Goal: Task Accomplishment & Management: Complete application form

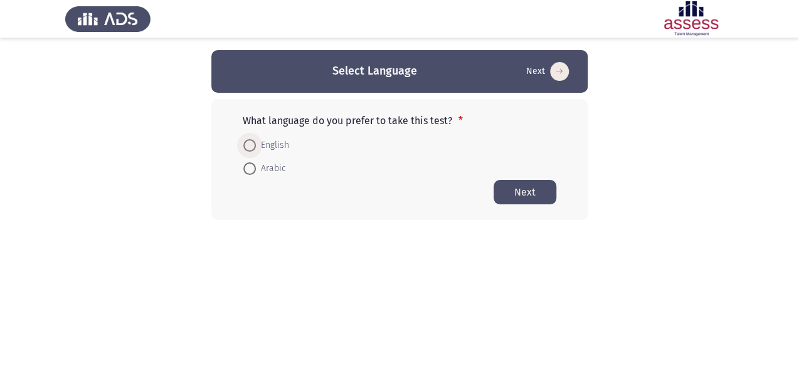
click at [251, 143] on span at bounding box center [249, 145] width 13 height 13
click at [251, 143] on input "English" at bounding box center [249, 145] width 13 height 13
radio input "true"
click at [531, 188] on button "Next" at bounding box center [524, 191] width 63 height 24
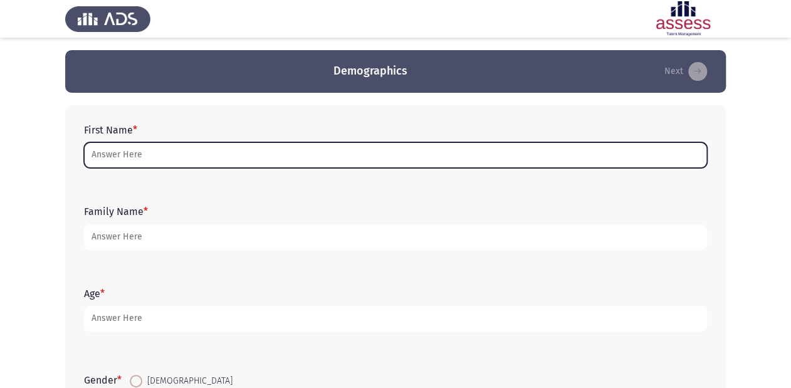
click at [145, 150] on input "First Name *" at bounding box center [395, 155] width 623 height 26
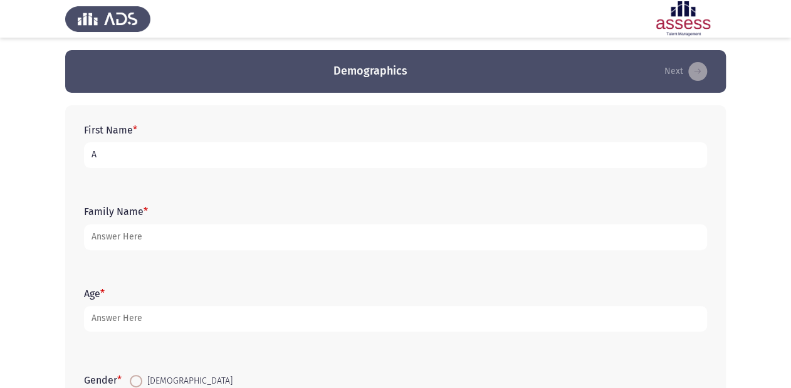
drag, startPoint x: 97, startPoint y: 155, endPoint x: 88, endPoint y: 155, distance: 9.4
click at [88, 155] on input "A" at bounding box center [395, 155] width 623 height 26
type input "."
drag, startPoint x: 95, startPoint y: 158, endPoint x: 88, endPoint y: 158, distance: 7.5
click at [88, 158] on input "." at bounding box center [395, 155] width 623 height 26
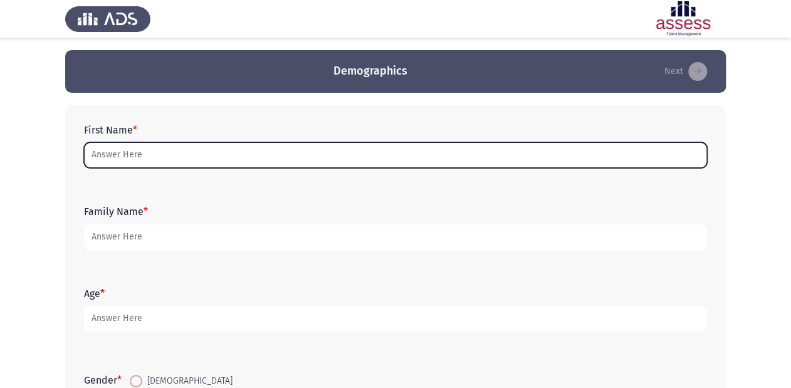
click at [174, 159] on input "First Name *" at bounding box center [395, 155] width 623 height 26
click at [138, 150] on input "First Name *" at bounding box center [395, 155] width 623 height 26
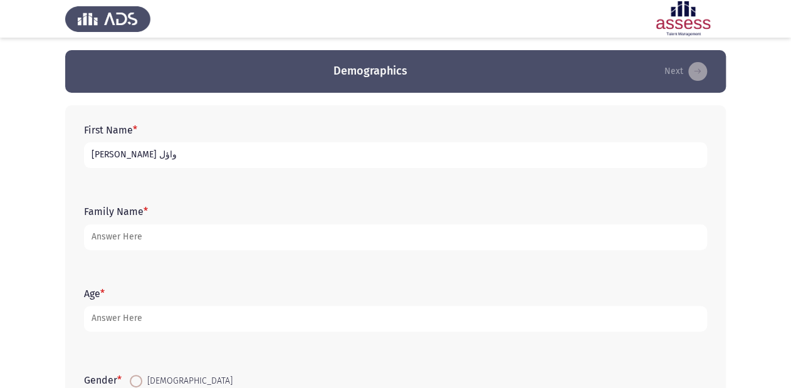
drag, startPoint x: 93, startPoint y: 156, endPoint x: 99, endPoint y: 153, distance: 6.5
click at [99, 153] on input "[PERSON_NAME] واؤل" at bounding box center [395, 155] width 623 height 26
drag, startPoint x: 90, startPoint y: 155, endPoint x: 103, endPoint y: 156, distance: 13.2
click at [103, 156] on input "[PERSON_NAME] واىا" at bounding box center [395, 155] width 623 height 26
drag, startPoint x: 92, startPoint y: 159, endPoint x: 97, endPoint y: 156, distance: 6.5
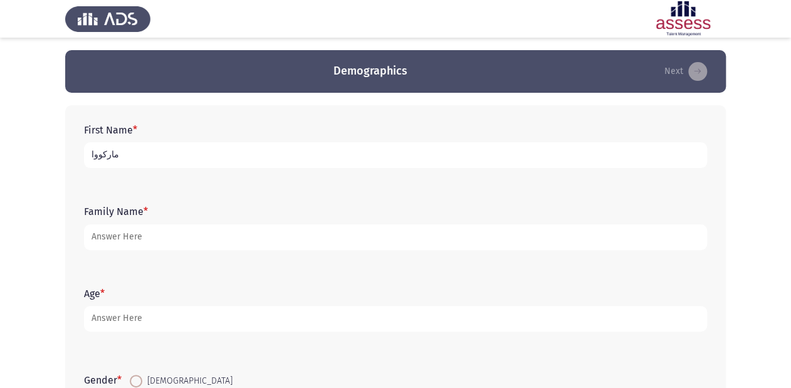
click at [97, 156] on input "ماركووا" at bounding box center [395, 155] width 623 height 26
type input "[PERSON_NAME] وائل [PERSON_NAME]"
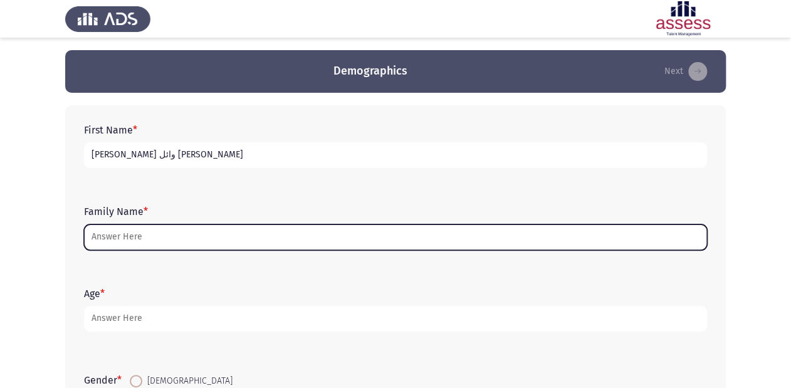
click at [154, 241] on input "Family Name *" at bounding box center [395, 237] width 623 height 26
click at [149, 238] on input "Family Name *" at bounding box center [395, 237] width 623 height 26
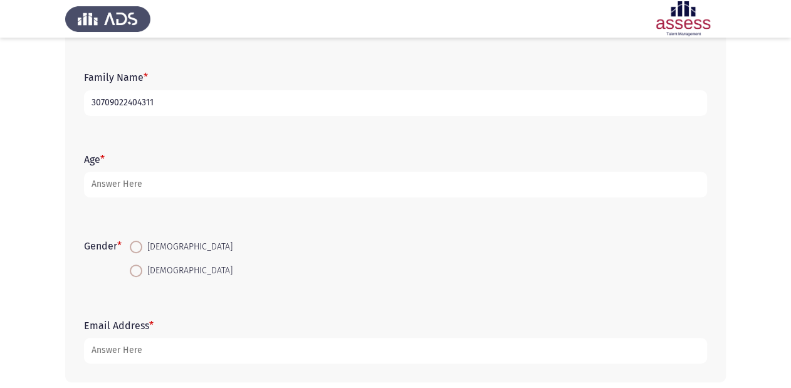
scroll to position [150, 0]
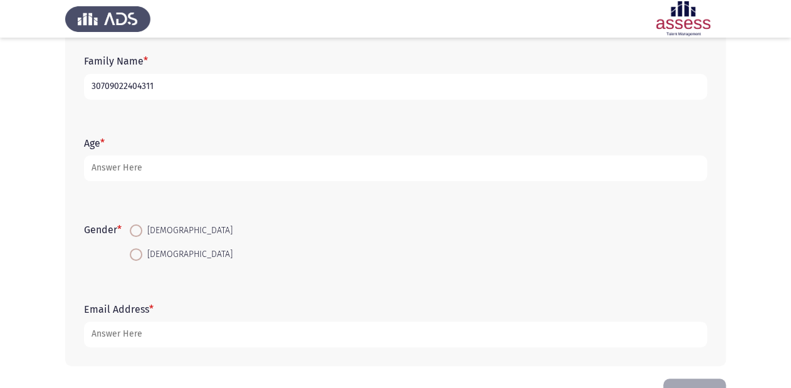
type input "30709022404311"
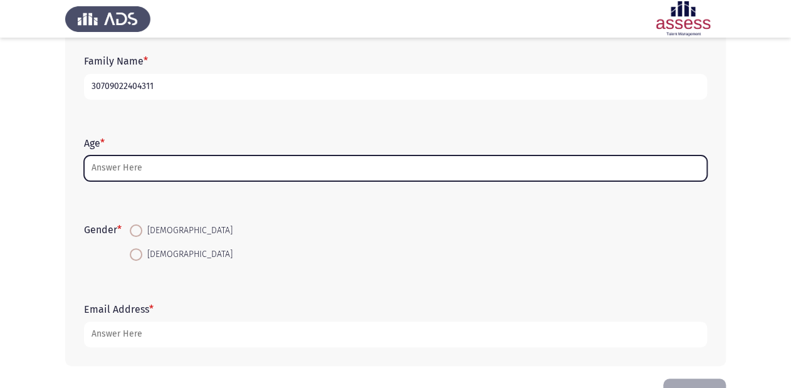
click at [125, 168] on input "Age *" at bounding box center [395, 168] width 623 height 26
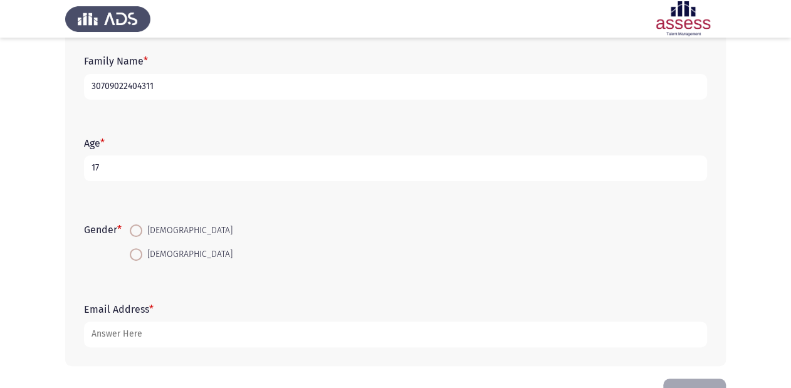
type input "17"
click at [140, 230] on span at bounding box center [136, 230] width 13 height 13
click at [140, 230] on input "[DEMOGRAPHIC_DATA]" at bounding box center [136, 230] width 13 height 13
radio input "true"
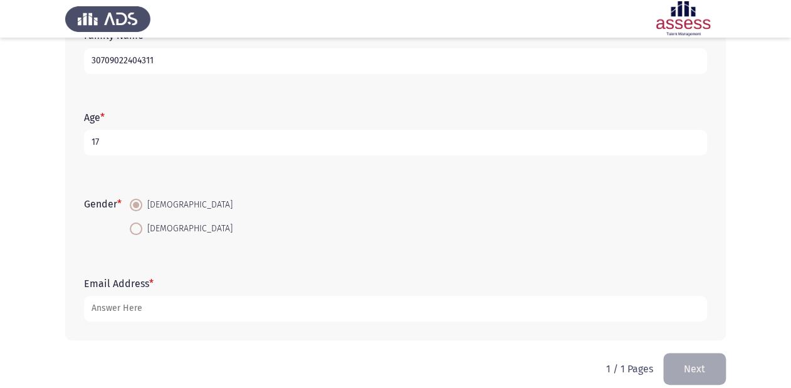
scroll to position [191, 0]
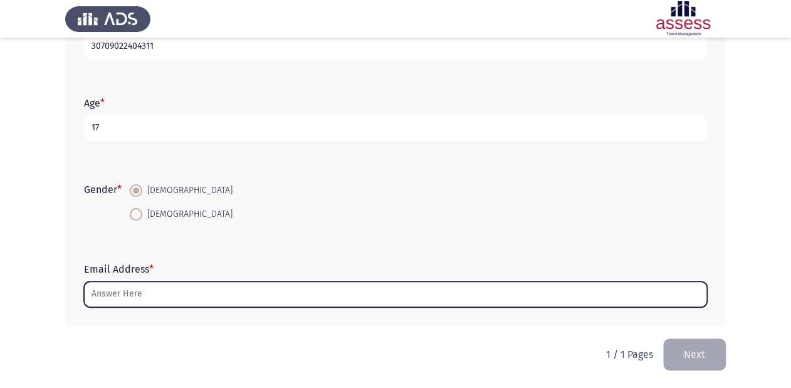
click at [131, 296] on input "Email Address *" at bounding box center [395, 295] width 623 height 26
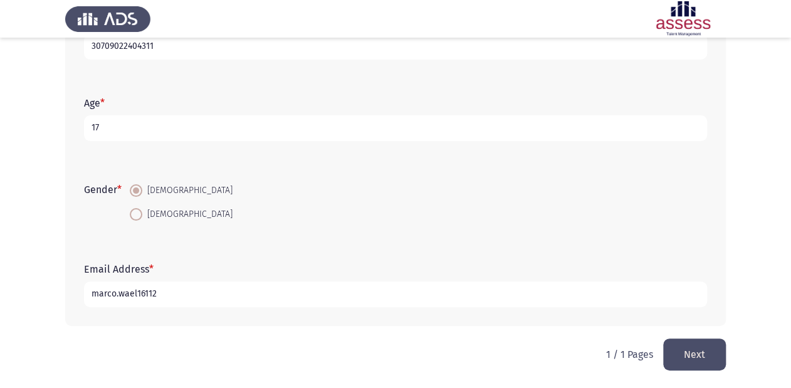
click at [152, 293] on input "marco.wael16112" at bounding box center [395, 295] width 623 height 26
type input "marco.wael1611"
click at [157, 294] on input "marco.wael1611" at bounding box center [395, 295] width 623 height 26
drag, startPoint x: 152, startPoint y: 295, endPoint x: 160, endPoint y: 296, distance: 7.6
click at [160, 296] on input "marco.wael16112" at bounding box center [395, 295] width 623 height 26
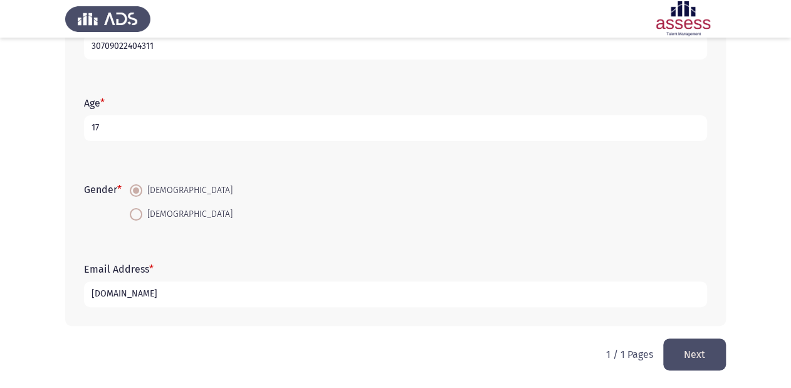
drag, startPoint x: 186, startPoint y: 293, endPoint x: 153, endPoint y: 288, distance: 33.0
click at [153, 288] on input "[DOMAIN_NAME]" at bounding box center [395, 295] width 623 height 26
type input "[DOMAIN_NAME]"
click at [697, 344] on button "Next" at bounding box center [694, 355] width 63 height 32
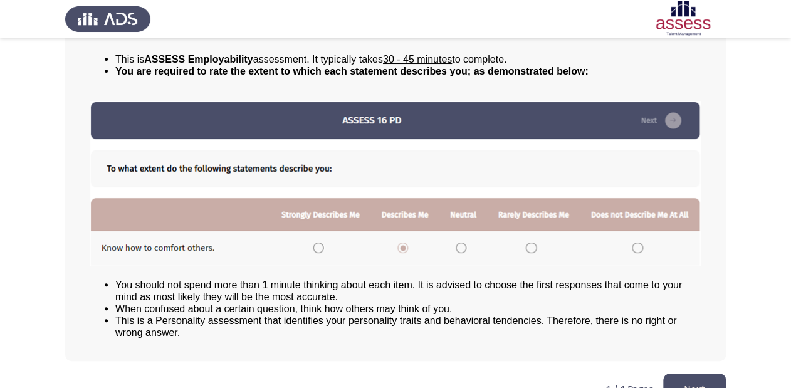
scroll to position [135, 0]
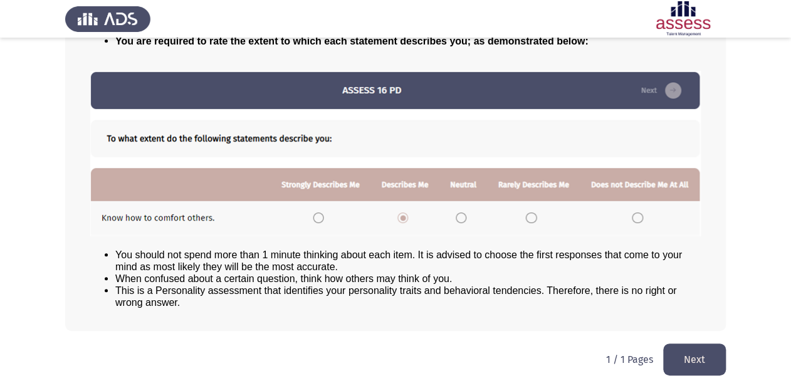
click at [697, 349] on button "Next" at bounding box center [694, 360] width 63 height 32
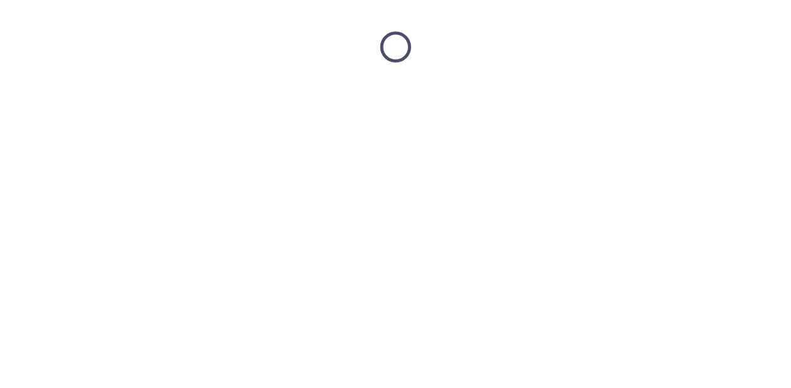
scroll to position [0, 0]
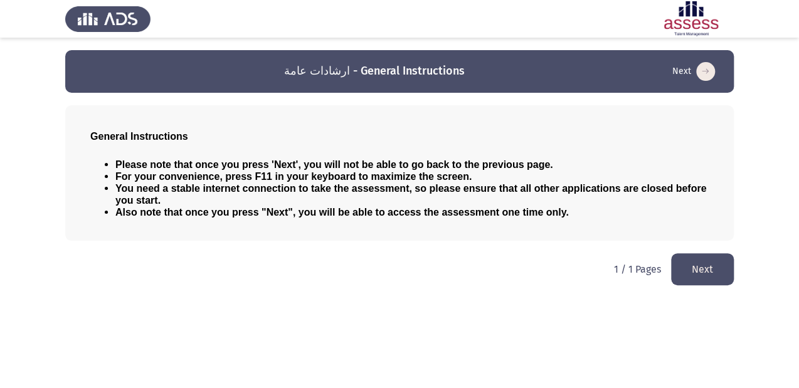
click at [703, 265] on button "Next" at bounding box center [702, 269] width 63 height 32
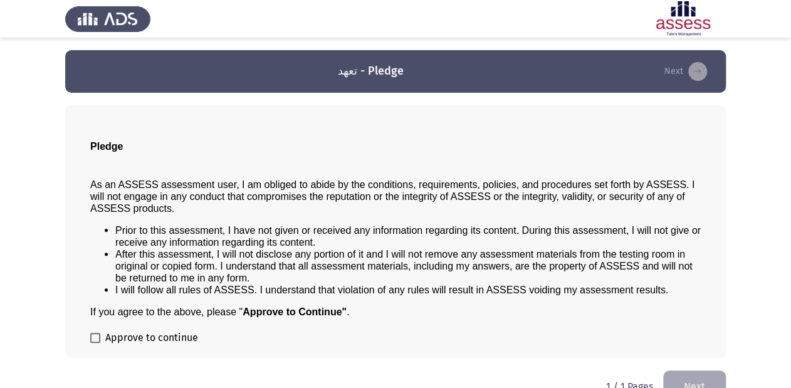
scroll to position [28, 0]
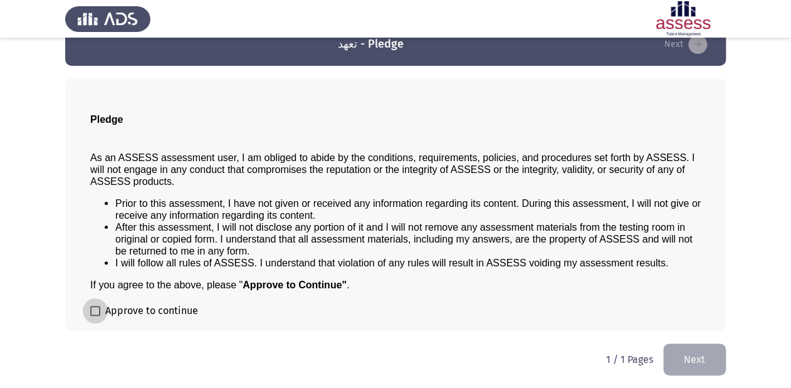
click at [93, 311] on span at bounding box center [95, 311] width 10 height 10
click at [95, 316] on input "Approve to continue" at bounding box center [95, 316] width 1 height 1
checkbox input "true"
click at [685, 351] on button "Next" at bounding box center [694, 360] width 63 height 32
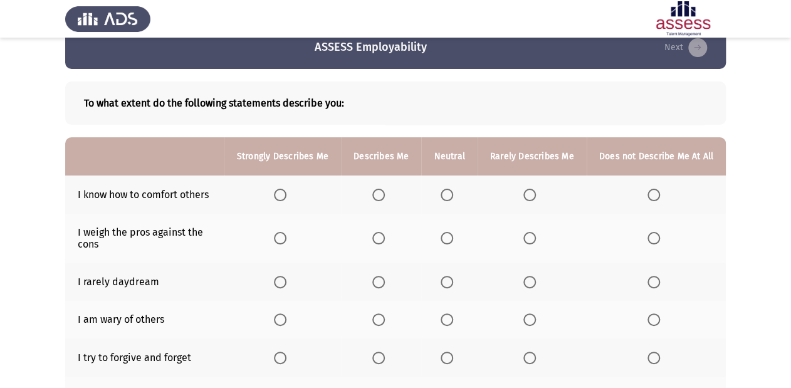
scroll to position [74, 0]
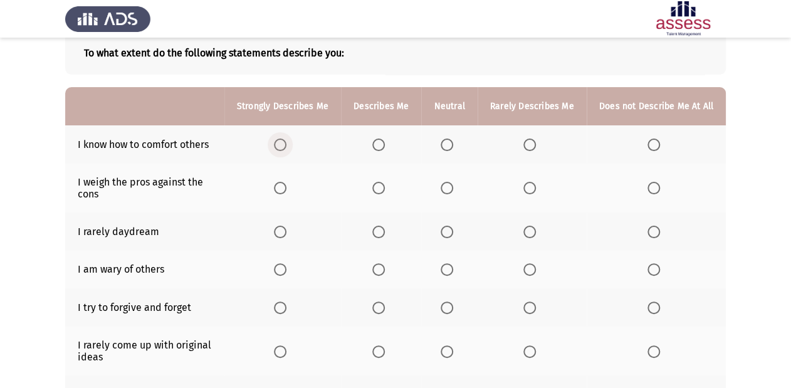
click at [287, 145] on span "Select an option" at bounding box center [280, 145] width 13 height 13
click at [287, 145] on input "Select an option" at bounding box center [280, 145] width 13 height 13
click at [451, 190] on span "Select an option" at bounding box center [447, 188] width 13 height 13
click at [451, 190] on input "Select an option" at bounding box center [447, 188] width 13 height 13
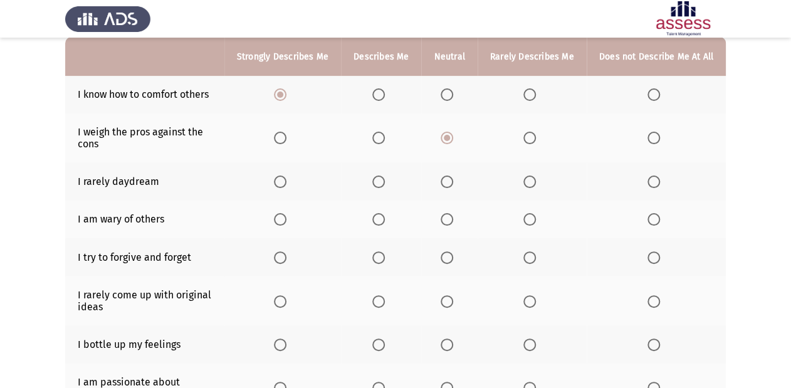
click at [448, 182] on span "Select an option" at bounding box center [447, 182] width 13 height 13
click at [448, 182] on input "Select an option" at bounding box center [447, 182] width 13 height 13
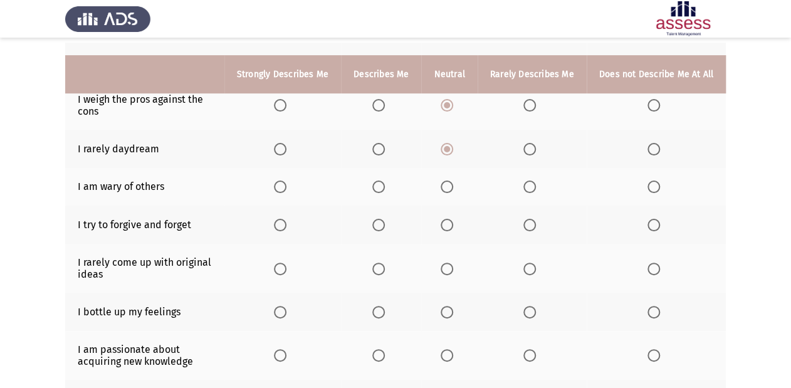
scroll to position [174, 0]
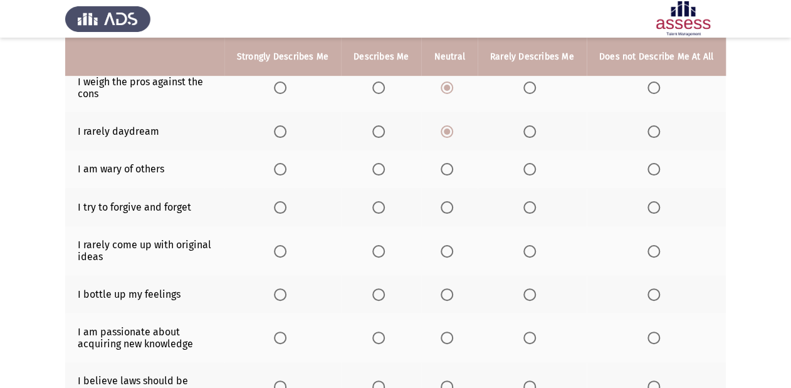
click at [651, 171] on span "Select an option" at bounding box center [654, 169] width 13 height 13
click at [651, 171] on input "Select an option" at bounding box center [654, 169] width 13 height 13
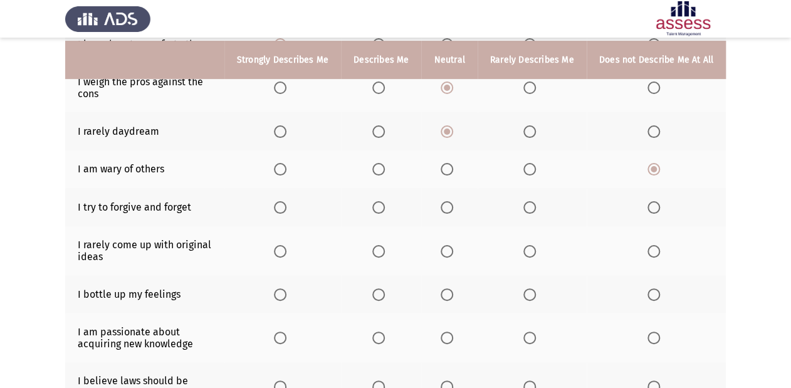
scroll to position [224, 0]
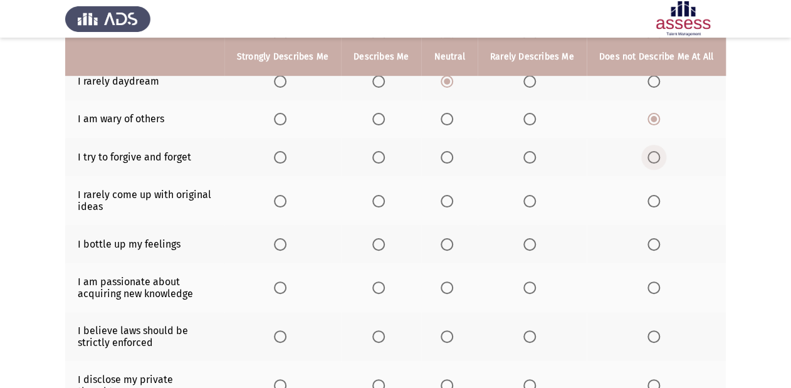
click at [652, 158] on span "Select an option" at bounding box center [654, 157] width 13 height 13
click at [652, 158] on input "Select an option" at bounding box center [654, 157] width 13 height 13
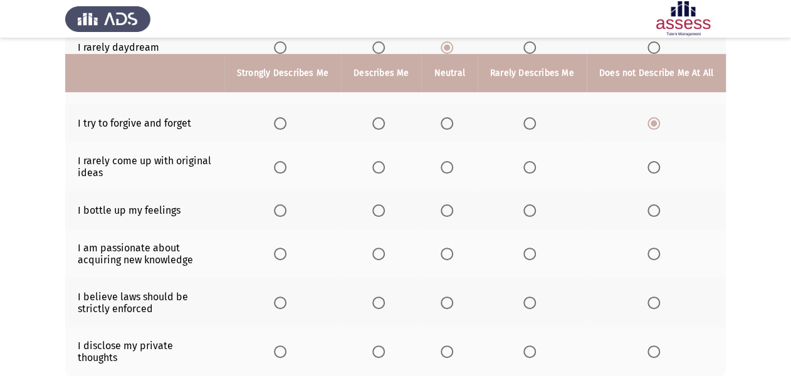
scroll to position [275, 0]
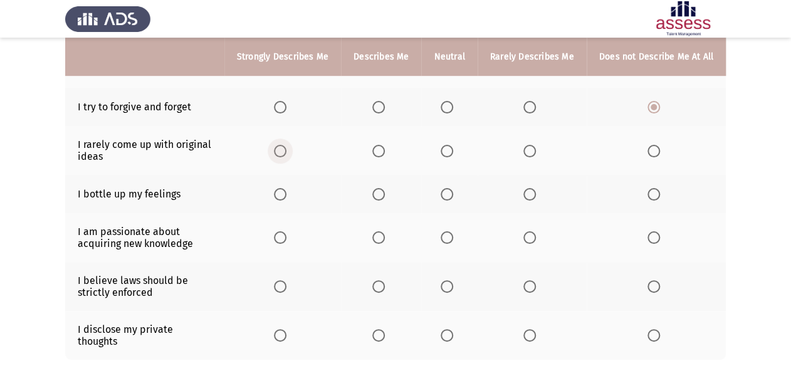
click at [287, 155] on span "Select an option" at bounding box center [280, 151] width 13 height 13
click at [287, 155] on input "Select an option" at bounding box center [280, 151] width 13 height 13
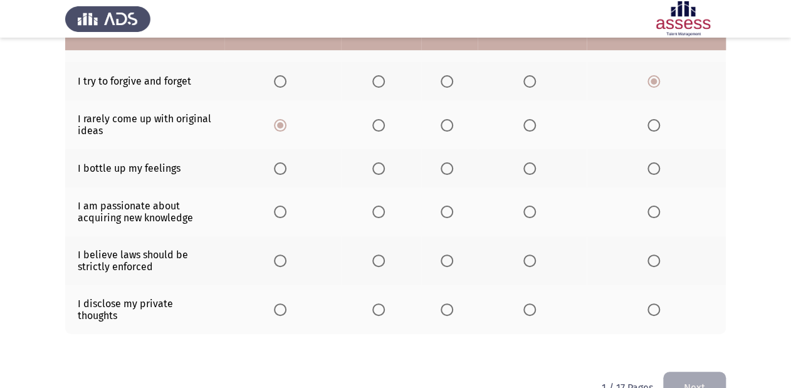
scroll to position [325, 0]
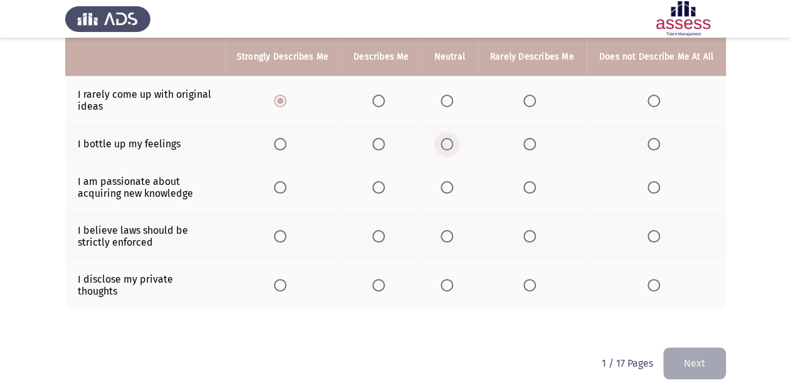
click at [453, 149] on span "Select an option" at bounding box center [447, 144] width 13 height 13
click at [453, 149] on input "Select an option" at bounding box center [447, 144] width 13 height 13
click at [449, 189] on span "Select an option" at bounding box center [447, 187] width 13 height 13
click at [449, 189] on input "Select an option" at bounding box center [447, 187] width 13 height 13
click at [449, 241] on span "Select an option" at bounding box center [447, 236] width 13 height 13
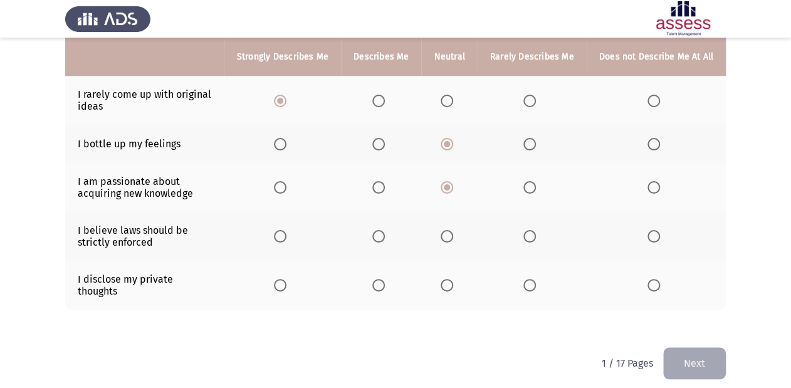
click at [449, 241] on input "Select an option" at bounding box center [447, 236] width 13 height 13
click at [283, 279] on span "Select an option" at bounding box center [280, 285] width 13 height 13
click at [283, 279] on input "Select an option" at bounding box center [280, 285] width 13 height 13
click at [691, 347] on button "Next" at bounding box center [694, 363] width 63 height 32
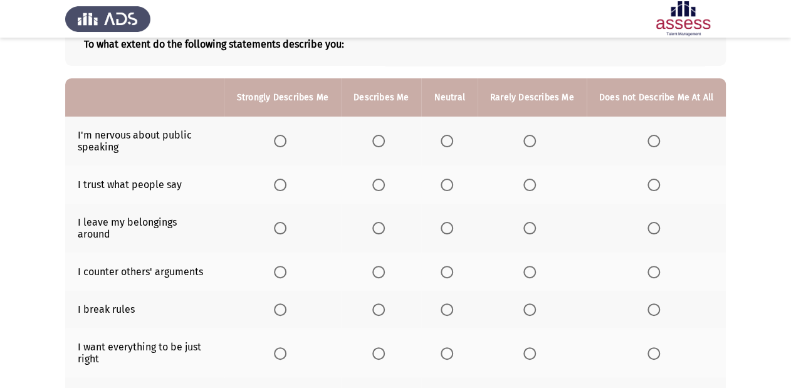
scroll to position [100, 0]
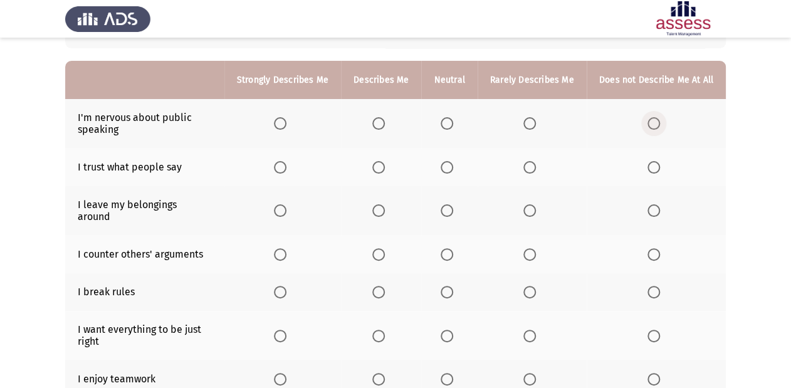
click at [657, 128] on span "Select an option" at bounding box center [654, 123] width 13 height 13
click at [657, 128] on input "Select an option" at bounding box center [654, 123] width 13 height 13
click at [285, 169] on span "Select an option" at bounding box center [280, 167] width 13 height 13
click at [285, 169] on input "Select an option" at bounding box center [280, 167] width 13 height 13
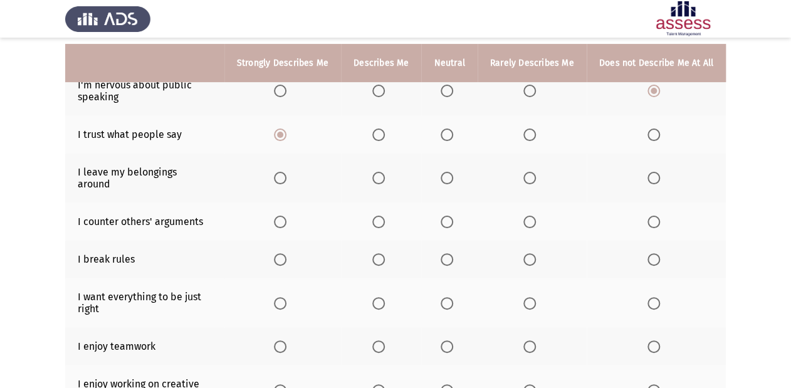
scroll to position [150, 0]
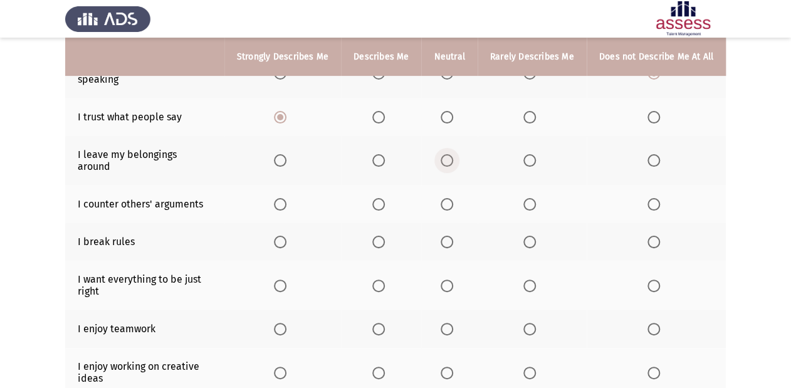
click at [453, 156] on span "Select an option" at bounding box center [447, 160] width 13 height 13
click at [453, 156] on input "Select an option" at bounding box center [447, 160] width 13 height 13
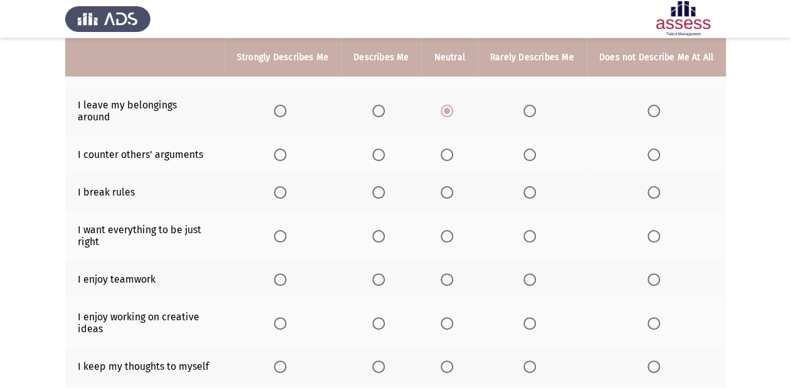
scroll to position [201, 0]
click at [287, 148] on span "Select an option" at bounding box center [280, 154] width 13 height 13
click at [287, 148] on input "Select an option" at bounding box center [280, 154] width 13 height 13
click at [452, 186] on span "Select an option" at bounding box center [447, 192] width 13 height 13
click at [452, 186] on input "Select an option" at bounding box center [447, 192] width 13 height 13
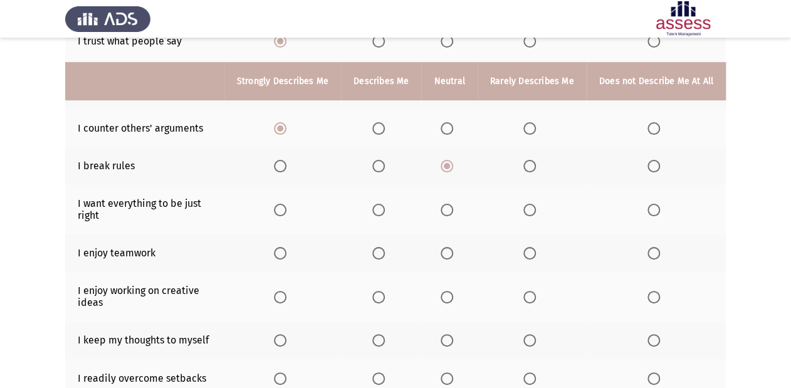
scroll to position [251, 0]
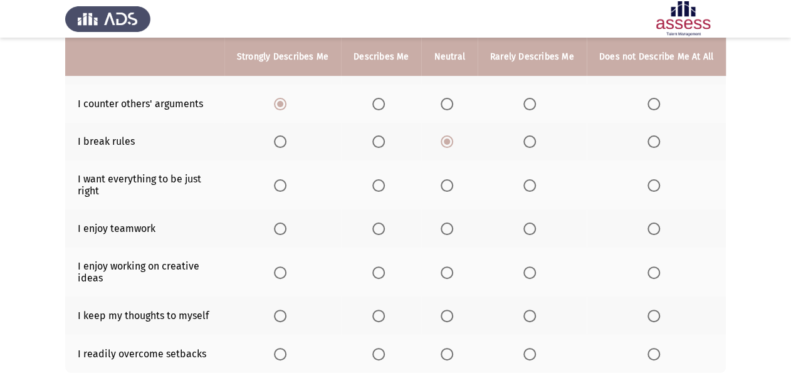
click at [283, 179] on span "Select an option" at bounding box center [280, 185] width 13 height 13
click at [283, 179] on input "Select an option" at bounding box center [280, 185] width 13 height 13
click at [284, 223] on span "Select an option" at bounding box center [280, 229] width 13 height 13
click at [284, 223] on input "Select an option" at bounding box center [280, 229] width 13 height 13
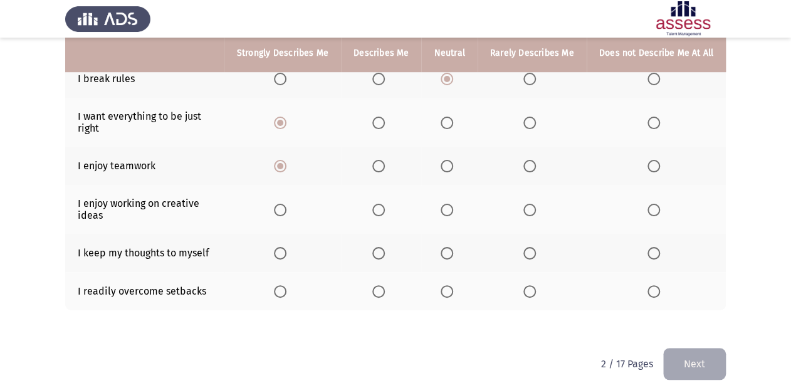
scroll to position [313, 0]
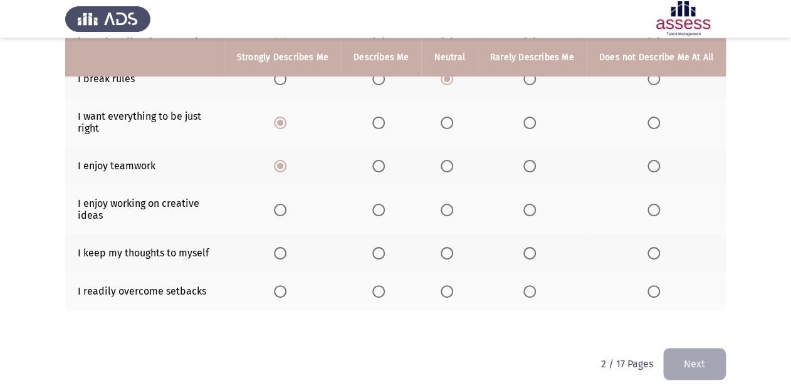
click at [448, 206] on th at bounding box center [449, 209] width 56 height 49
click at [450, 204] on span "Select an option" at bounding box center [447, 210] width 13 height 13
click at [450, 204] on input "Select an option" at bounding box center [447, 210] width 13 height 13
click at [286, 248] on span "Select an option" at bounding box center [280, 253] width 13 height 13
click at [286, 248] on input "Select an option" at bounding box center [280, 253] width 13 height 13
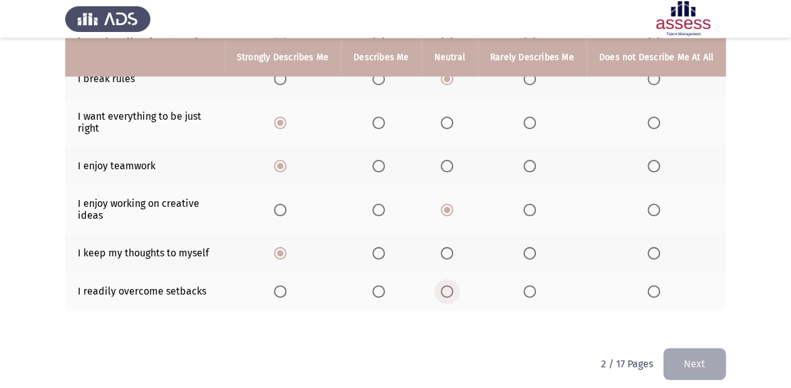
click at [451, 285] on span "Select an option" at bounding box center [447, 291] width 13 height 13
click at [451, 285] on input "Select an option" at bounding box center [447, 291] width 13 height 13
click at [707, 350] on button "Next" at bounding box center [694, 364] width 63 height 32
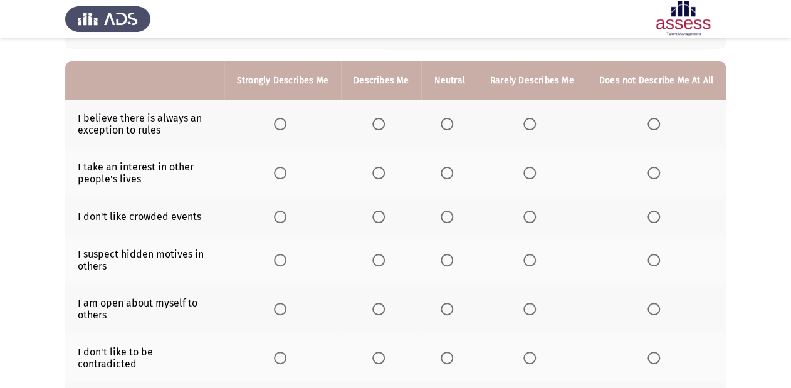
scroll to position [100, 0]
click at [284, 127] on span "Select an option" at bounding box center [280, 123] width 13 height 13
click at [284, 127] on input "Select an option" at bounding box center [280, 123] width 13 height 13
click at [286, 176] on span "Select an option" at bounding box center [280, 172] width 13 height 13
click at [286, 176] on input "Select an option" at bounding box center [280, 172] width 13 height 13
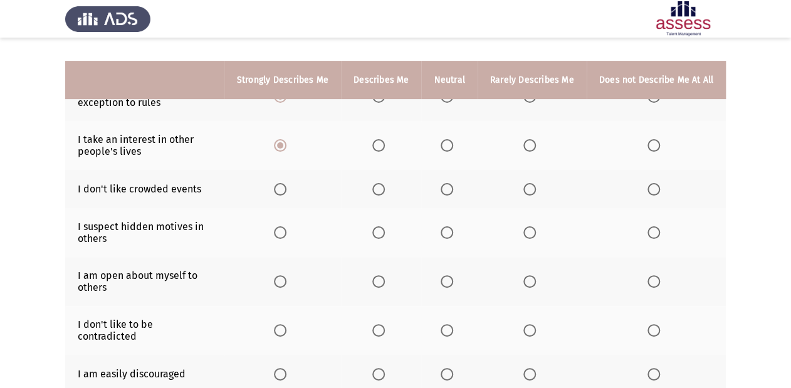
scroll to position [150, 0]
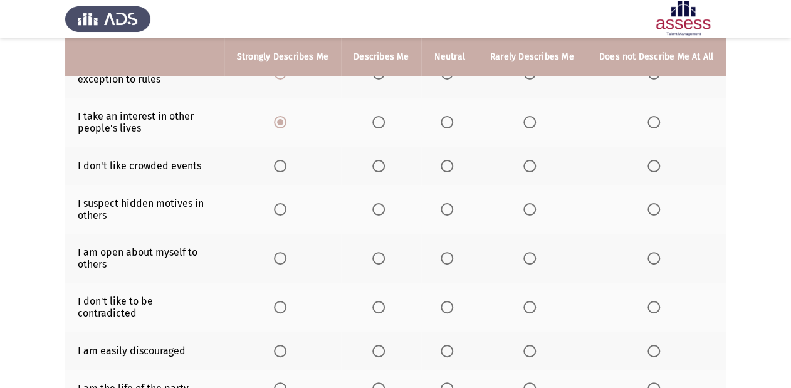
click at [453, 163] on span "Select an option" at bounding box center [447, 166] width 13 height 13
click at [453, 163] on input "Select an option" at bounding box center [447, 166] width 13 height 13
click at [379, 119] on span "Select an option" at bounding box center [378, 122] width 13 height 13
click at [379, 119] on input "Select an option" at bounding box center [378, 122] width 13 height 13
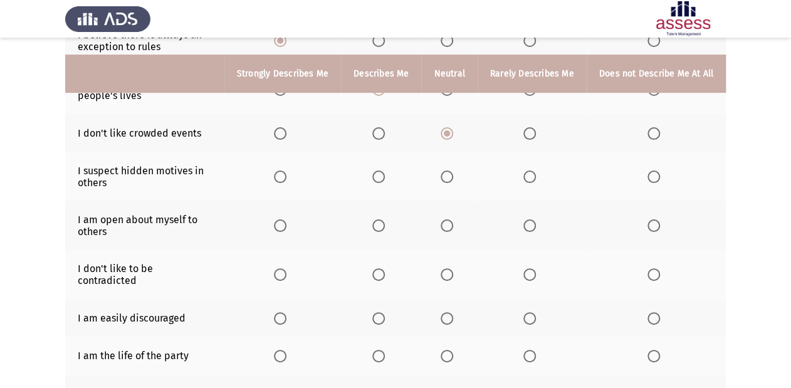
scroll to position [201, 0]
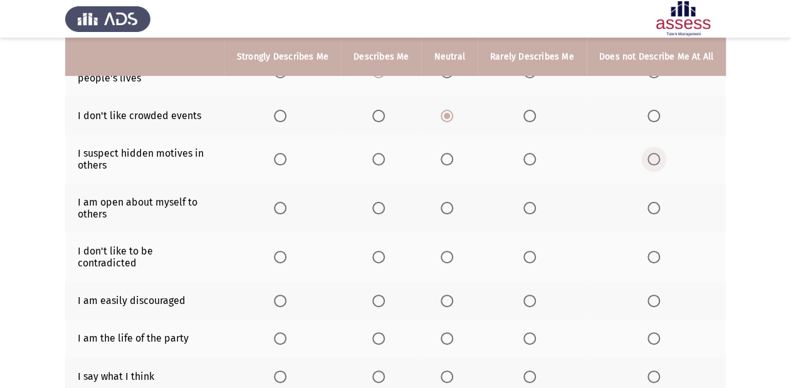
click at [661, 164] on label "Select an option" at bounding box center [657, 159] width 18 height 13
click at [660, 164] on input "Select an option" at bounding box center [654, 159] width 13 height 13
click at [282, 211] on span "Select an option" at bounding box center [280, 208] width 13 height 13
click at [282, 211] on input "Select an option" at bounding box center [280, 208] width 13 height 13
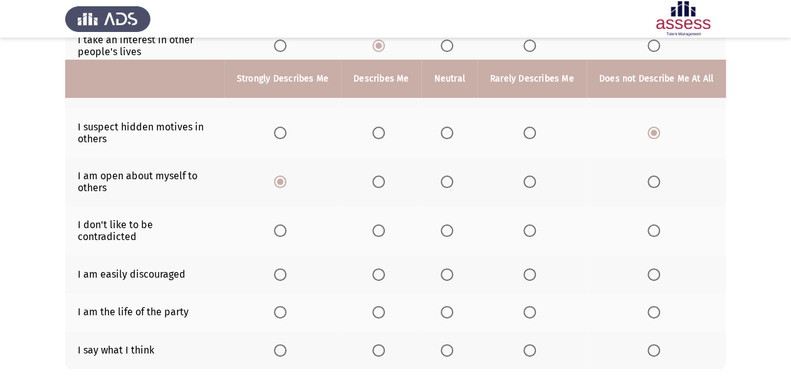
scroll to position [251, 0]
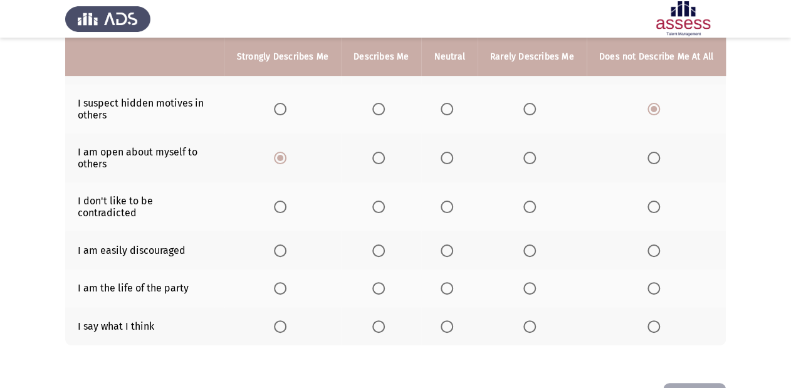
drag, startPoint x: 447, startPoint y: 208, endPoint x: 170, endPoint y: 280, distance: 286.2
click at [439, 212] on th at bounding box center [449, 206] width 56 height 49
click at [285, 245] on span "Select an option" at bounding box center [280, 251] width 13 height 13
click at [285, 245] on input "Select an option" at bounding box center [280, 251] width 13 height 13
click at [277, 278] on th at bounding box center [282, 289] width 117 height 38
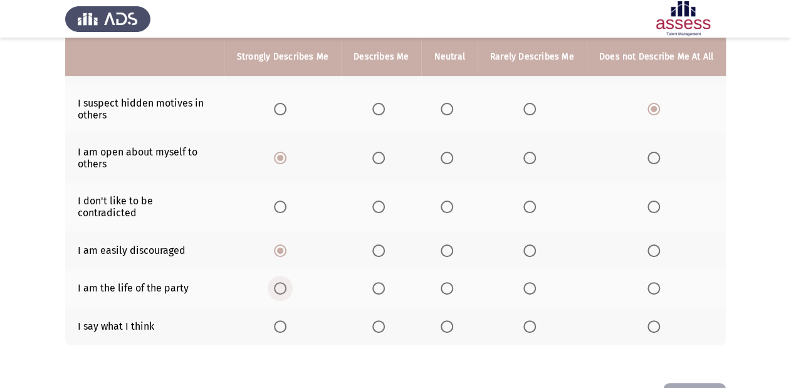
click at [287, 282] on span "Select an option" at bounding box center [280, 288] width 13 height 13
click at [287, 282] on input "Select an option" at bounding box center [280, 288] width 13 height 13
click at [453, 320] on span "Select an option" at bounding box center [447, 326] width 13 height 13
click at [453, 320] on input "Select an option" at bounding box center [447, 326] width 13 height 13
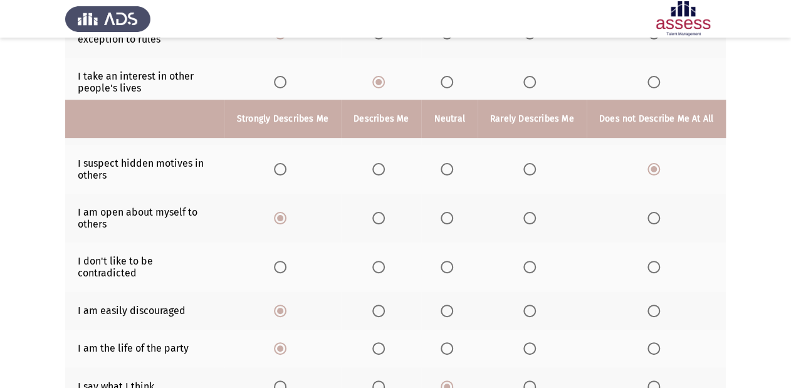
scroll to position [186, 0]
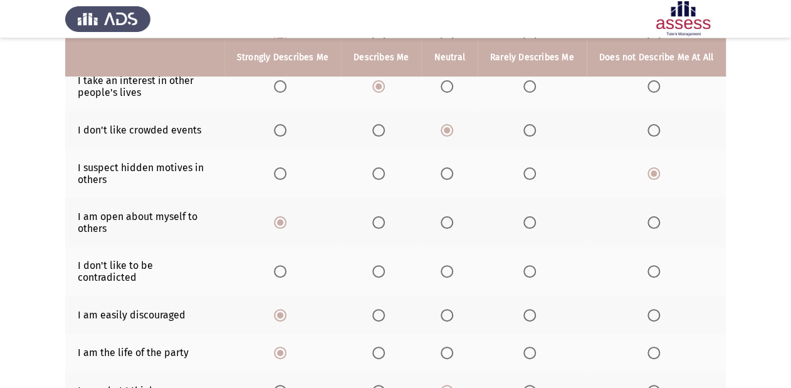
click at [452, 272] on span "Select an option" at bounding box center [447, 271] width 13 height 13
click at [452, 272] on input "Select an option" at bounding box center [447, 271] width 13 height 13
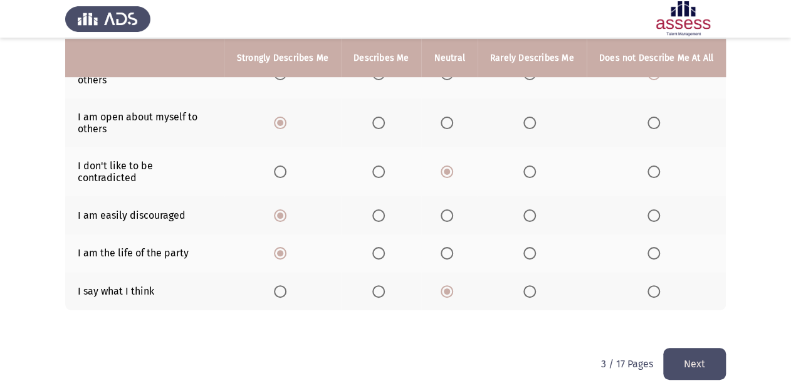
scroll to position [287, 0]
click at [712, 353] on button "Next" at bounding box center [694, 363] width 63 height 32
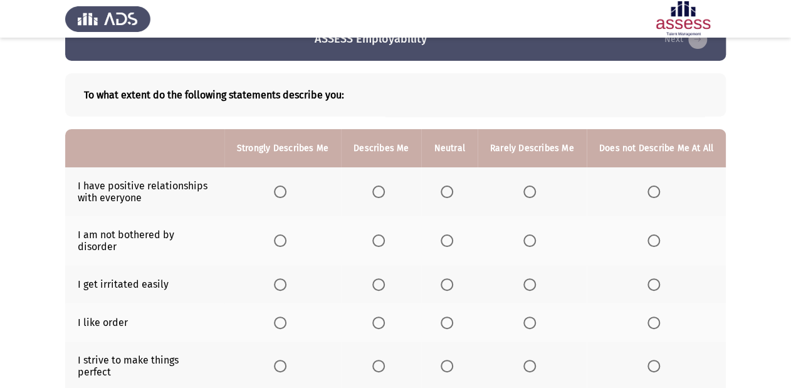
scroll to position [50, 0]
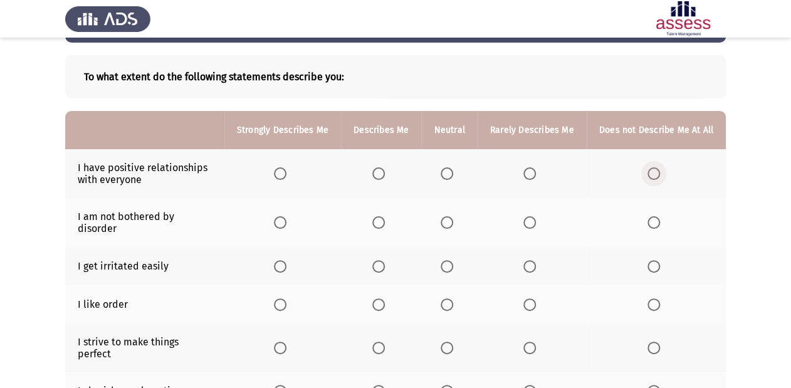
click at [653, 178] on span "Select an option" at bounding box center [654, 173] width 13 height 13
click at [653, 178] on input "Select an option" at bounding box center [654, 173] width 13 height 13
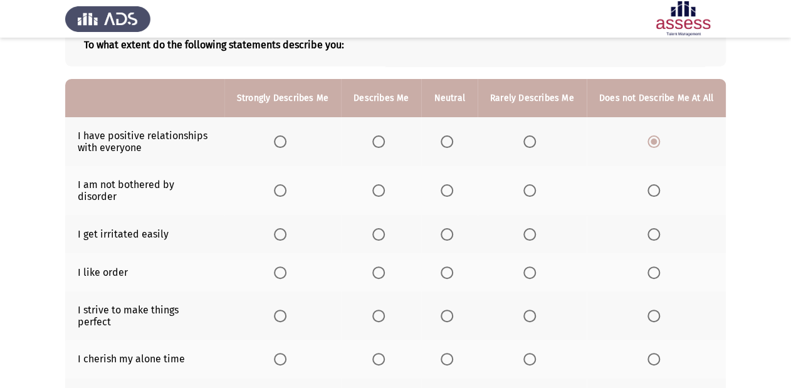
scroll to position [100, 0]
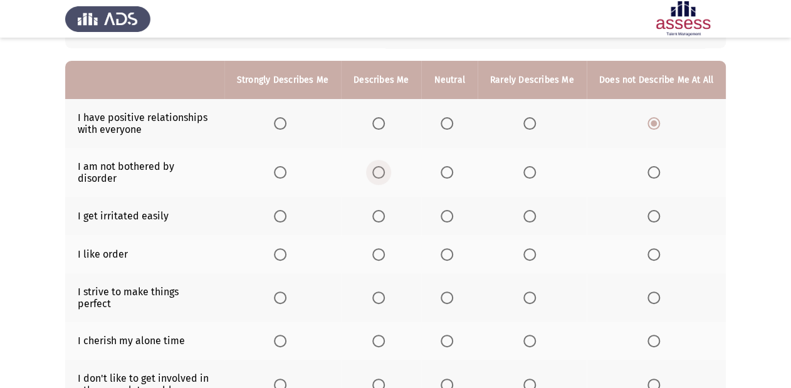
click at [383, 171] on span "Select an option" at bounding box center [378, 172] width 13 height 13
click at [383, 171] on input "Select an option" at bounding box center [378, 172] width 13 height 13
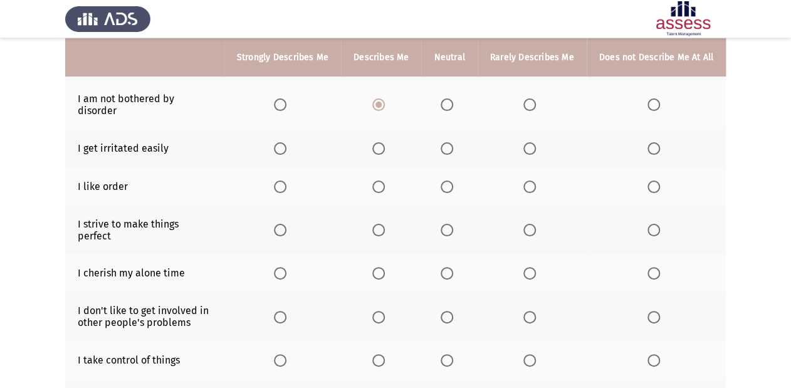
scroll to position [150, 0]
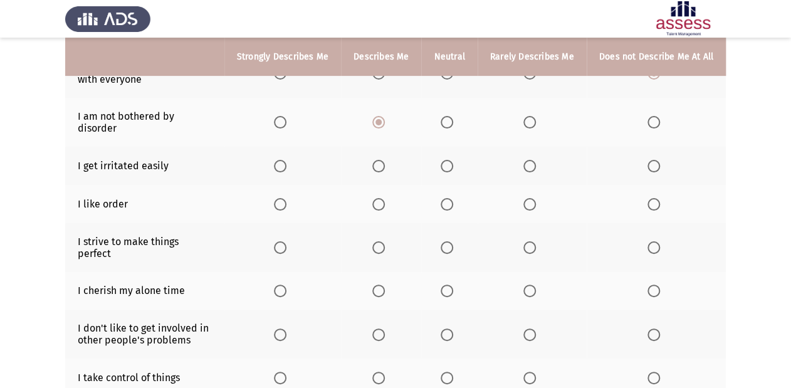
click at [287, 160] on span "Select an option" at bounding box center [280, 166] width 13 height 13
click at [287, 160] on input "Select an option" at bounding box center [280, 166] width 13 height 13
click at [287, 198] on span "Select an option" at bounding box center [280, 204] width 13 height 13
click at [287, 198] on input "Select an option" at bounding box center [280, 204] width 13 height 13
click at [286, 241] on span "Select an option" at bounding box center [280, 247] width 13 height 13
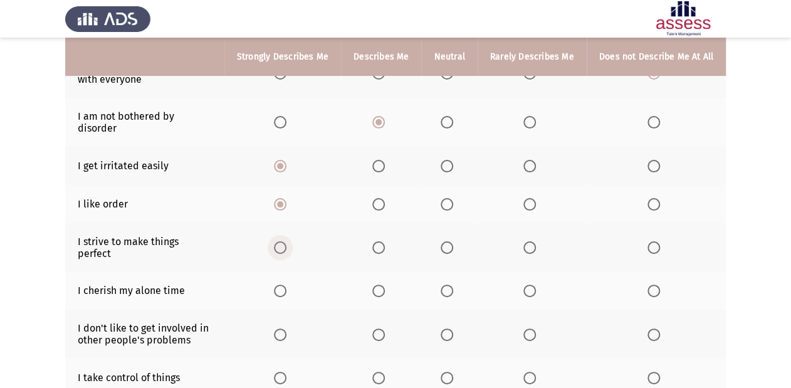
click at [286, 241] on input "Select an option" at bounding box center [280, 247] width 13 height 13
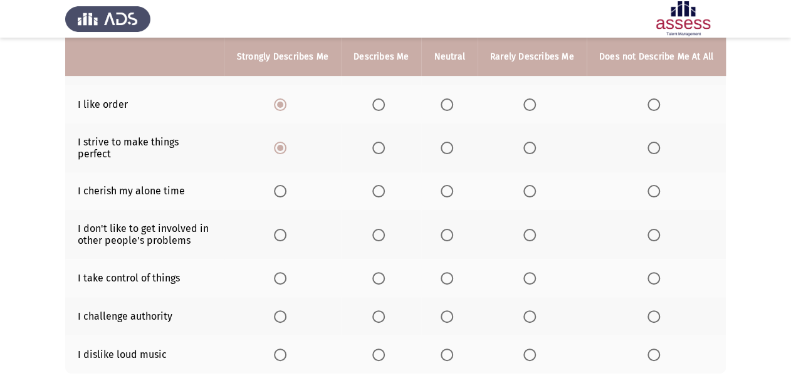
scroll to position [251, 0]
click at [453, 184] on span "Select an option" at bounding box center [447, 190] width 13 height 13
click at [453, 184] on input "Select an option" at bounding box center [447, 190] width 13 height 13
click at [451, 228] on span "Select an option" at bounding box center [447, 234] width 13 height 13
click at [451, 228] on input "Select an option" at bounding box center [447, 234] width 13 height 13
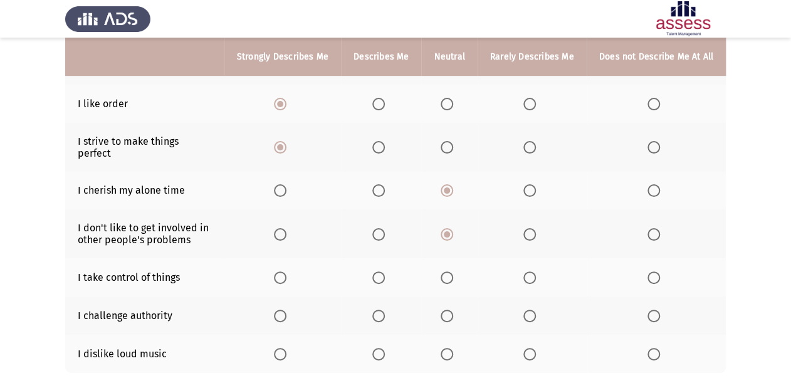
click at [285, 271] on span "Select an option" at bounding box center [280, 277] width 13 height 13
click at [285, 271] on input "Select an option" at bounding box center [280, 277] width 13 height 13
click at [525, 310] on span "Select an option" at bounding box center [530, 316] width 13 height 13
click at [525, 310] on input "Select an option" at bounding box center [530, 316] width 13 height 13
click at [285, 348] on span "Select an option" at bounding box center [280, 354] width 13 height 13
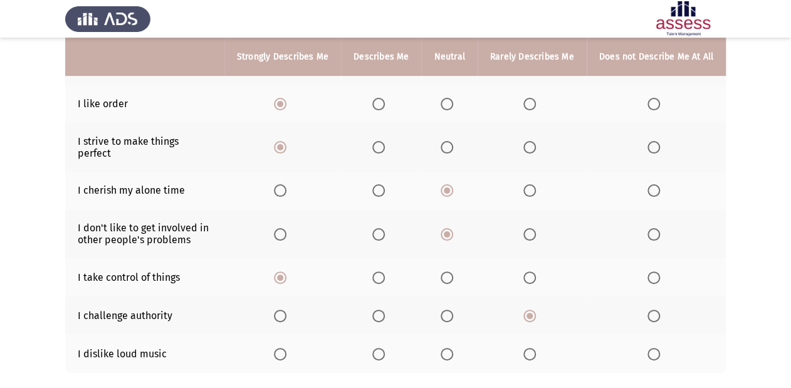
click at [285, 348] on input "Select an option" at bounding box center [280, 354] width 13 height 13
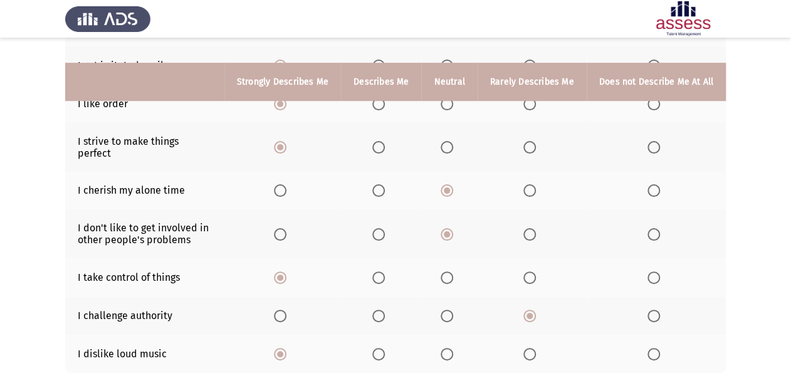
scroll to position [303, 0]
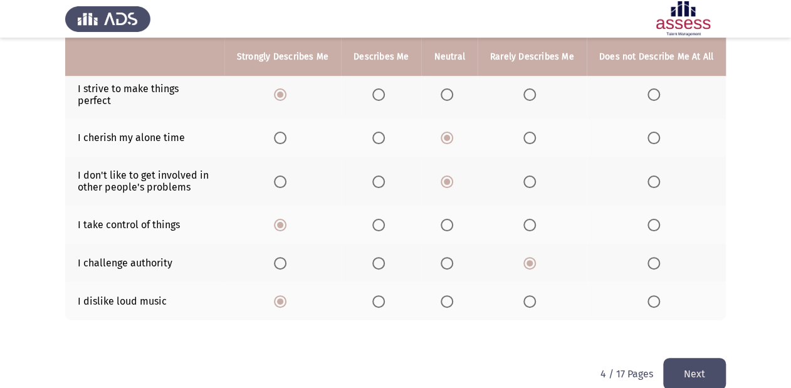
click at [717, 358] on button "Next" at bounding box center [694, 374] width 63 height 32
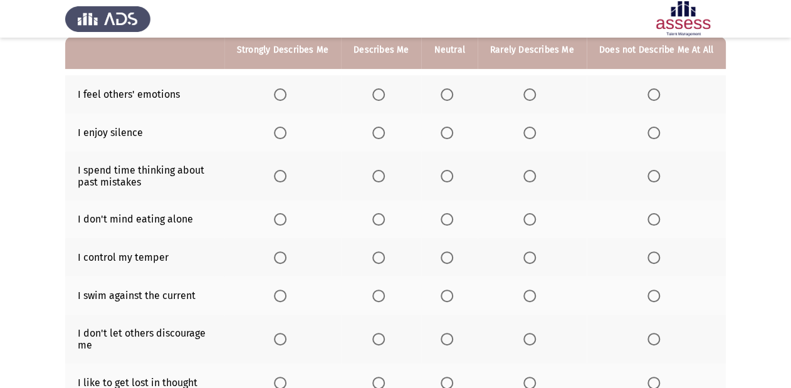
scroll to position [100, 0]
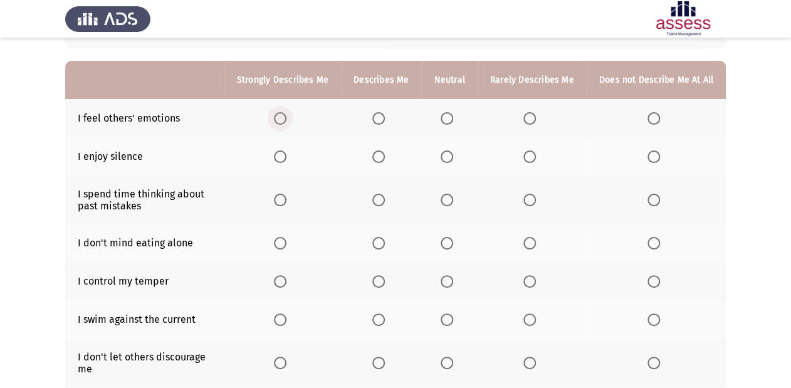
click at [283, 123] on span "Select an option" at bounding box center [280, 118] width 13 height 13
click at [283, 123] on input "Select an option" at bounding box center [280, 118] width 13 height 13
click at [378, 157] on span "Select an option" at bounding box center [378, 156] width 13 height 13
click at [378, 157] on input "Select an option" at bounding box center [378, 156] width 13 height 13
click at [655, 201] on span "Select an option" at bounding box center [654, 200] width 13 height 13
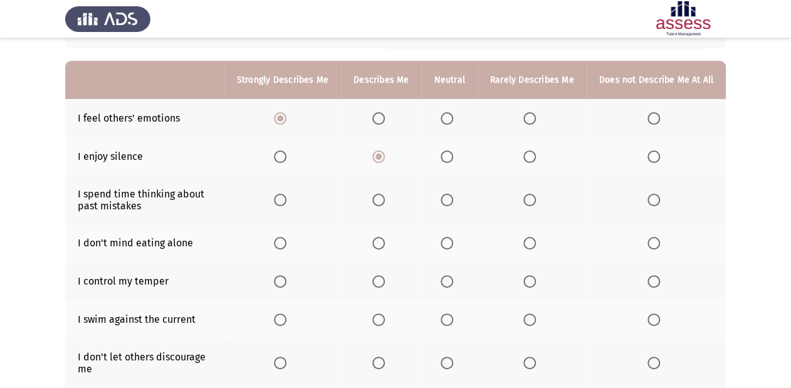
click at [655, 201] on input "Select an option" at bounding box center [654, 200] width 13 height 13
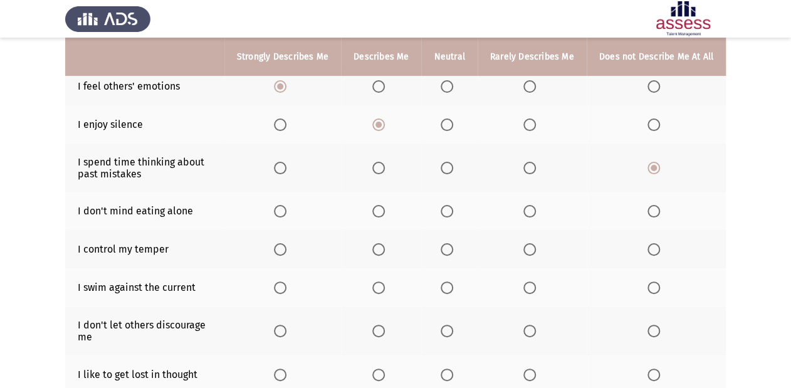
scroll to position [150, 0]
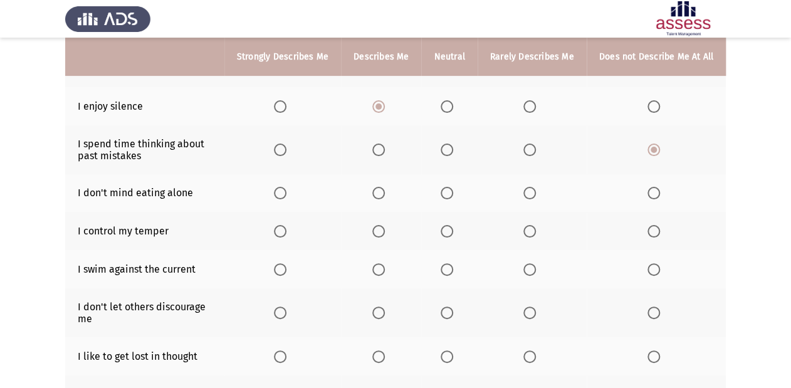
click at [532, 193] on span "Select an option" at bounding box center [530, 193] width 13 height 13
click at [532, 193] on input "Select an option" at bounding box center [530, 193] width 13 height 13
click at [287, 233] on span "Select an option" at bounding box center [280, 231] width 13 height 13
click at [287, 233] on input "Select an option" at bounding box center [280, 231] width 13 height 13
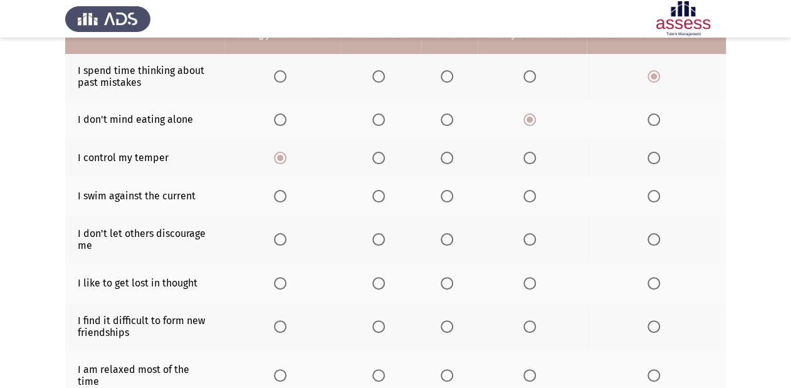
scroll to position [251, 0]
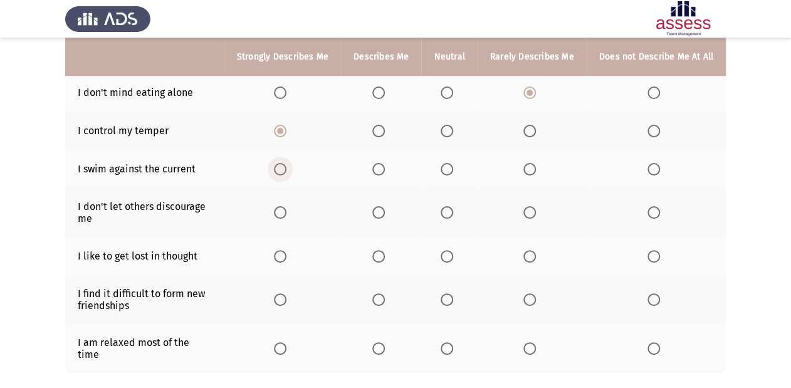
click at [281, 169] on span "Select an option" at bounding box center [280, 169] width 13 height 13
click at [281, 169] on input "Select an option" at bounding box center [280, 169] width 13 height 13
click at [526, 208] on span "Select an option" at bounding box center [530, 212] width 13 height 13
click at [526, 208] on input "Select an option" at bounding box center [530, 212] width 13 height 13
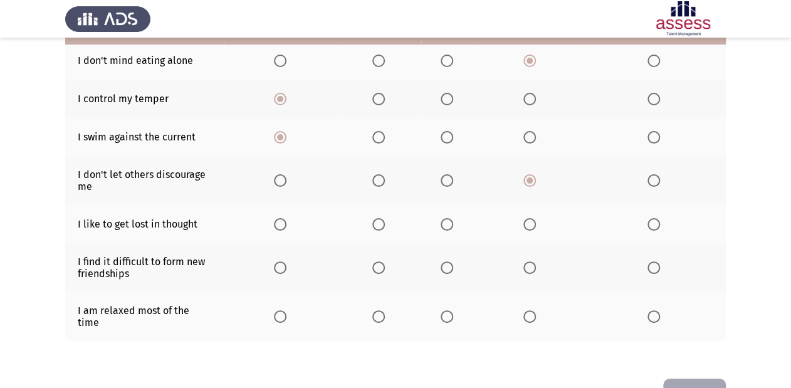
scroll to position [301, 0]
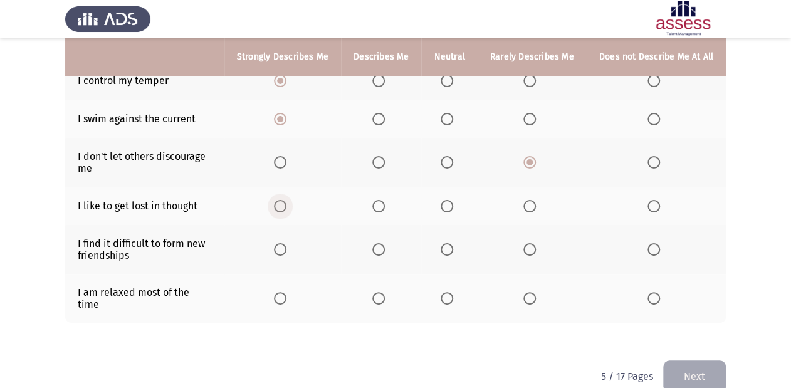
click at [283, 208] on span "Select an option" at bounding box center [280, 206] width 13 height 13
click at [283, 208] on input "Select an option" at bounding box center [280, 206] width 13 height 13
click at [285, 255] on span "Select an option" at bounding box center [280, 249] width 13 height 13
click at [285, 255] on input "Select an option" at bounding box center [280, 249] width 13 height 13
click at [282, 293] on span "Select an option" at bounding box center [280, 298] width 13 height 13
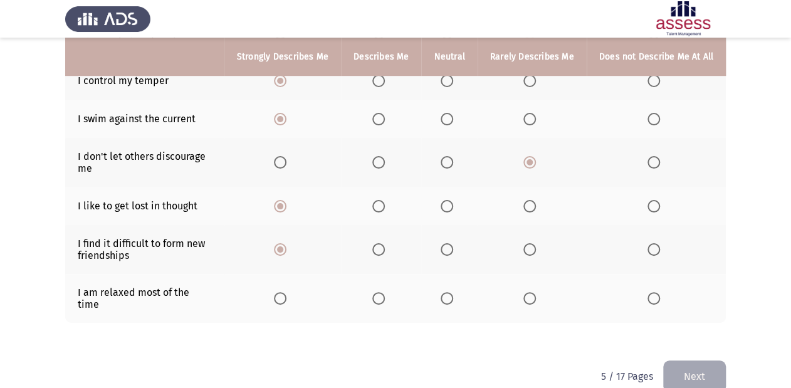
click at [282, 293] on input "Select an option" at bounding box center [280, 298] width 13 height 13
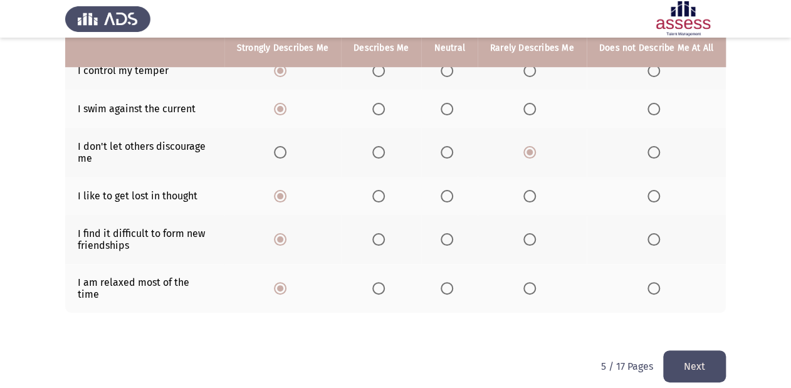
scroll to position [313, 0]
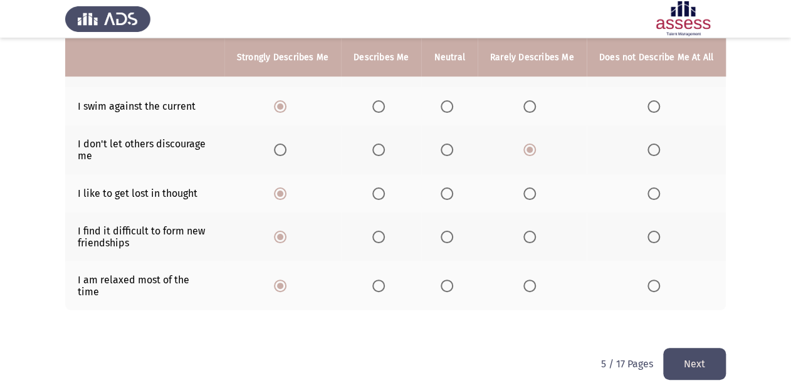
click at [704, 348] on button "Next" at bounding box center [694, 364] width 63 height 32
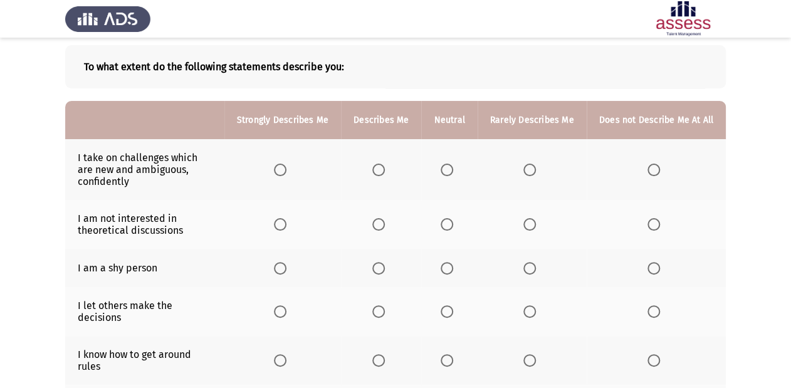
scroll to position [100, 0]
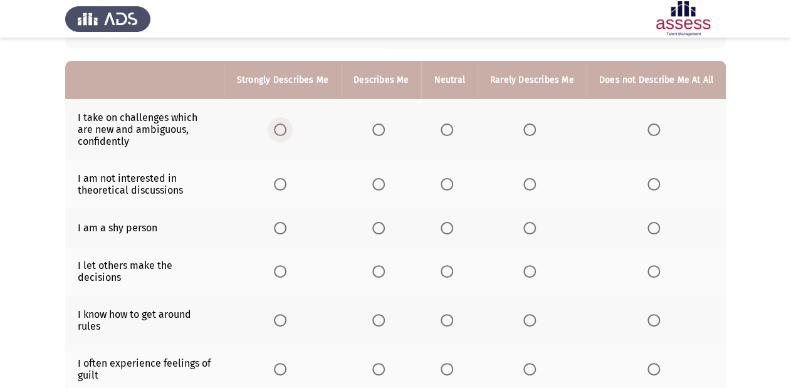
click at [285, 127] on span "Select an option" at bounding box center [280, 130] width 13 height 13
click at [285, 127] on input "Select an option" at bounding box center [280, 130] width 13 height 13
click at [535, 187] on span "Select an option" at bounding box center [530, 184] width 13 height 13
click at [535, 187] on input "Select an option" at bounding box center [530, 184] width 13 height 13
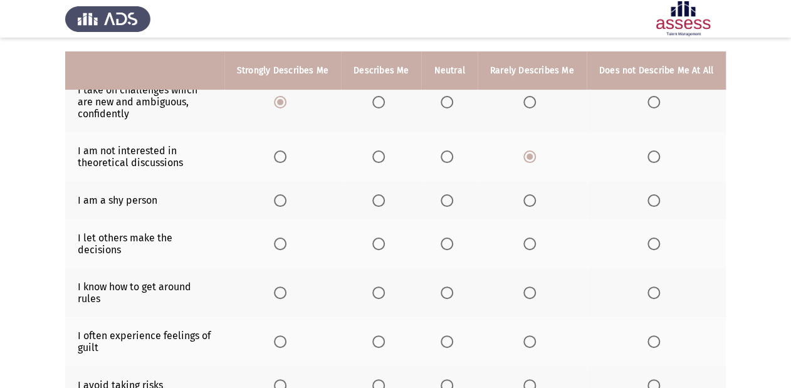
scroll to position [150, 0]
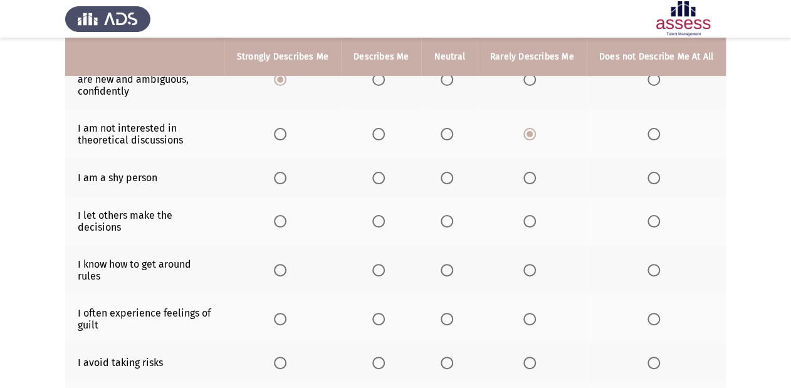
click at [453, 175] on span "Select an option" at bounding box center [447, 178] width 13 height 13
click at [453, 175] on input "Select an option" at bounding box center [447, 178] width 13 height 13
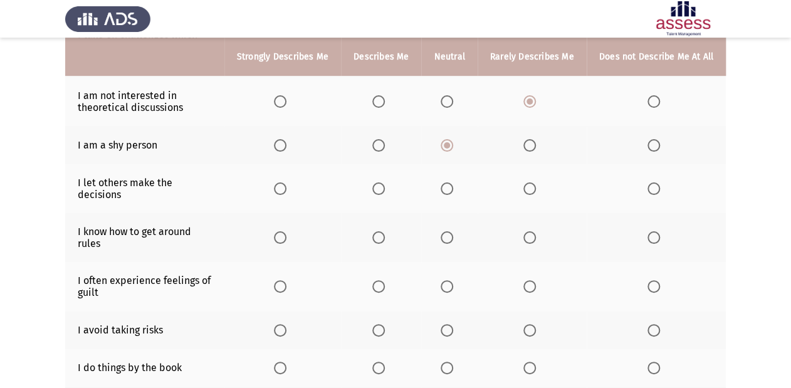
scroll to position [201, 0]
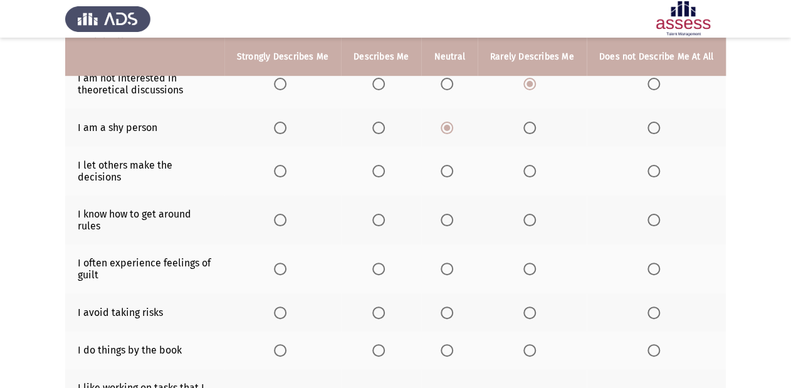
click at [292, 165] on label "Select an option" at bounding box center [283, 171] width 18 height 13
click at [287, 165] on input "Select an option" at bounding box center [280, 171] width 13 height 13
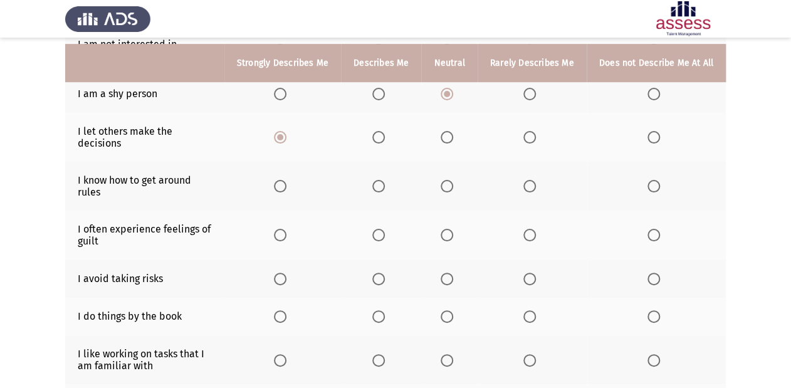
scroll to position [251, 0]
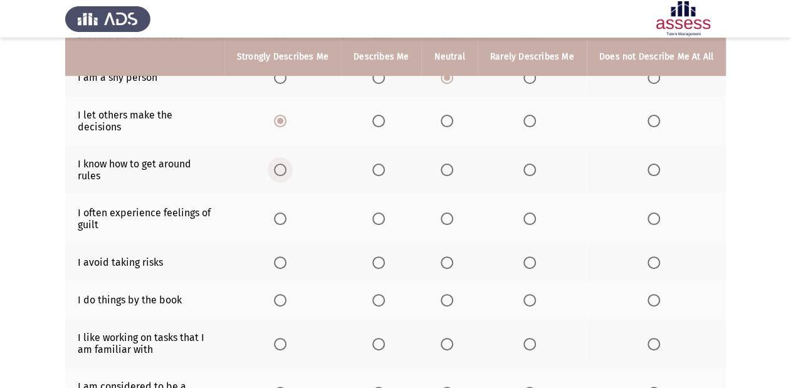
click at [283, 164] on span "Select an option" at bounding box center [280, 170] width 13 height 13
click at [283, 164] on input "Select an option" at bounding box center [280, 170] width 13 height 13
click at [534, 215] on span "Select an option" at bounding box center [530, 219] width 13 height 13
click at [534, 215] on input "Select an option" at bounding box center [530, 219] width 13 height 13
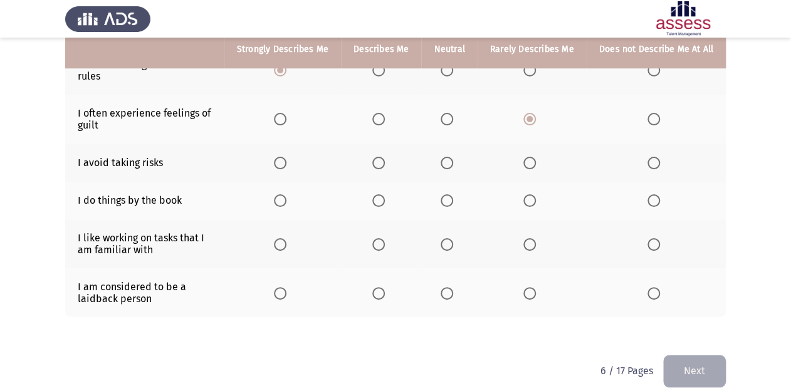
scroll to position [351, 0]
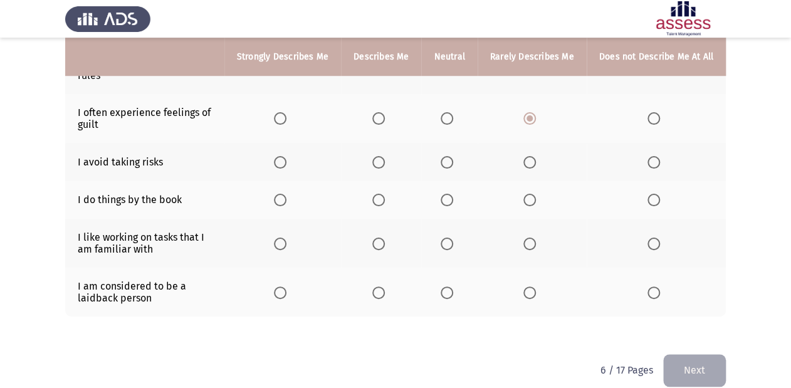
click at [530, 157] on span "Select an option" at bounding box center [530, 162] width 13 height 13
click at [530, 157] on input "Select an option" at bounding box center [530, 162] width 13 height 13
click at [285, 194] on span "Select an option" at bounding box center [280, 200] width 13 height 13
click at [285, 194] on input "Select an option" at bounding box center [280, 200] width 13 height 13
click at [282, 238] on span "Select an option" at bounding box center [280, 244] width 13 height 13
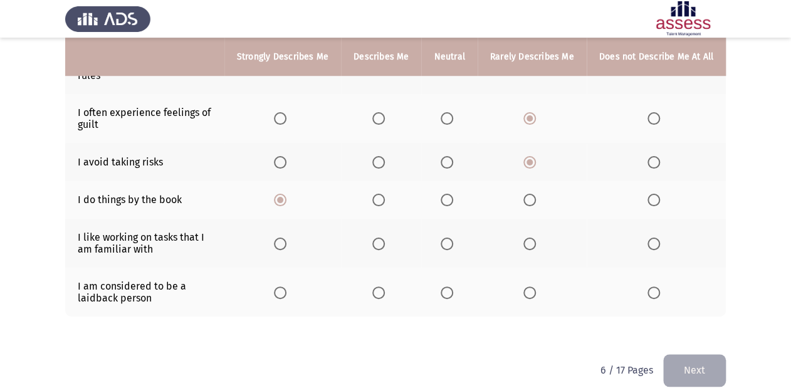
click at [282, 238] on input "Select an option" at bounding box center [280, 244] width 13 height 13
click at [531, 288] on span "Select an option" at bounding box center [530, 293] width 13 height 13
click at [531, 288] on input "Select an option" at bounding box center [530, 293] width 13 height 13
click at [693, 354] on button "Next" at bounding box center [694, 370] width 63 height 32
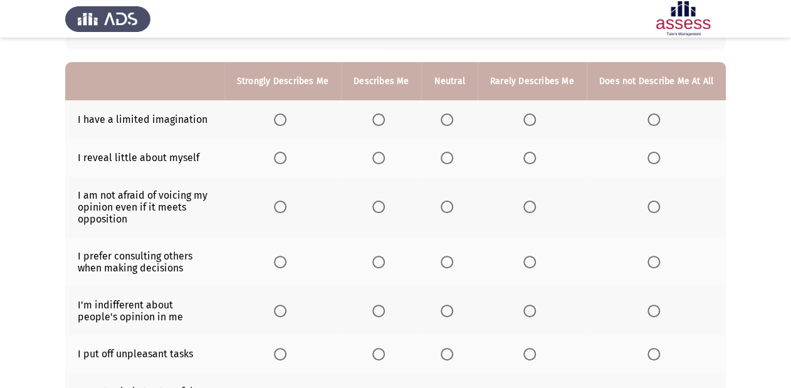
scroll to position [100, 0]
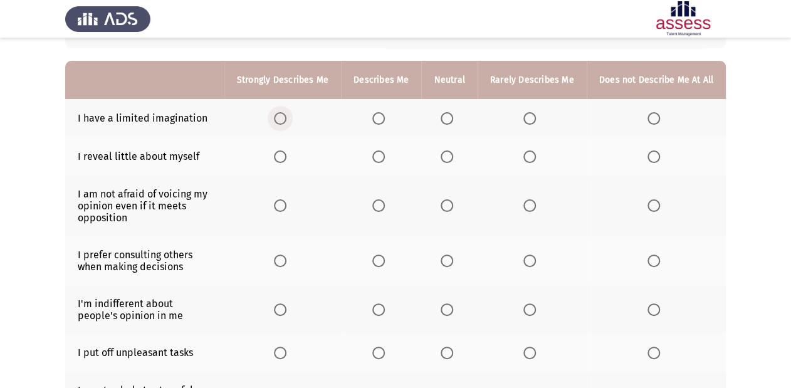
click at [287, 118] on span "Select an option" at bounding box center [280, 118] width 13 height 13
click at [287, 118] on input "Select an option" at bounding box center [280, 118] width 13 height 13
click at [287, 155] on span "Select an option" at bounding box center [280, 156] width 13 height 13
click at [287, 155] on input "Select an option" at bounding box center [280, 156] width 13 height 13
click at [446, 210] on span "Select an option" at bounding box center [447, 205] width 13 height 13
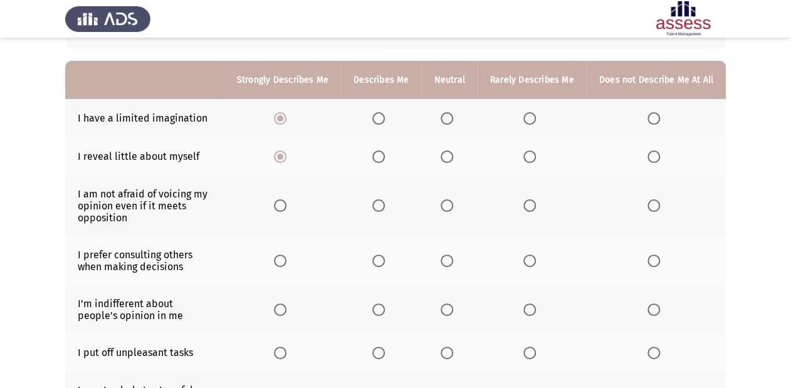
click at [446, 210] on input "Select an option" at bounding box center [447, 205] width 13 height 13
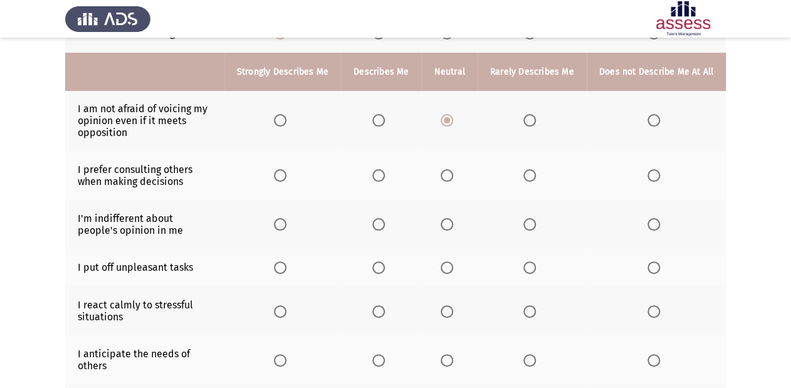
scroll to position [201, 0]
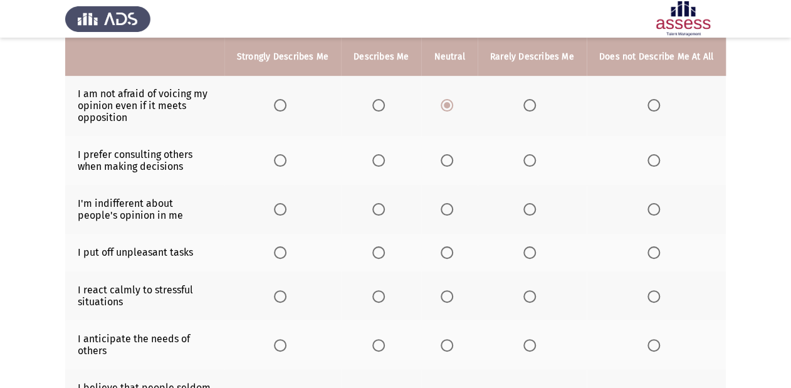
click at [447, 166] on span "Select an option" at bounding box center [447, 160] width 13 height 13
click at [447, 166] on input "Select an option" at bounding box center [447, 160] width 13 height 13
click at [536, 215] on span "Select an option" at bounding box center [530, 209] width 13 height 13
click at [536, 215] on input "Select an option" at bounding box center [530, 209] width 13 height 13
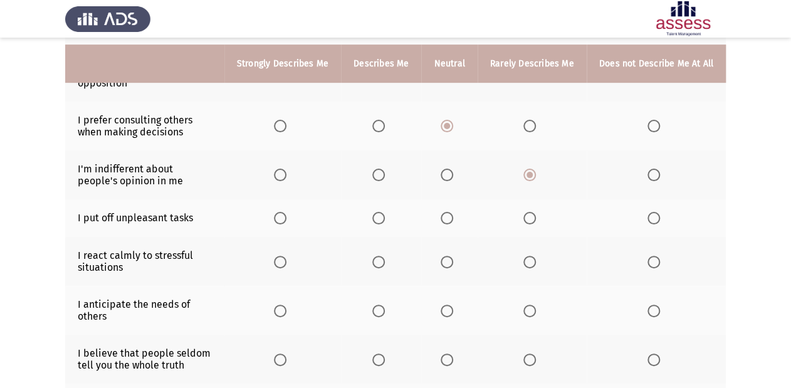
scroll to position [251, 0]
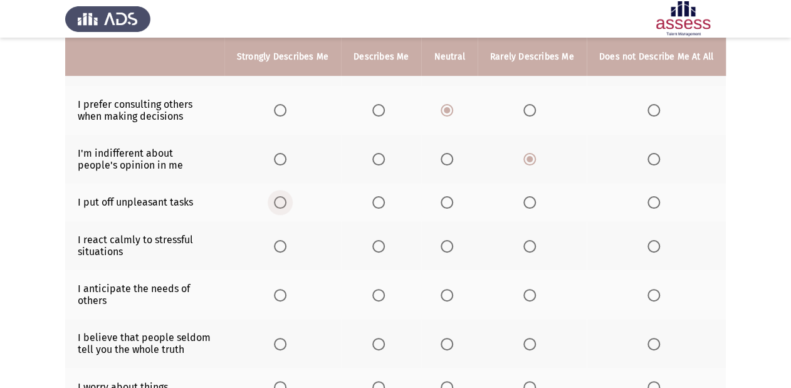
click at [283, 205] on span "Select an option" at bounding box center [280, 202] width 13 height 13
click at [283, 205] on input "Select an option" at bounding box center [280, 202] width 13 height 13
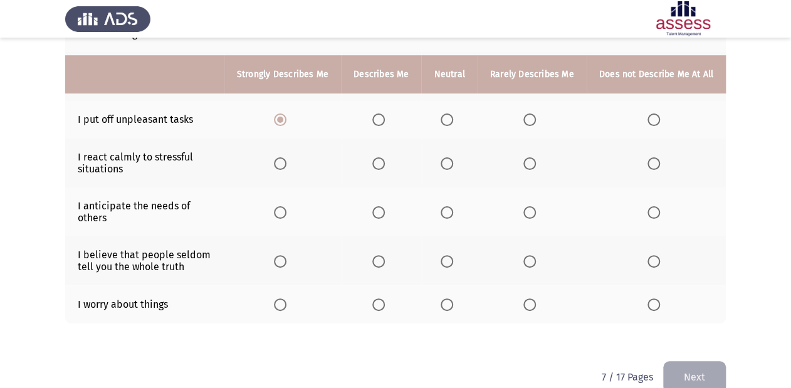
scroll to position [351, 0]
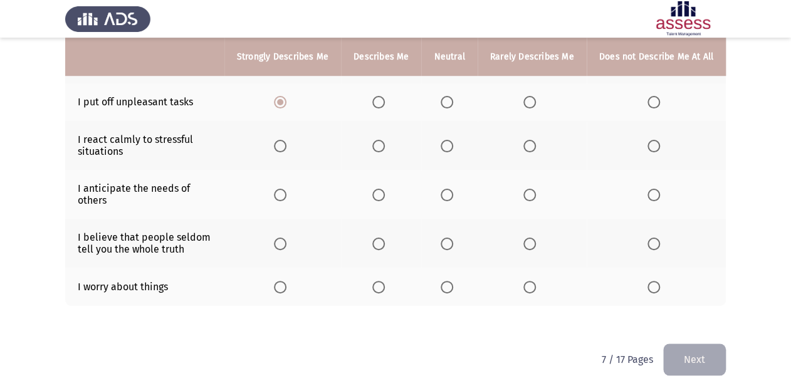
click at [530, 145] on span "Select an option" at bounding box center [530, 146] width 13 height 13
click at [530, 145] on input "Select an option" at bounding box center [530, 146] width 13 height 13
click at [534, 195] on span "Select an option" at bounding box center [530, 195] width 13 height 13
click at [534, 195] on input "Select an option" at bounding box center [530, 195] width 13 height 13
click at [655, 250] on span "Select an option" at bounding box center [654, 244] width 13 height 13
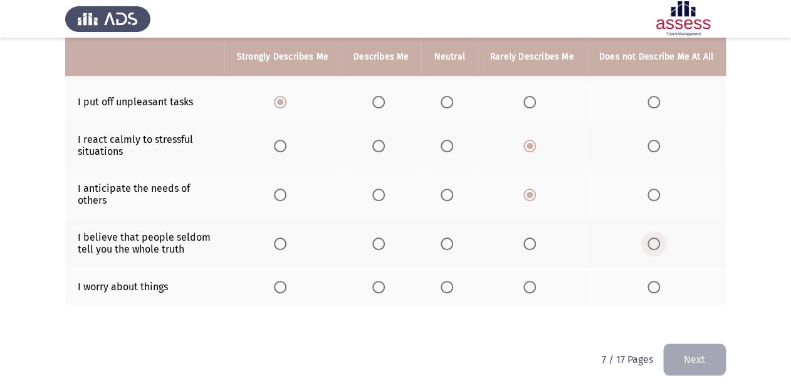
click at [655, 250] on input "Select an option" at bounding box center [654, 244] width 13 height 13
click at [656, 290] on span "Select an option" at bounding box center [654, 287] width 13 height 13
click at [656, 290] on input "Select an option" at bounding box center [654, 287] width 13 height 13
click at [700, 361] on button "Next" at bounding box center [694, 360] width 63 height 32
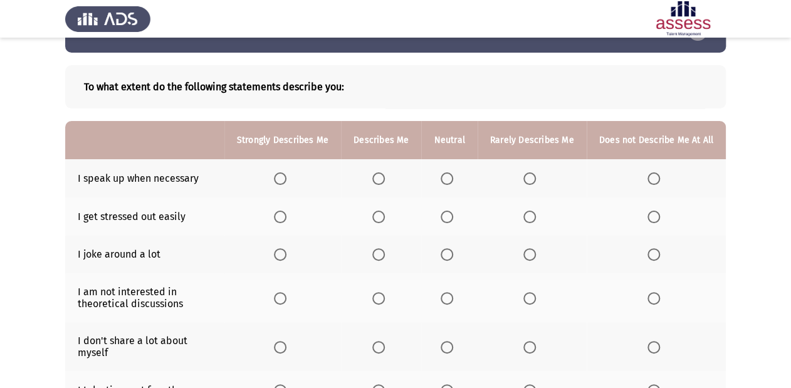
scroll to position [100, 0]
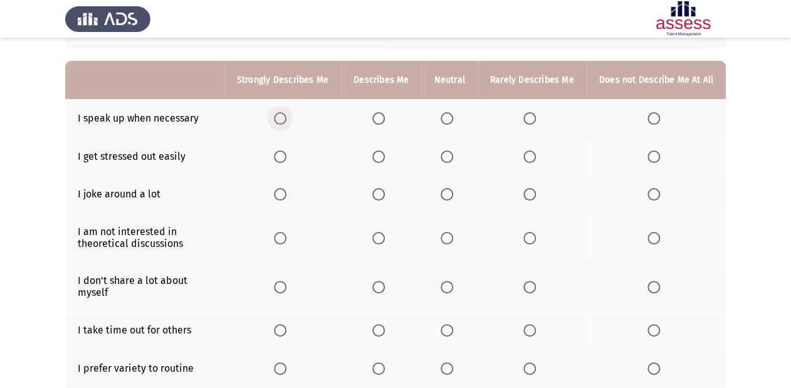
click at [283, 117] on span "Select an option" at bounding box center [280, 118] width 13 height 13
click at [283, 117] on input "Select an option" at bounding box center [280, 118] width 13 height 13
click at [283, 154] on span "Select an option" at bounding box center [280, 156] width 13 height 13
click at [283, 154] on input "Select an option" at bounding box center [280, 156] width 13 height 13
click at [534, 193] on span "Select an option" at bounding box center [530, 194] width 13 height 13
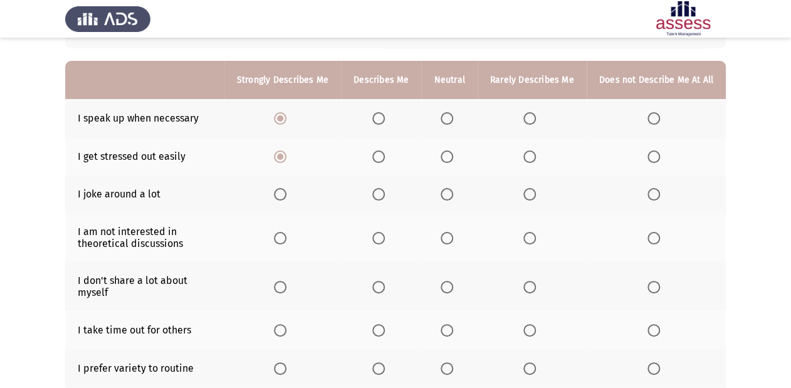
click at [534, 193] on input "Select an option" at bounding box center [530, 194] width 13 height 13
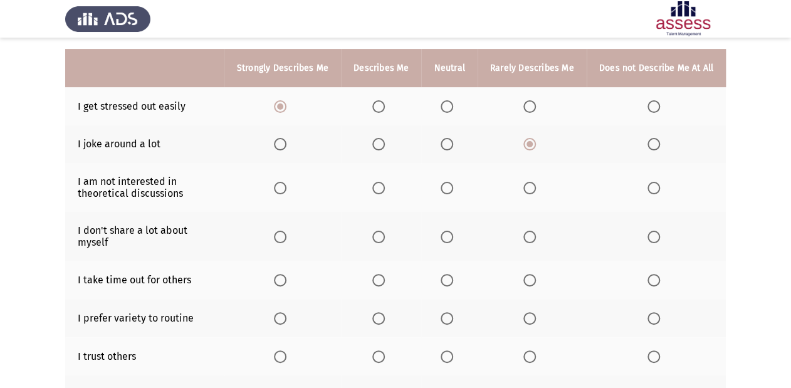
scroll to position [201, 0]
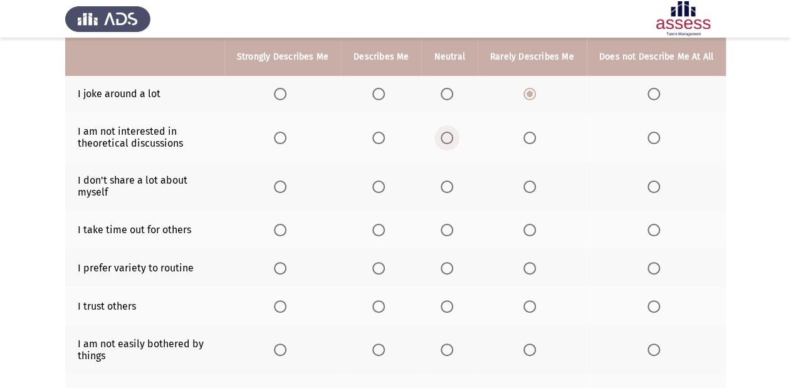
click at [451, 137] on span "Select an option" at bounding box center [447, 138] width 13 height 13
click at [451, 137] on input "Select an option" at bounding box center [447, 138] width 13 height 13
click at [287, 188] on span "Select an option" at bounding box center [280, 187] width 13 height 13
click at [287, 188] on input "Select an option" at bounding box center [280, 187] width 13 height 13
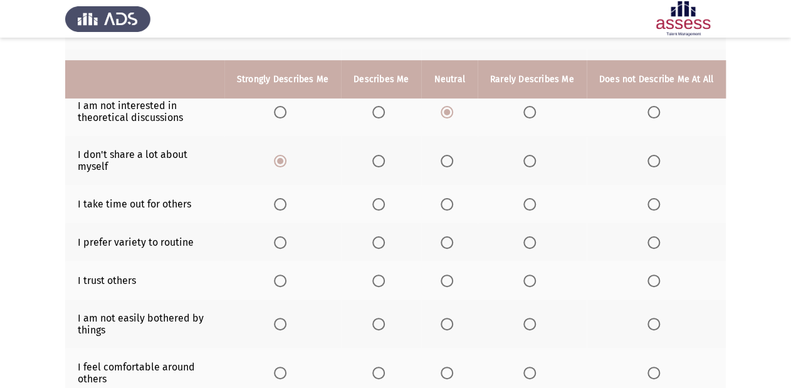
scroll to position [251, 0]
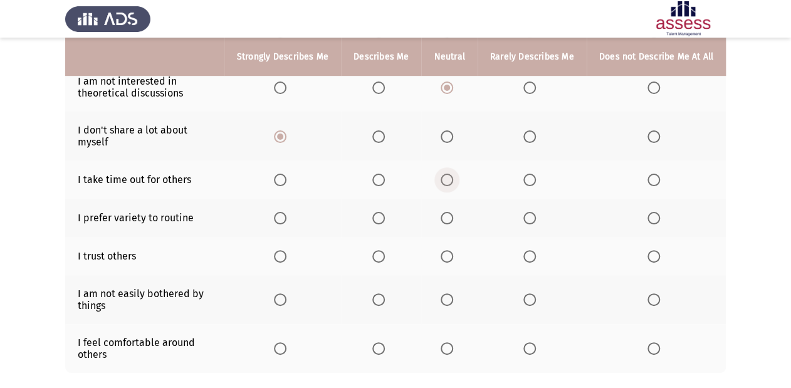
click at [451, 178] on span "Select an option" at bounding box center [447, 180] width 13 height 13
click at [451, 178] on input "Select an option" at bounding box center [447, 180] width 13 height 13
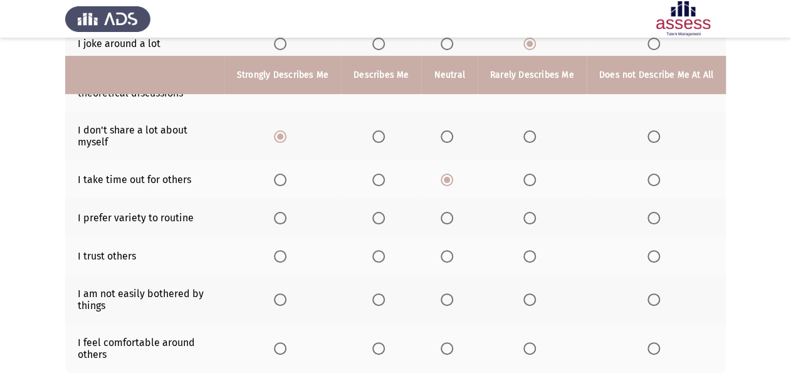
scroll to position [301, 0]
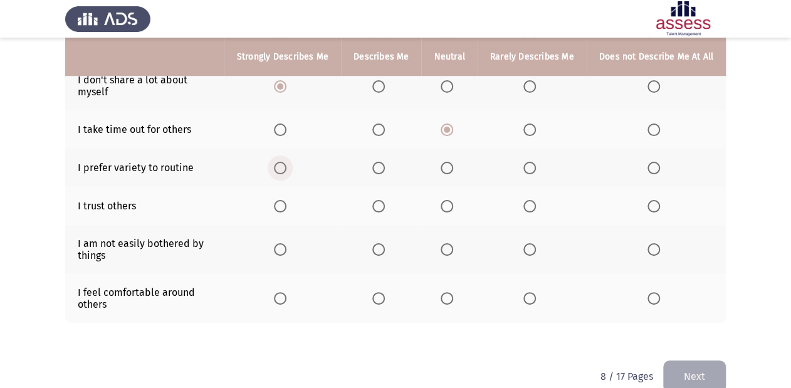
click at [287, 168] on span "Select an option" at bounding box center [280, 168] width 13 height 13
click at [287, 168] on input "Select an option" at bounding box center [280, 168] width 13 height 13
click at [448, 208] on span "Select an option" at bounding box center [447, 206] width 13 height 13
click at [448, 208] on input "Select an option" at bounding box center [447, 206] width 13 height 13
click at [535, 250] on span "Select an option" at bounding box center [530, 249] width 13 height 13
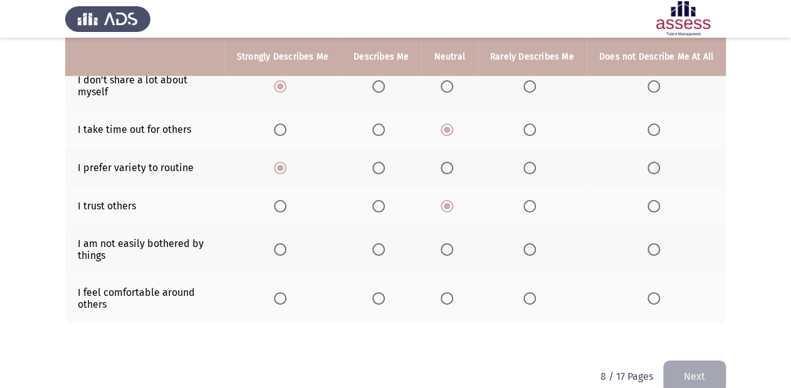
click at [535, 250] on input "Select an option" at bounding box center [530, 249] width 13 height 13
click at [286, 300] on span "Select an option" at bounding box center [280, 298] width 13 height 13
click at [286, 300] on input "Select an option" at bounding box center [280, 298] width 13 height 13
click at [695, 376] on button "Next" at bounding box center [694, 377] width 63 height 32
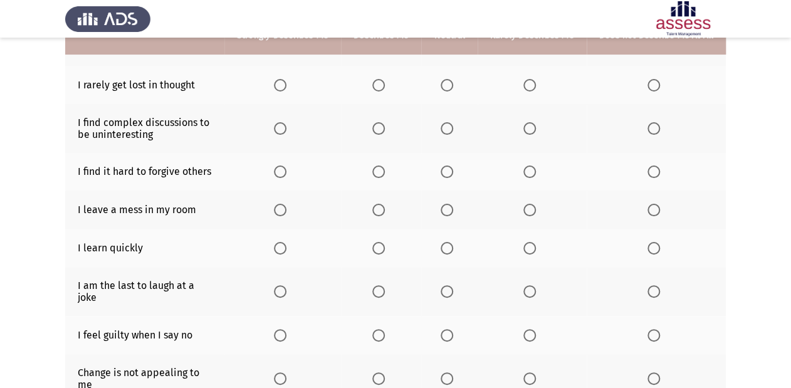
scroll to position [150, 0]
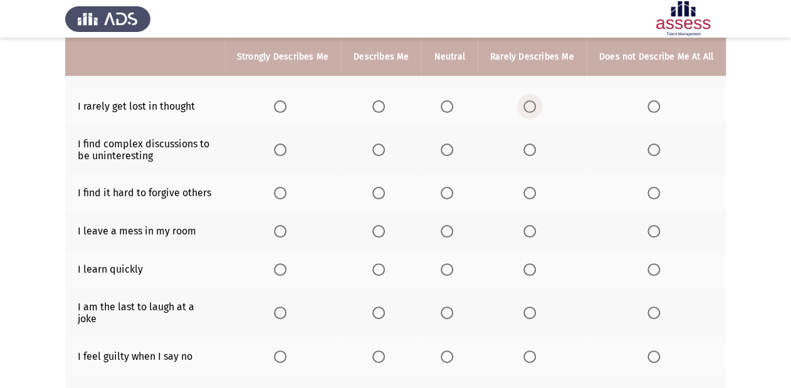
click at [530, 105] on span "Select an option" at bounding box center [530, 106] width 13 height 13
click at [530, 105] on input "Select an option" at bounding box center [530, 106] width 13 height 13
click at [529, 154] on span "Select an option" at bounding box center [530, 150] width 13 height 13
click at [529, 154] on input "Select an option" at bounding box center [530, 150] width 13 height 13
click at [532, 192] on span "Select an option" at bounding box center [530, 193] width 13 height 13
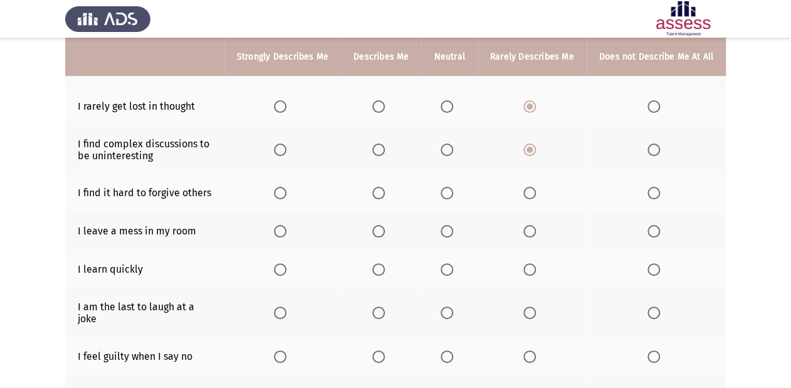
click at [532, 192] on input "Select an option" at bounding box center [530, 193] width 13 height 13
click at [658, 231] on span "Select an option" at bounding box center [654, 231] width 13 height 13
click at [658, 231] on input "Select an option" at bounding box center [654, 231] width 13 height 13
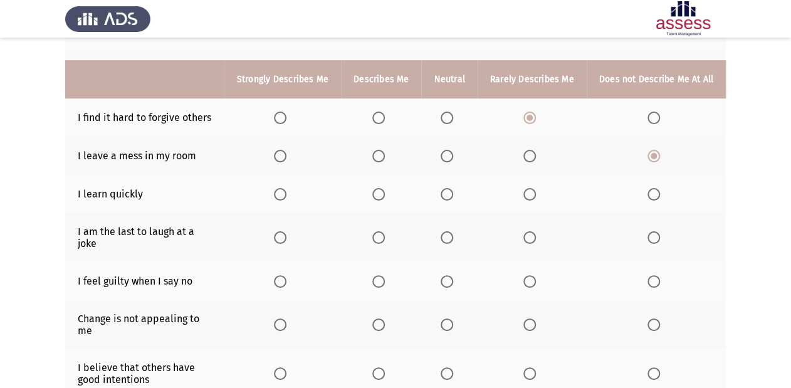
scroll to position [251, 0]
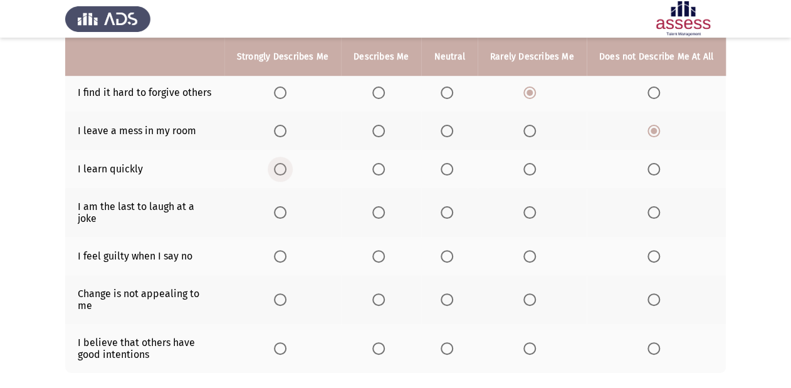
click at [287, 169] on span "Select an option" at bounding box center [280, 169] width 13 height 13
click at [287, 169] on input "Select an option" at bounding box center [280, 169] width 13 height 13
click at [448, 210] on span "Select an option" at bounding box center [447, 212] width 13 height 13
click at [448, 210] on input "Select an option" at bounding box center [447, 212] width 13 height 13
click at [287, 250] on span "Select an option" at bounding box center [280, 256] width 13 height 13
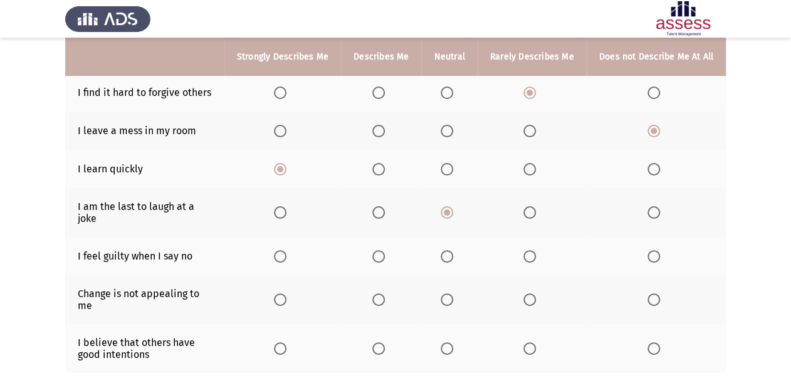
click at [287, 250] on input "Select an option" at bounding box center [280, 256] width 13 height 13
click at [448, 293] on span "Select an option" at bounding box center [447, 299] width 13 height 13
click at [448, 293] on input "Select an option" at bounding box center [447, 299] width 13 height 13
click at [444, 342] on span "Select an option" at bounding box center [447, 348] width 13 height 13
click at [444, 342] on input "Select an option" at bounding box center [447, 348] width 13 height 13
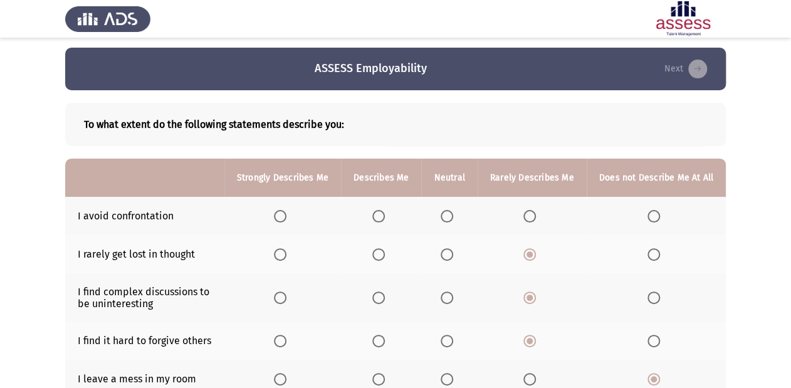
scroll to position [3, 0]
click at [530, 211] on span "Select an option" at bounding box center [530, 216] width 13 height 13
click at [530, 211] on input "Select an option" at bounding box center [530, 216] width 13 height 13
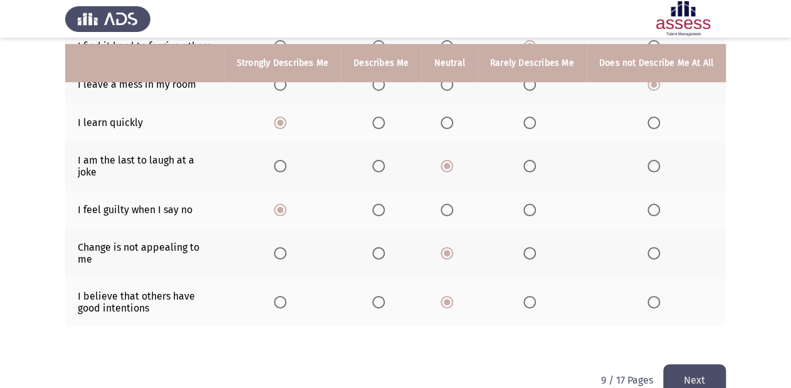
scroll to position [303, 0]
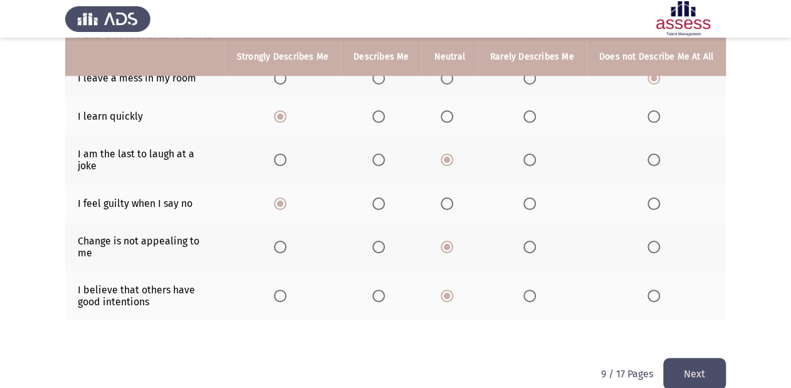
click at [712, 358] on button "Next" at bounding box center [694, 374] width 63 height 32
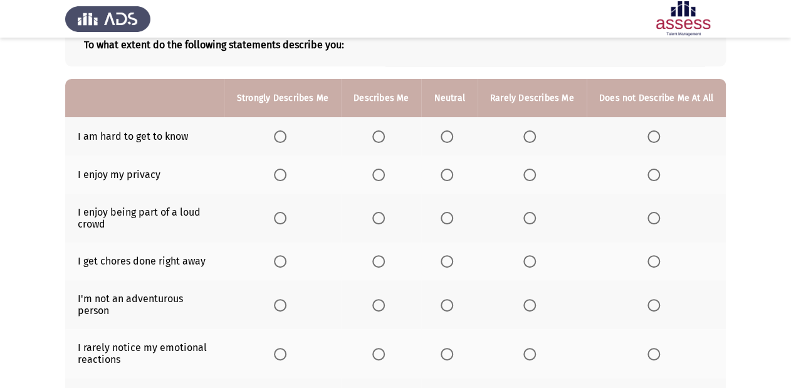
scroll to position [100, 0]
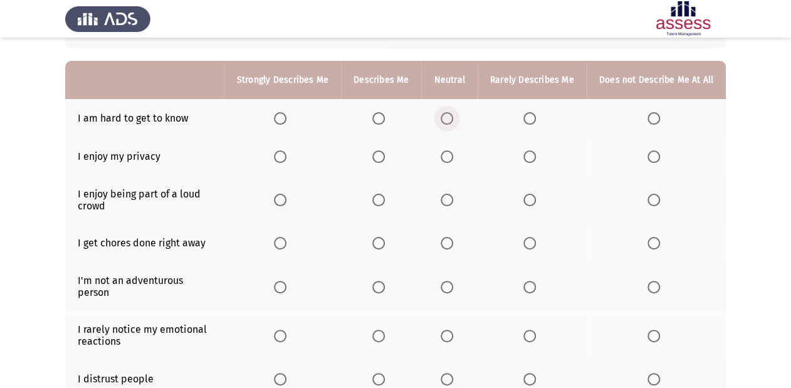
click at [451, 123] on span "Select an option" at bounding box center [447, 118] width 13 height 13
click at [451, 123] on input "Select an option" at bounding box center [447, 118] width 13 height 13
click at [282, 156] on span "Select an option" at bounding box center [280, 156] width 13 height 13
click at [282, 156] on input "Select an option" at bounding box center [280, 156] width 13 height 13
click at [380, 204] on span "Select an option" at bounding box center [378, 200] width 13 height 13
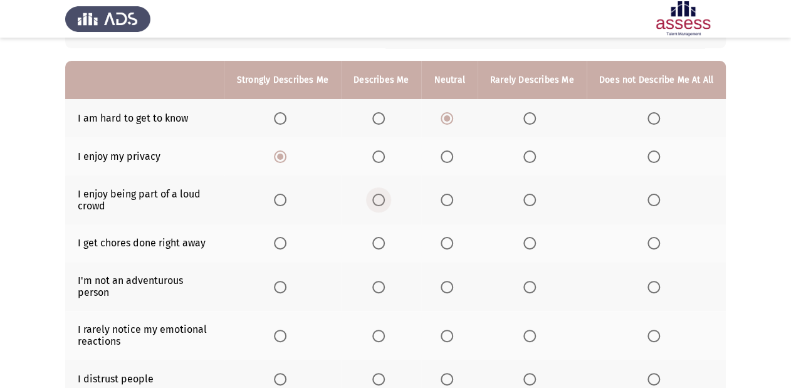
click at [380, 204] on input "Select an option" at bounding box center [378, 200] width 13 height 13
click at [453, 199] on span "Select an option" at bounding box center [447, 200] width 13 height 13
click at [453, 199] on input "Select an option" at bounding box center [447, 200] width 13 height 13
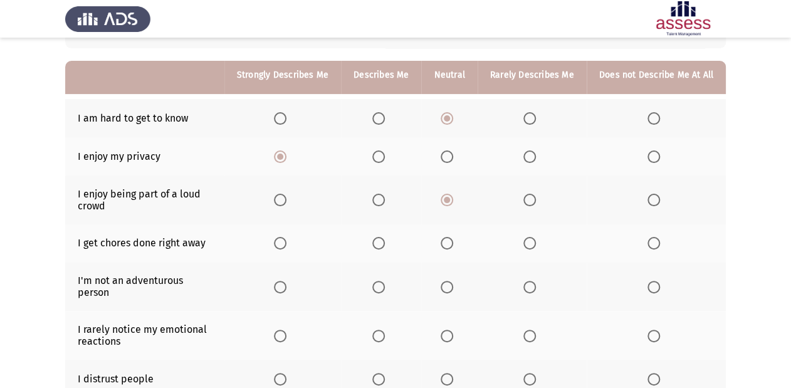
scroll to position [150, 0]
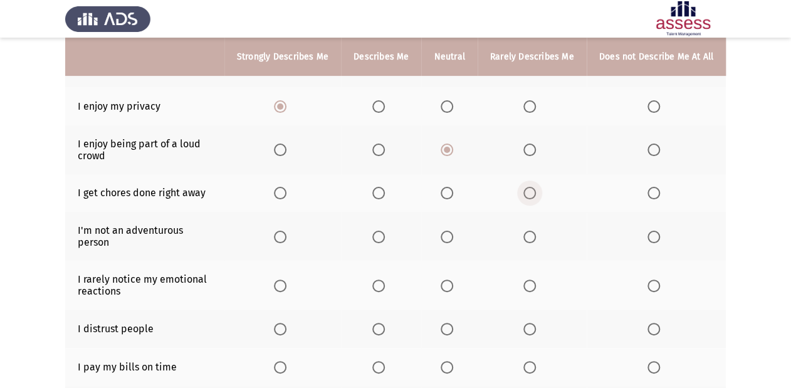
click at [536, 194] on span "Select an option" at bounding box center [530, 193] width 13 height 13
click at [536, 194] on input "Select an option" at bounding box center [530, 193] width 13 height 13
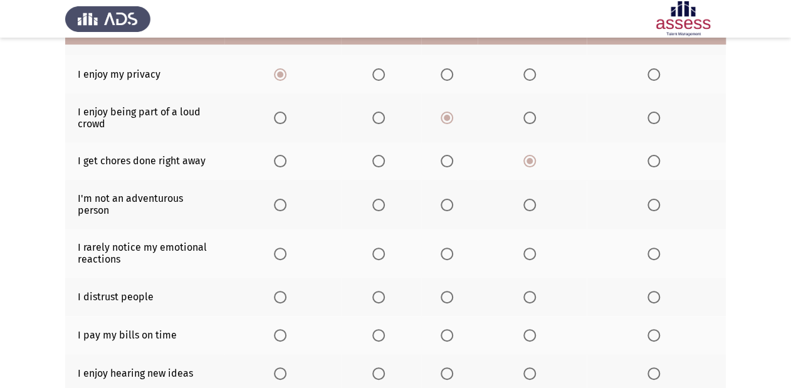
scroll to position [201, 0]
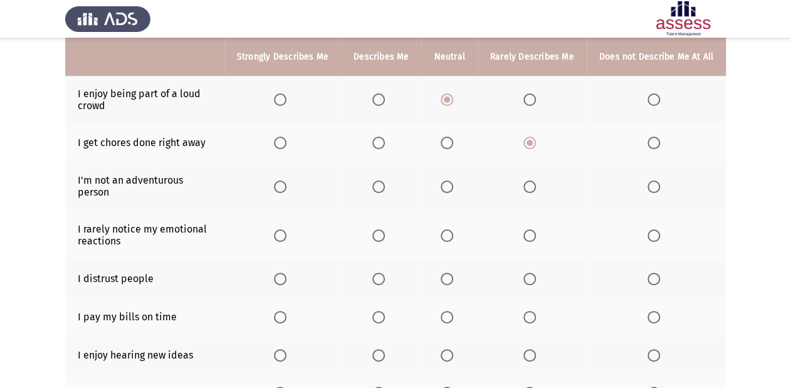
click at [533, 181] on span "Select an option" at bounding box center [530, 187] width 13 height 13
click at [533, 181] on input "Select an option" at bounding box center [530, 187] width 13 height 13
click at [450, 229] on span "Select an option" at bounding box center [447, 235] width 13 height 13
click at [450, 229] on input "Select an option" at bounding box center [447, 235] width 13 height 13
click at [281, 273] on span "Select an option" at bounding box center [280, 279] width 13 height 13
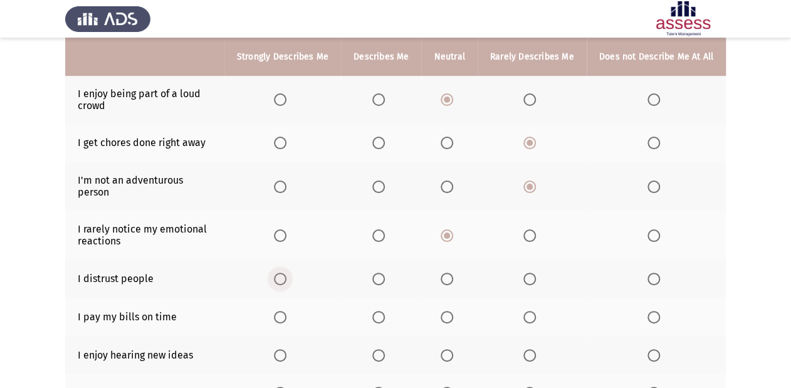
click at [281, 273] on input "Select an option" at bounding box center [280, 279] width 13 height 13
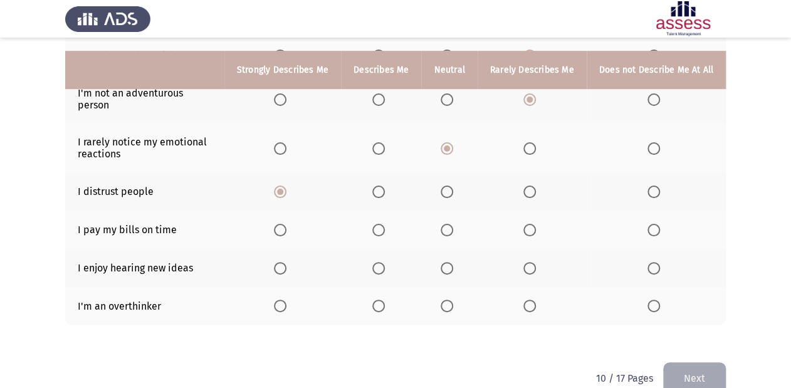
scroll to position [301, 0]
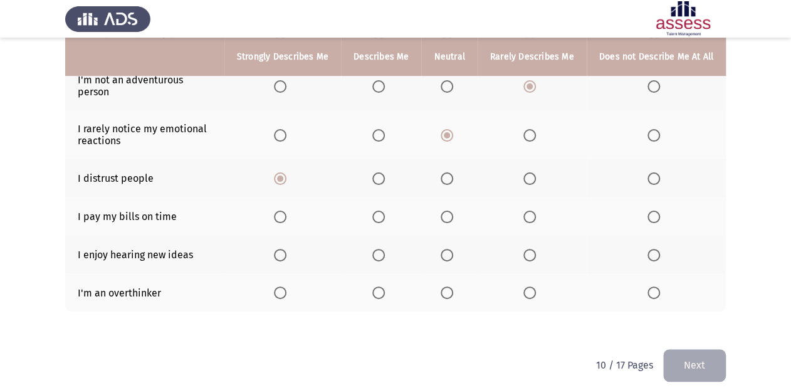
click at [443, 205] on th at bounding box center [449, 216] width 56 height 38
click at [452, 211] on span "Select an option" at bounding box center [447, 217] width 13 height 13
click at [452, 211] on input "Select an option" at bounding box center [447, 217] width 13 height 13
click at [287, 249] on span "Select an option" at bounding box center [280, 255] width 13 height 13
click at [287, 249] on input "Select an option" at bounding box center [280, 255] width 13 height 13
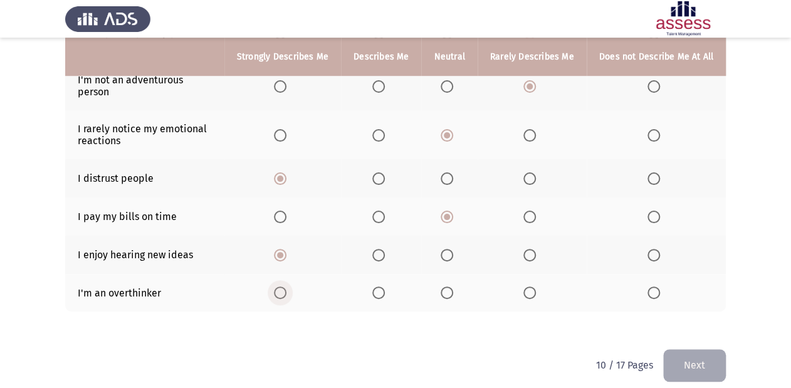
click at [287, 287] on span "Select an option" at bounding box center [280, 293] width 13 height 13
click at [287, 287] on input "Select an option" at bounding box center [280, 293] width 13 height 13
click at [708, 349] on button "Next" at bounding box center [694, 365] width 63 height 32
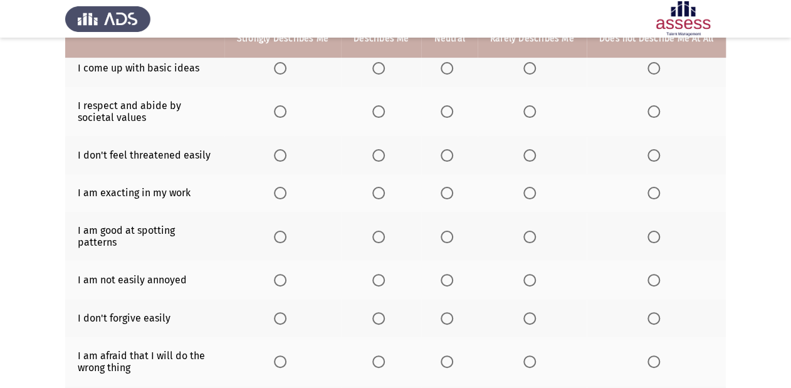
scroll to position [100, 0]
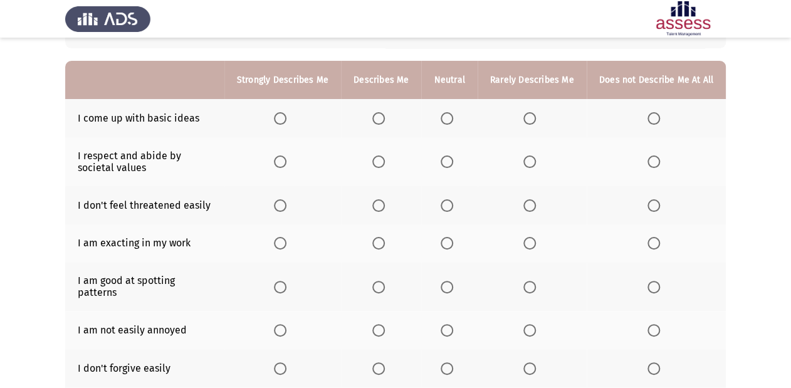
click at [525, 114] on span "Select an option" at bounding box center [530, 118] width 13 height 13
click at [525, 114] on input "Select an option" at bounding box center [530, 118] width 13 height 13
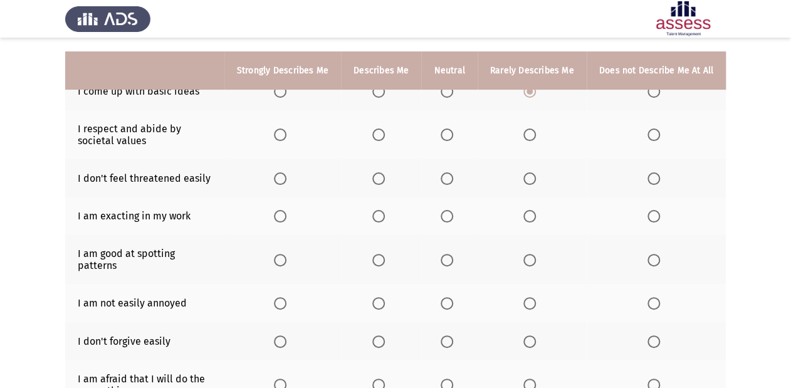
scroll to position [150, 0]
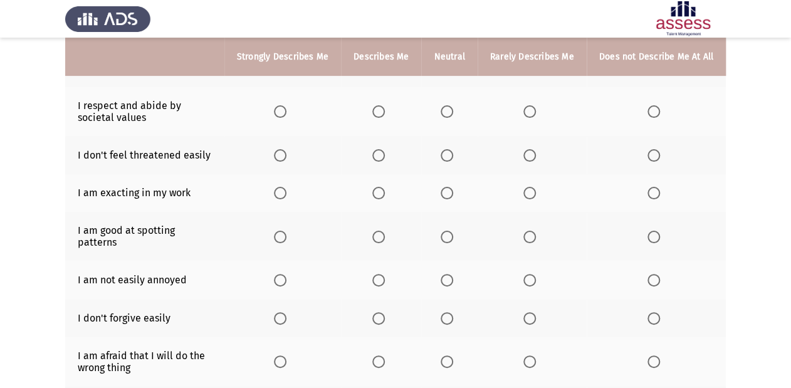
click at [532, 113] on span "Select an option" at bounding box center [530, 111] width 13 height 13
click at [532, 113] on input "Select an option" at bounding box center [530, 111] width 13 height 13
click at [529, 157] on span "Select an option" at bounding box center [530, 155] width 13 height 13
click at [529, 157] on input "Select an option" at bounding box center [530, 155] width 13 height 13
click at [287, 198] on span "Select an option" at bounding box center [280, 193] width 13 height 13
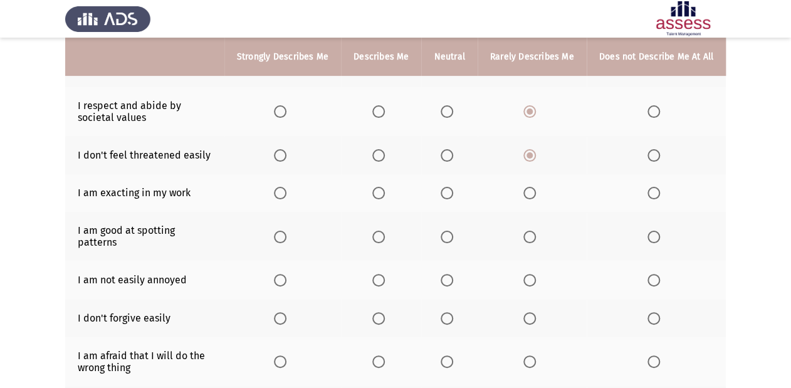
click at [287, 198] on input "Select an option" at bounding box center [280, 193] width 13 height 13
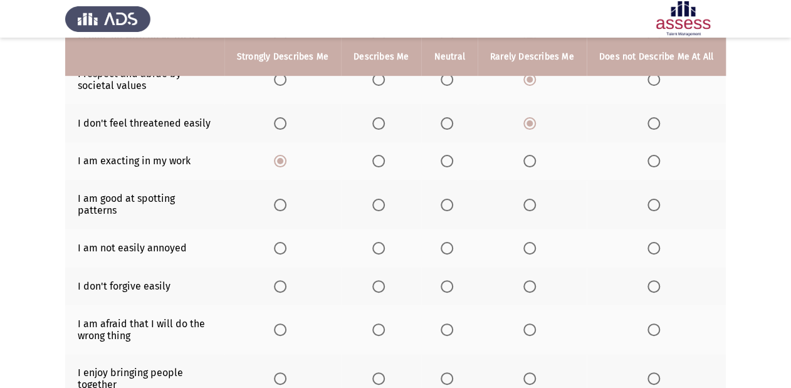
scroll to position [201, 0]
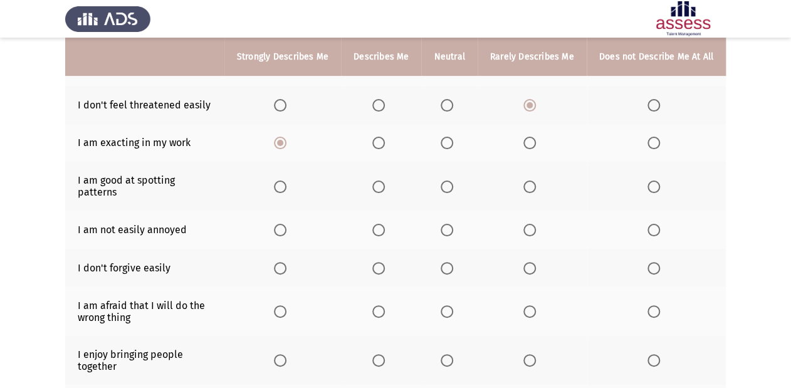
click at [286, 182] on span "Select an option" at bounding box center [280, 187] width 13 height 13
click at [286, 182] on input "Select an option" at bounding box center [280, 187] width 13 height 13
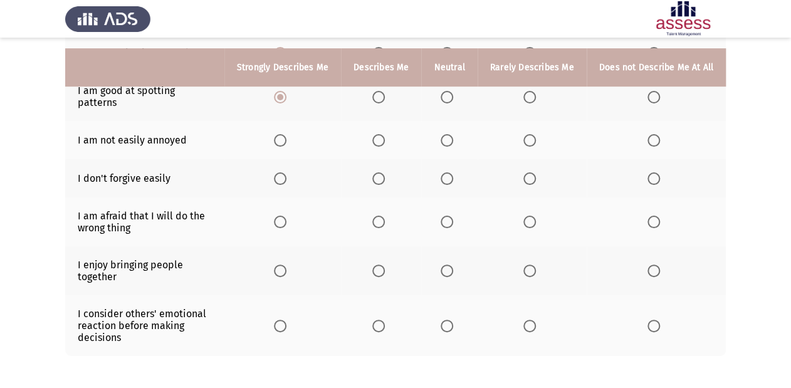
scroll to position [301, 0]
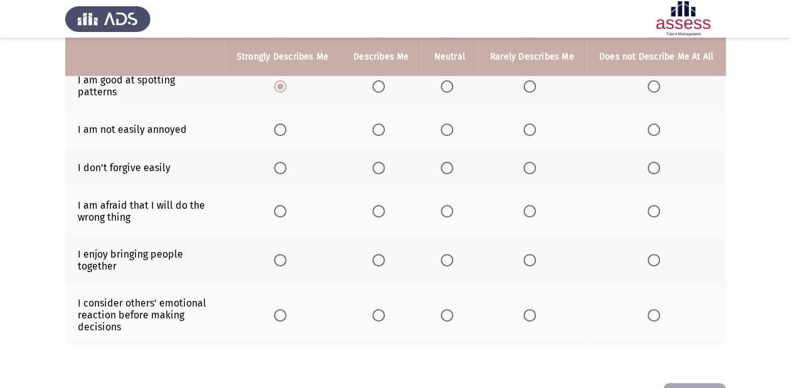
click at [534, 124] on span "Select an option" at bounding box center [530, 130] width 13 height 13
click at [534, 124] on input "Select an option" at bounding box center [530, 130] width 13 height 13
click at [450, 162] on span "Select an option" at bounding box center [447, 168] width 13 height 13
click at [450, 162] on input "Select an option" at bounding box center [447, 168] width 13 height 13
click at [449, 205] on span "Select an option" at bounding box center [447, 211] width 13 height 13
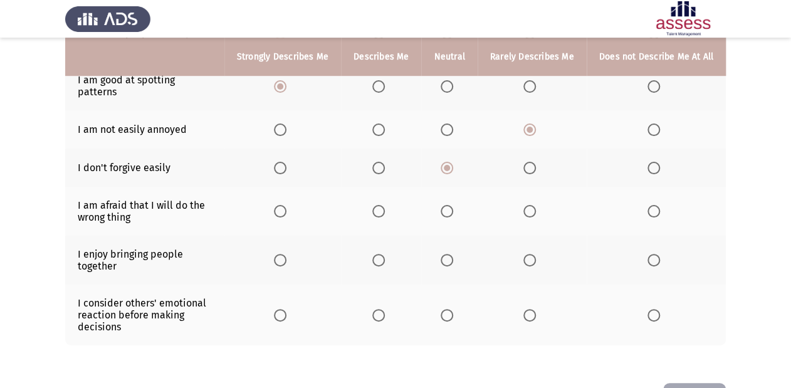
click at [449, 205] on input "Select an option" at bounding box center [447, 211] width 13 height 13
click at [453, 254] on span "Select an option" at bounding box center [447, 260] width 13 height 13
click at [453, 254] on input "Select an option" at bounding box center [447, 260] width 13 height 13
click at [528, 309] on span "Select an option" at bounding box center [530, 315] width 13 height 13
click at [528, 309] on input "Select an option" at bounding box center [530, 315] width 13 height 13
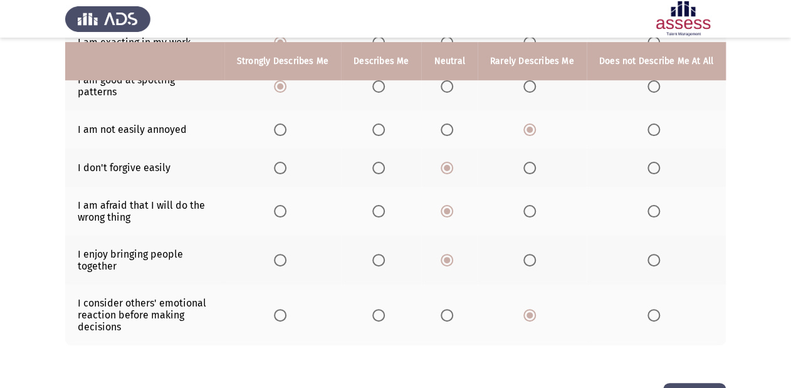
scroll to position [337, 0]
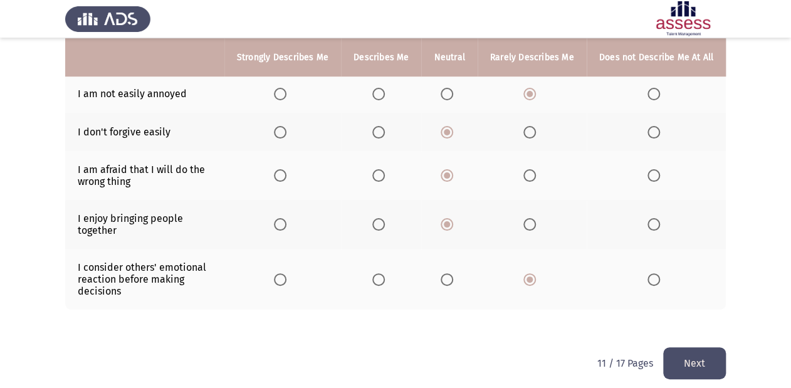
click at [722, 351] on button "Next" at bounding box center [694, 363] width 63 height 32
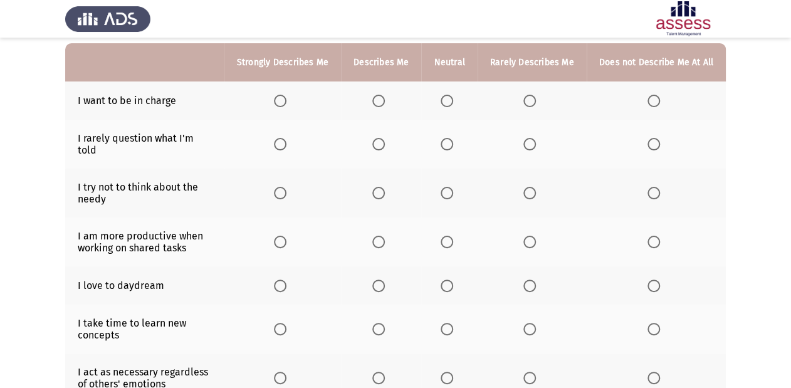
scroll to position [100, 0]
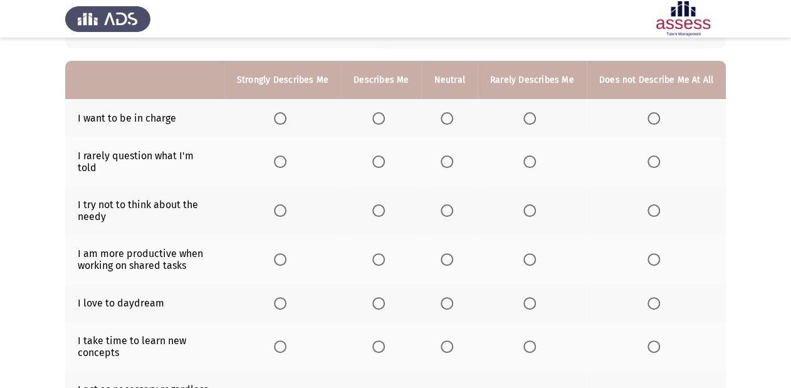
click at [451, 119] on span "Select an option" at bounding box center [447, 118] width 13 height 13
click at [451, 119] on input "Select an option" at bounding box center [447, 118] width 13 height 13
click at [281, 157] on span "Select an option" at bounding box center [280, 161] width 13 height 13
click at [281, 157] on input "Select an option" at bounding box center [280, 161] width 13 height 13
click at [529, 204] on span "Select an option" at bounding box center [530, 210] width 13 height 13
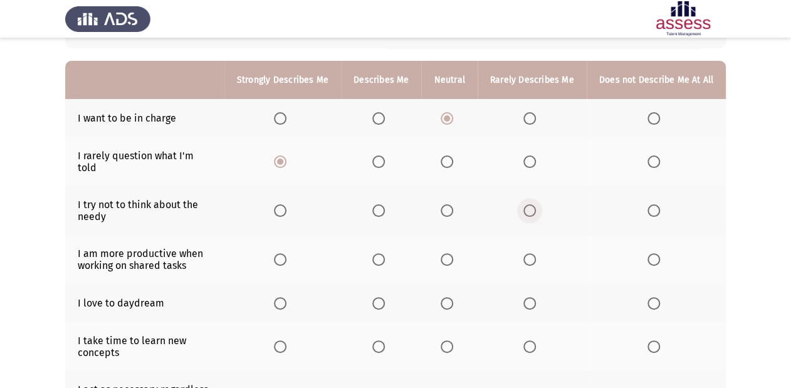
click at [529, 204] on input "Select an option" at bounding box center [530, 210] width 13 height 13
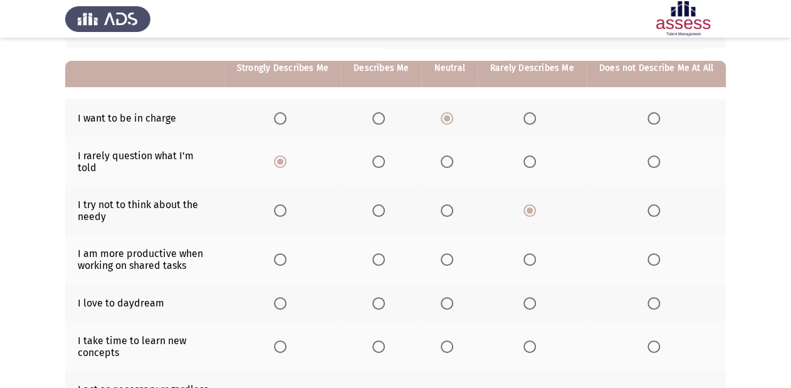
scroll to position [150, 0]
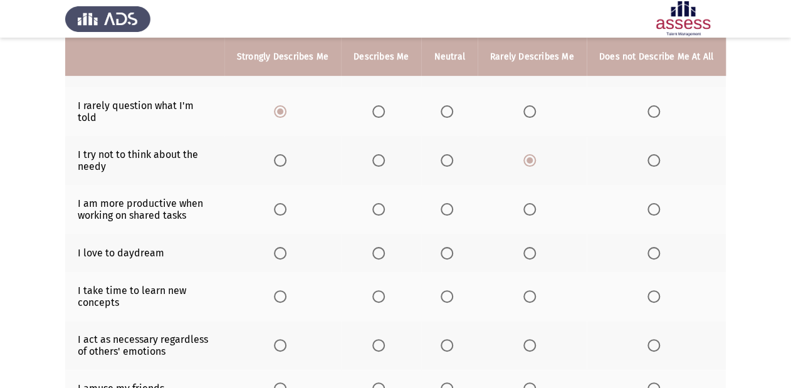
click at [450, 203] on span "Select an option" at bounding box center [447, 209] width 13 height 13
click at [450, 203] on input "Select an option" at bounding box center [447, 209] width 13 height 13
click at [283, 247] on span "Select an option" at bounding box center [280, 253] width 13 height 13
click at [283, 247] on input "Select an option" at bounding box center [280, 253] width 13 height 13
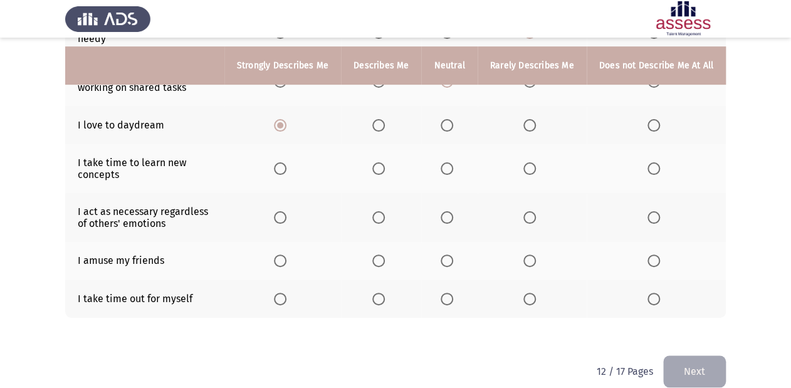
scroll to position [287, 0]
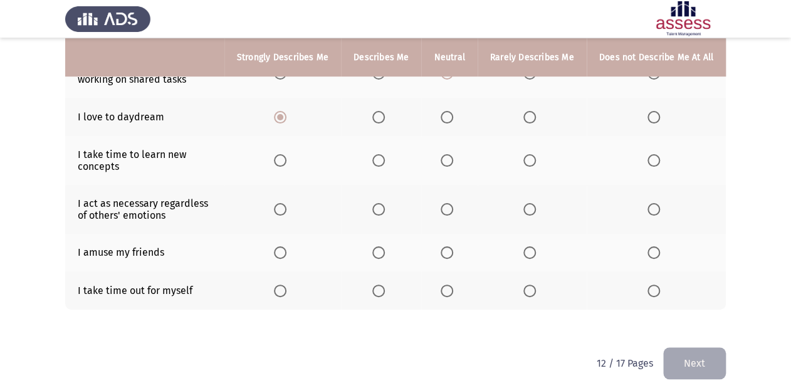
click at [286, 157] on th at bounding box center [282, 160] width 117 height 49
click at [283, 203] on span "Select an option" at bounding box center [280, 209] width 13 height 13
click at [283, 203] on input "Select an option" at bounding box center [280, 209] width 13 height 13
click at [534, 154] on span "Select an option" at bounding box center [530, 160] width 13 height 13
click at [534, 154] on input "Select an option" at bounding box center [530, 160] width 13 height 13
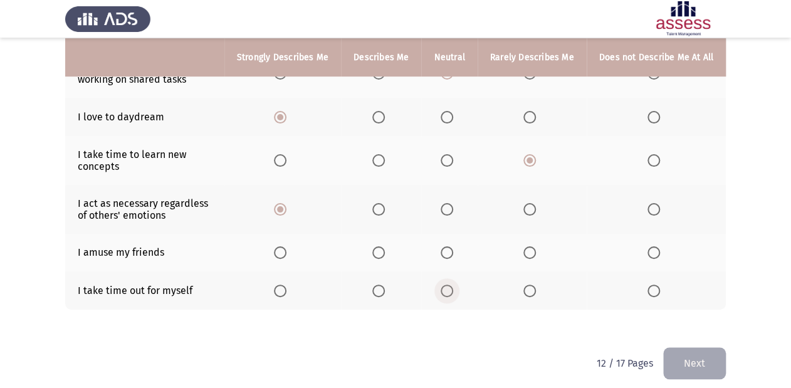
click at [453, 285] on span "Select an option" at bounding box center [447, 291] width 13 height 13
click at [453, 285] on input "Select an option" at bounding box center [447, 291] width 13 height 13
click at [446, 246] on span "Select an option" at bounding box center [447, 252] width 13 height 13
click at [446, 246] on input "Select an option" at bounding box center [447, 252] width 13 height 13
click at [722, 347] on button "Next" at bounding box center [694, 363] width 63 height 32
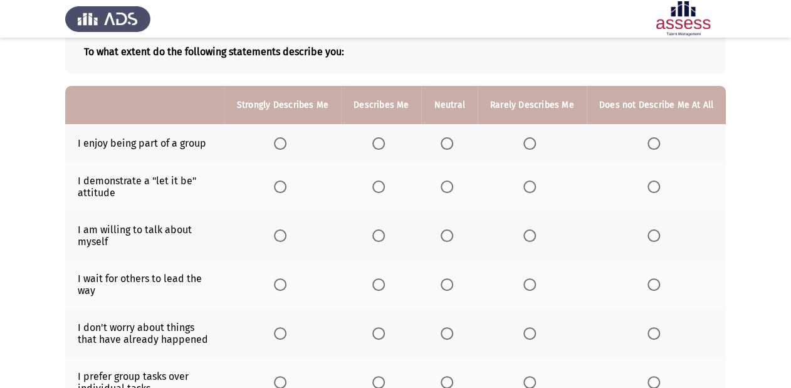
scroll to position [100, 0]
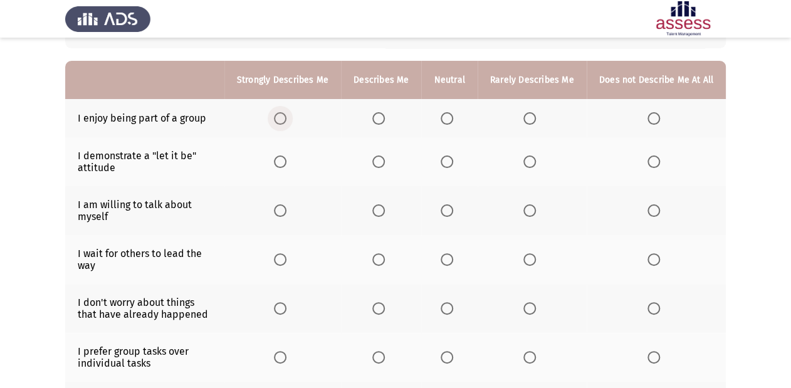
click at [287, 119] on span "Select an option" at bounding box center [280, 118] width 13 height 13
click at [287, 119] on input "Select an option" at bounding box center [280, 118] width 13 height 13
click at [453, 163] on span "Select an option" at bounding box center [447, 161] width 13 height 13
click at [453, 163] on input "Select an option" at bounding box center [447, 161] width 13 height 13
click at [533, 210] on span "Select an option" at bounding box center [530, 210] width 13 height 13
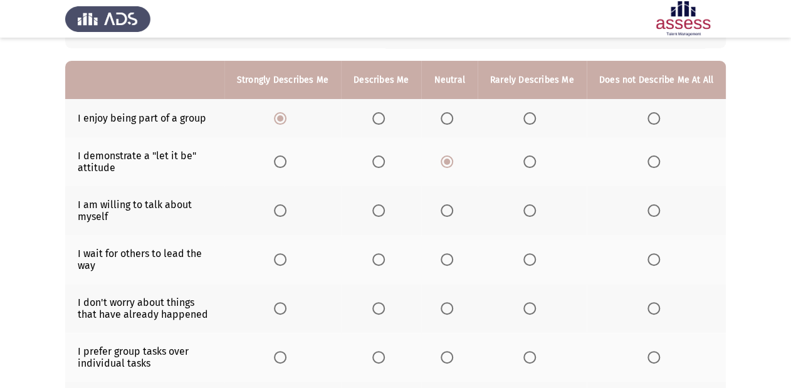
click at [533, 210] on input "Select an option" at bounding box center [530, 210] width 13 height 13
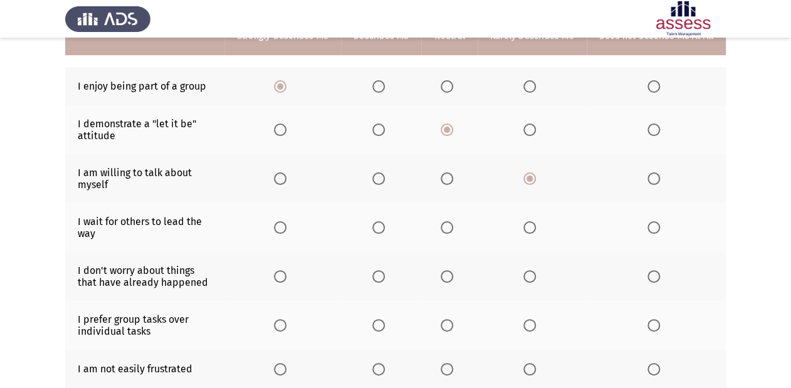
scroll to position [150, 0]
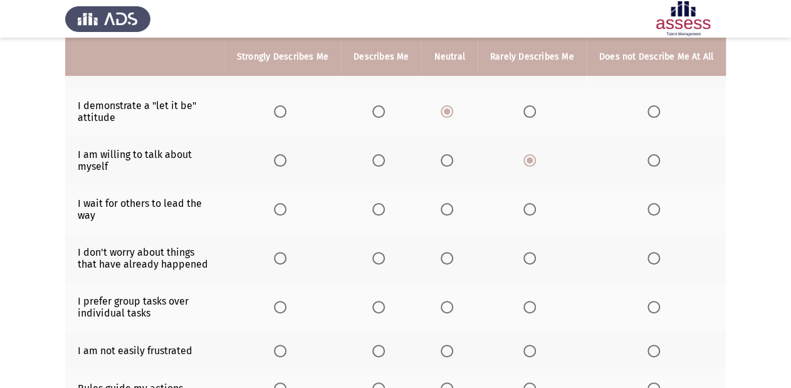
click at [285, 211] on span "Select an option" at bounding box center [280, 209] width 13 height 13
click at [285, 211] on input "Select an option" at bounding box center [280, 209] width 13 height 13
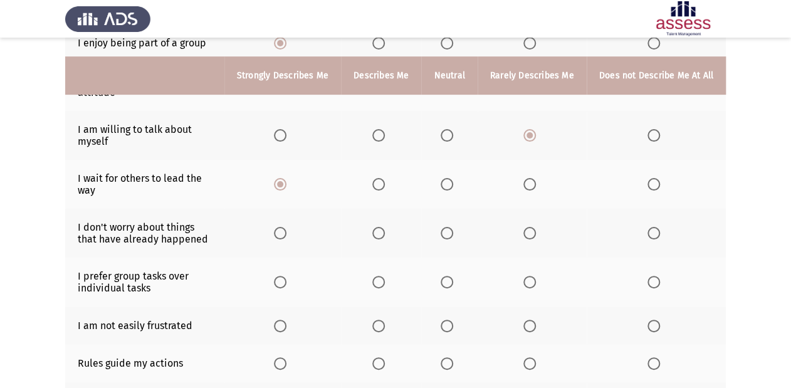
scroll to position [201, 0]
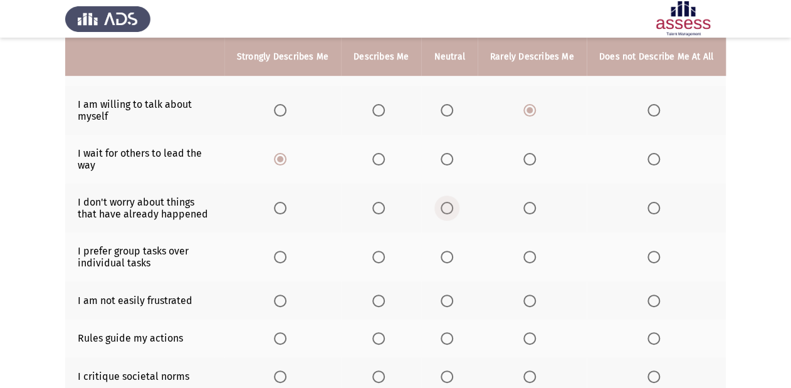
click at [450, 210] on span "Select an option" at bounding box center [447, 208] width 13 height 13
click at [450, 210] on input "Select an option" at bounding box center [447, 208] width 13 height 13
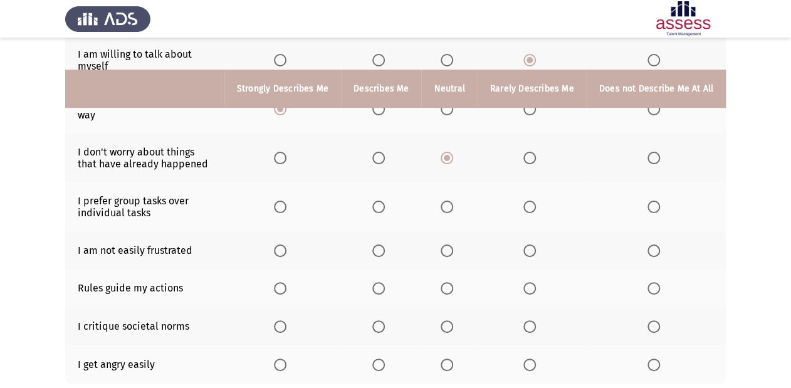
scroll to position [301, 0]
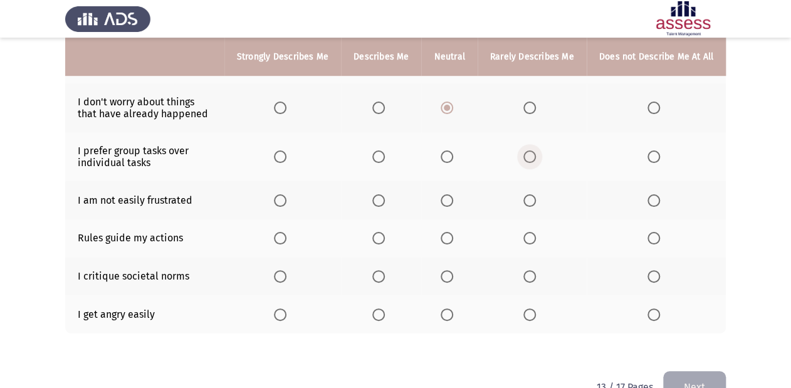
click at [539, 159] on label "Select an option" at bounding box center [533, 156] width 18 height 13
click at [536, 159] on input "Select an option" at bounding box center [530, 156] width 13 height 13
click at [648, 207] on span "Select an option" at bounding box center [654, 200] width 13 height 13
click at [648, 207] on input "Select an option" at bounding box center [654, 200] width 13 height 13
click at [292, 243] on label "Select an option" at bounding box center [283, 238] width 18 height 13
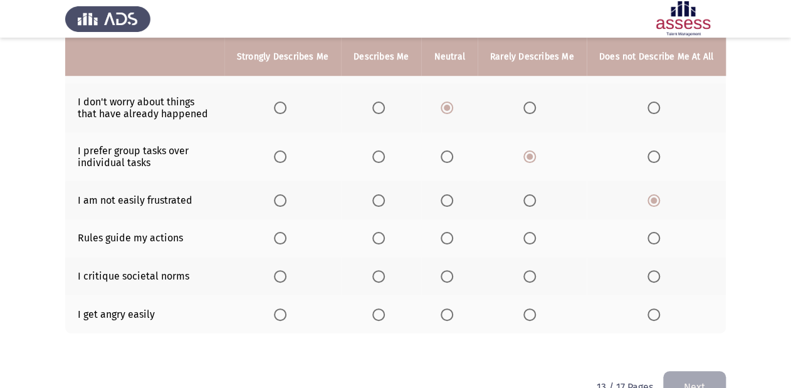
click at [287, 243] on input "Select an option" at bounding box center [280, 238] width 13 height 13
click at [284, 281] on span "Select an option" at bounding box center [280, 276] width 13 height 13
click at [284, 281] on input "Select an option" at bounding box center [280, 276] width 13 height 13
click at [449, 277] on span "Select an option" at bounding box center [447, 276] width 13 height 13
click at [449, 277] on input "Select an option" at bounding box center [447, 276] width 13 height 13
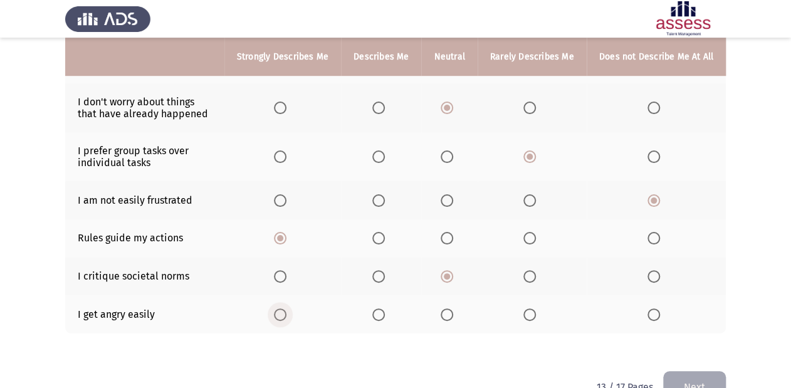
click at [285, 317] on span "Select an option" at bounding box center [280, 314] width 13 height 13
click at [285, 317] on input "Select an option" at bounding box center [280, 314] width 13 height 13
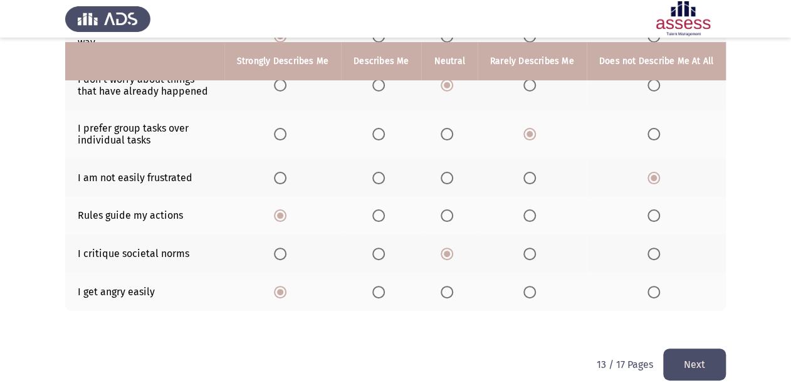
scroll to position [336, 0]
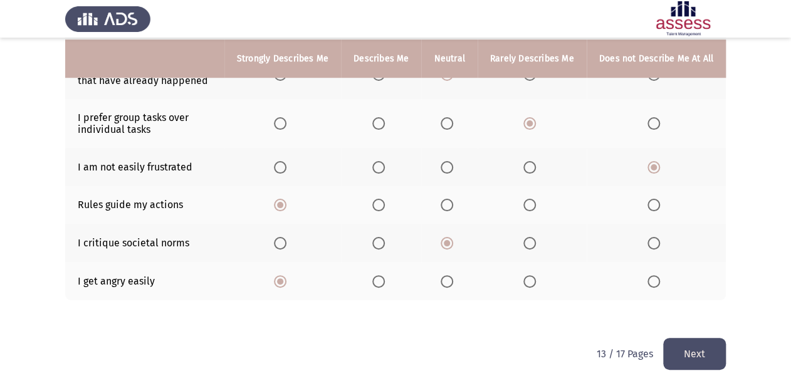
click at [689, 349] on button "Next" at bounding box center [694, 354] width 63 height 32
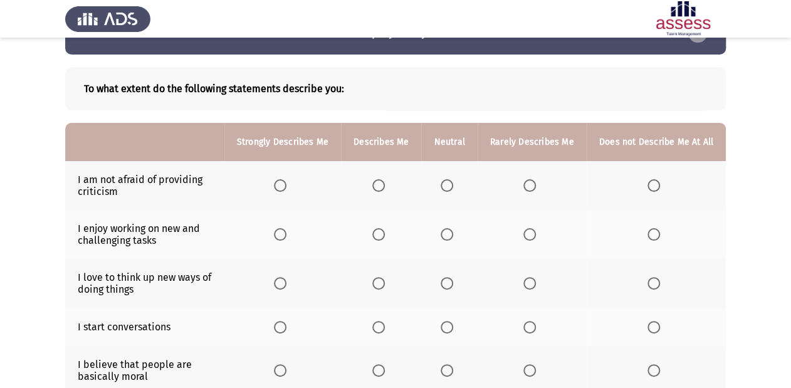
scroll to position [100, 0]
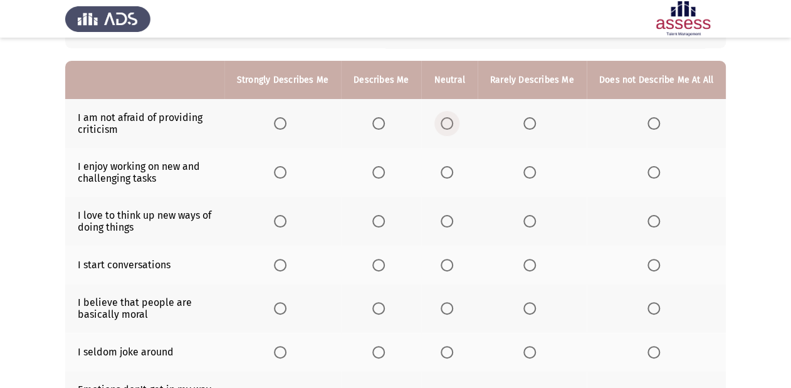
click at [452, 127] on span "Select an option" at bounding box center [447, 123] width 13 height 13
click at [452, 127] on input "Select an option" at bounding box center [447, 123] width 13 height 13
click at [446, 178] on span "Select an option" at bounding box center [447, 172] width 13 height 13
click at [446, 178] on input "Select an option" at bounding box center [447, 172] width 13 height 13
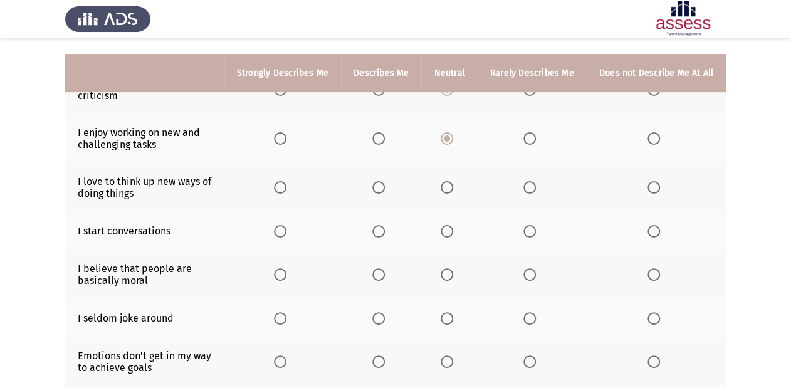
scroll to position [150, 0]
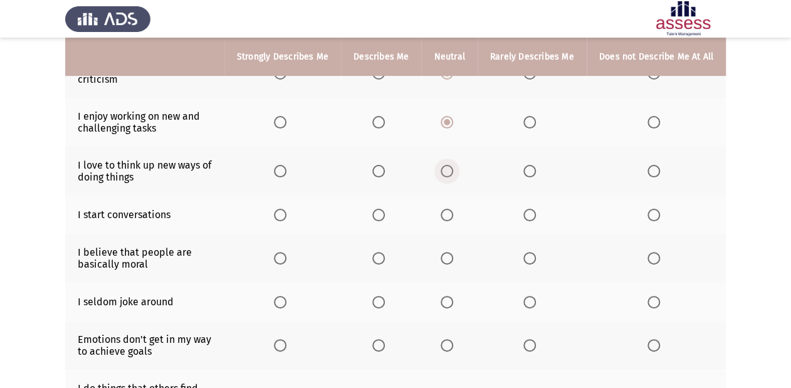
click at [453, 175] on span "Select an option" at bounding box center [447, 171] width 13 height 13
click at [453, 175] on input "Select an option" at bounding box center [447, 171] width 13 height 13
click at [447, 216] on span "Select an option" at bounding box center [447, 215] width 13 height 13
click at [447, 216] on input "Select an option" at bounding box center [447, 215] width 13 height 13
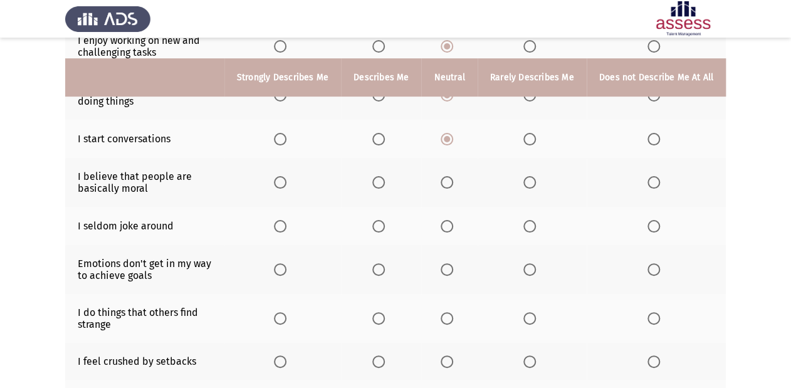
scroll to position [251, 0]
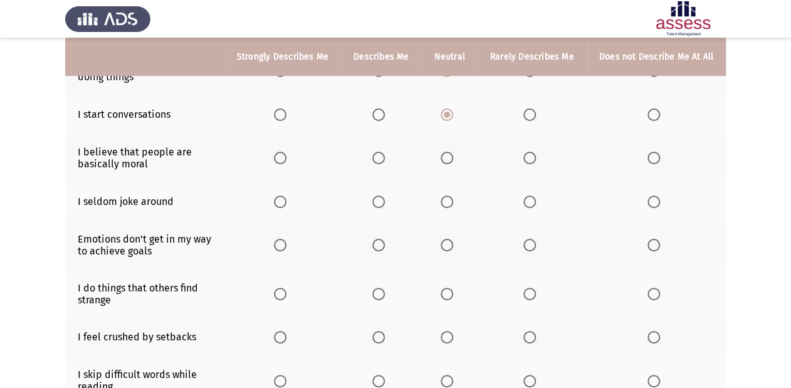
click at [530, 158] on span "Select an option" at bounding box center [530, 158] width 13 height 13
click at [530, 158] on input "Select an option" at bounding box center [530, 158] width 13 height 13
click at [278, 197] on th at bounding box center [282, 201] width 117 height 38
click at [286, 203] on span "Select an option" at bounding box center [280, 202] width 13 height 13
click at [286, 203] on input "Select an option" at bounding box center [280, 202] width 13 height 13
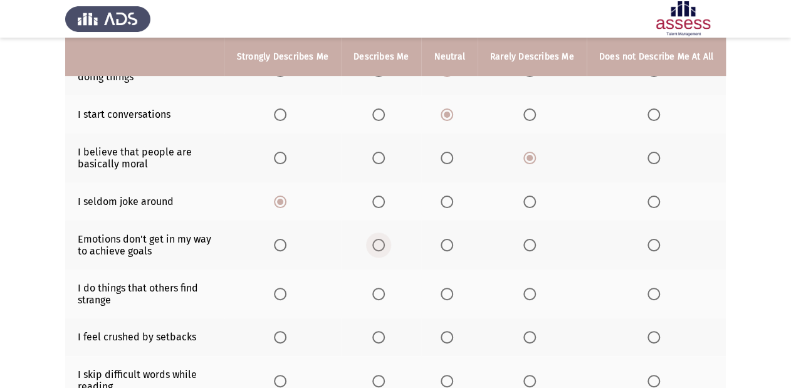
click at [380, 251] on span "Select an option" at bounding box center [378, 245] width 13 height 13
click at [380, 251] on input "Select an option" at bounding box center [378, 245] width 13 height 13
click at [447, 295] on span "Select an option" at bounding box center [447, 294] width 13 height 13
click at [447, 295] on input "Select an option" at bounding box center [447, 294] width 13 height 13
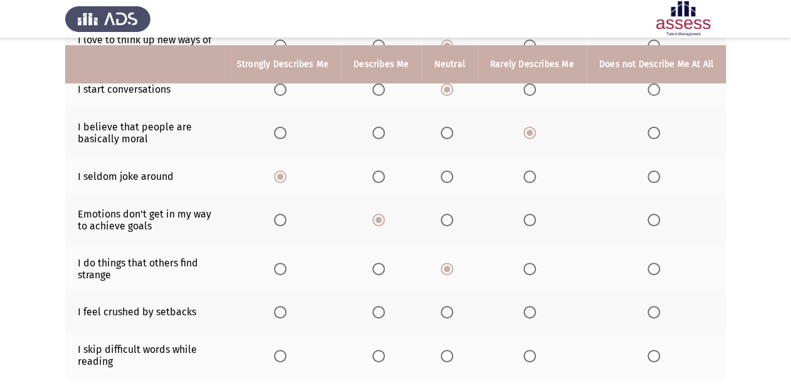
scroll to position [301, 0]
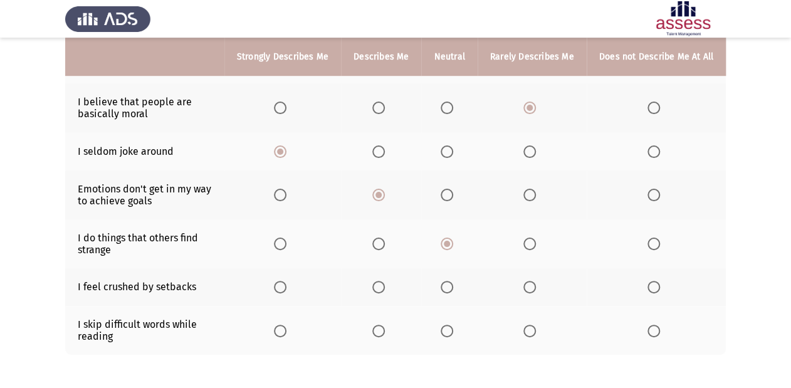
click at [281, 290] on span "Select an option" at bounding box center [280, 287] width 13 height 13
click at [281, 290] on input "Select an option" at bounding box center [280, 287] width 13 height 13
click at [531, 329] on span "Select an option" at bounding box center [530, 331] width 13 height 13
click at [531, 329] on input "Select an option" at bounding box center [530, 331] width 13 height 13
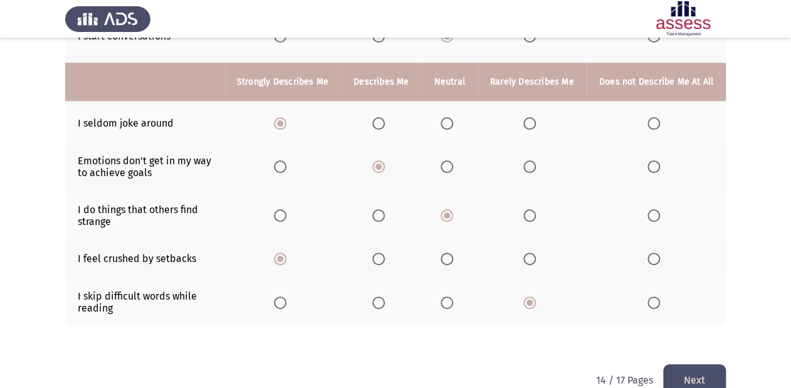
scroll to position [357, 0]
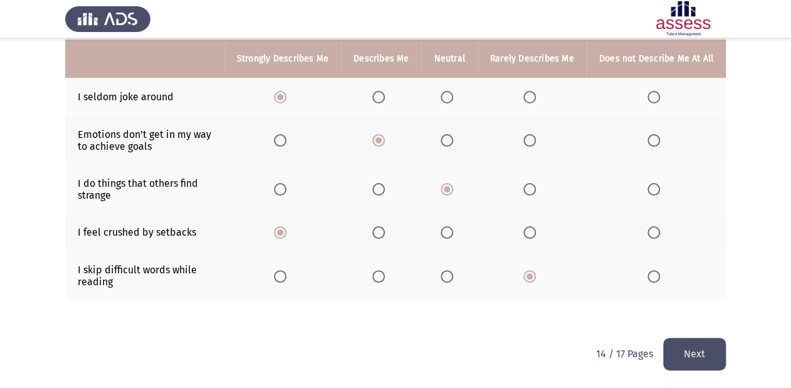
click at [712, 346] on button "Next" at bounding box center [694, 354] width 63 height 32
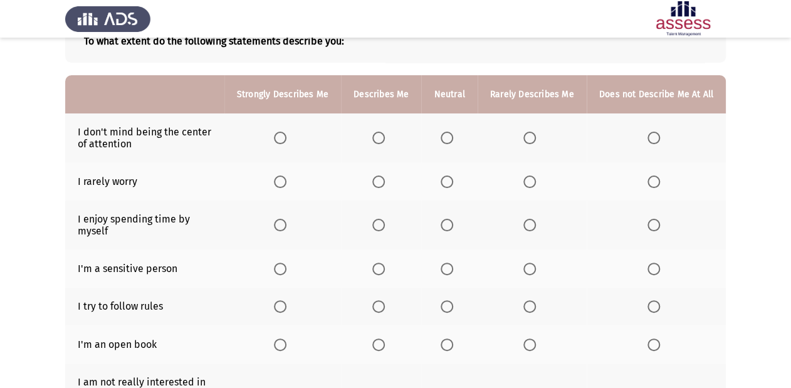
scroll to position [100, 0]
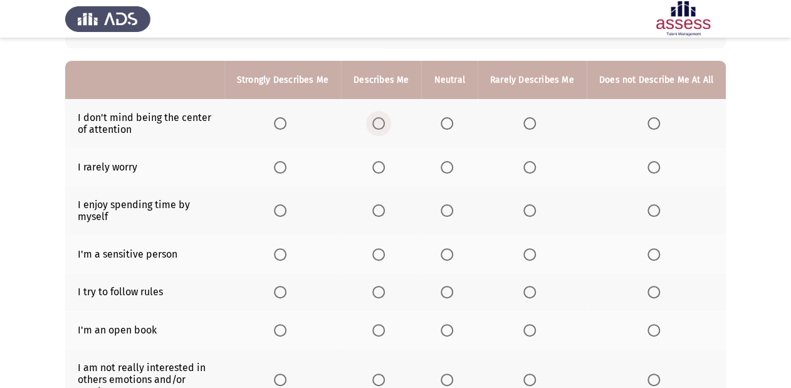
click at [381, 121] on span "Select an option" at bounding box center [378, 123] width 13 height 13
click at [381, 121] on input "Select an option" at bounding box center [378, 123] width 13 height 13
click at [660, 171] on span "Select an option" at bounding box center [654, 167] width 13 height 13
click at [660, 171] on input "Select an option" at bounding box center [654, 167] width 13 height 13
click at [453, 210] on span "Select an option" at bounding box center [447, 210] width 13 height 13
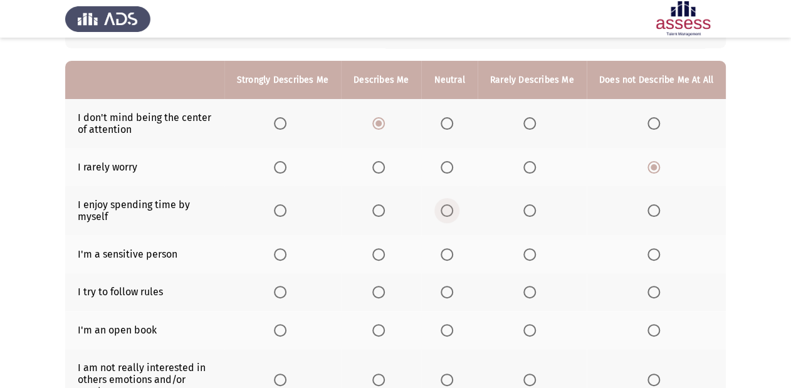
click at [453, 210] on input "Select an option" at bounding box center [447, 210] width 13 height 13
click at [292, 256] on label "Select an option" at bounding box center [283, 254] width 18 height 13
click at [287, 256] on input "Select an option" at bounding box center [280, 254] width 13 height 13
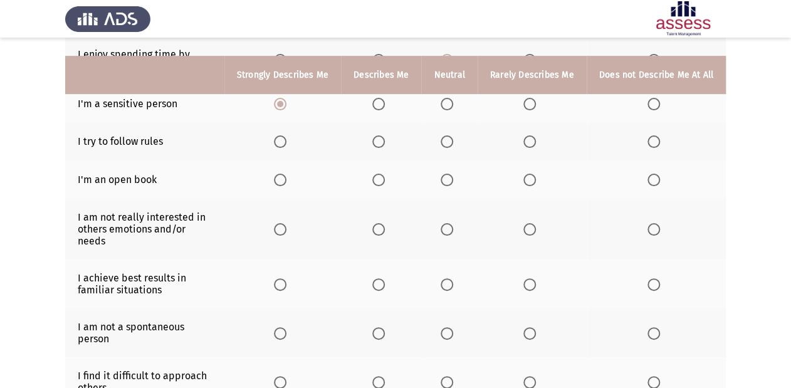
scroll to position [301, 0]
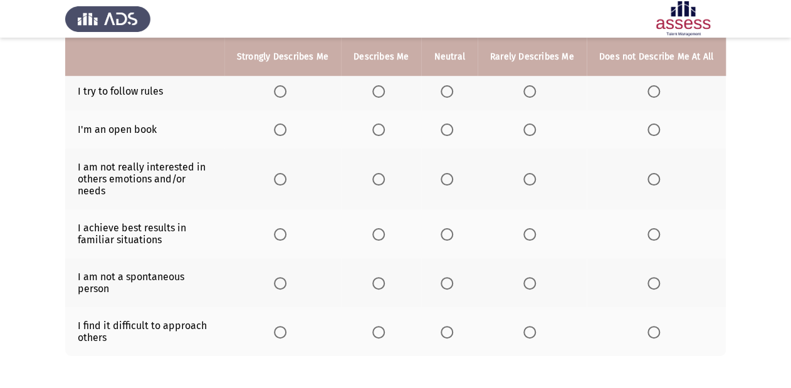
click at [287, 90] on span "Select an option" at bounding box center [280, 91] width 13 height 13
click at [287, 90] on input "Select an option" at bounding box center [280, 91] width 13 height 13
click at [285, 132] on span "Select an option" at bounding box center [280, 130] width 13 height 13
click at [285, 132] on input "Select an option" at bounding box center [280, 130] width 13 height 13
click at [449, 174] on span "Select an option" at bounding box center [447, 179] width 13 height 13
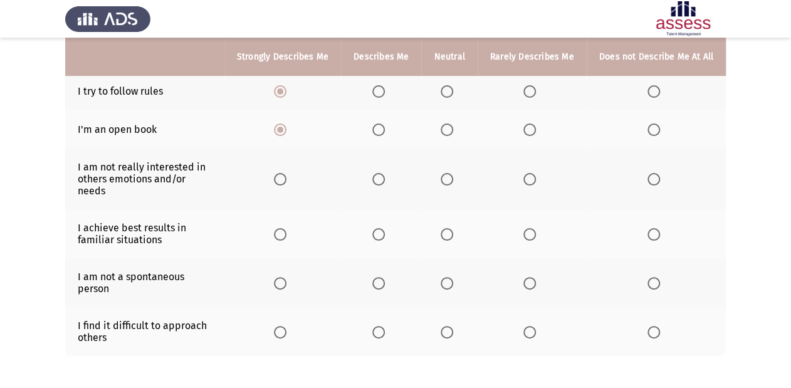
click at [449, 174] on input "Select an option" at bounding box center [447, 179] width 13 height 13
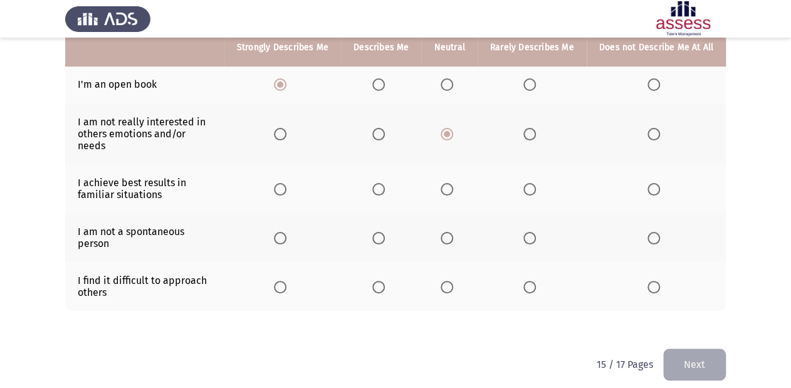
scroll to position [347, 0]
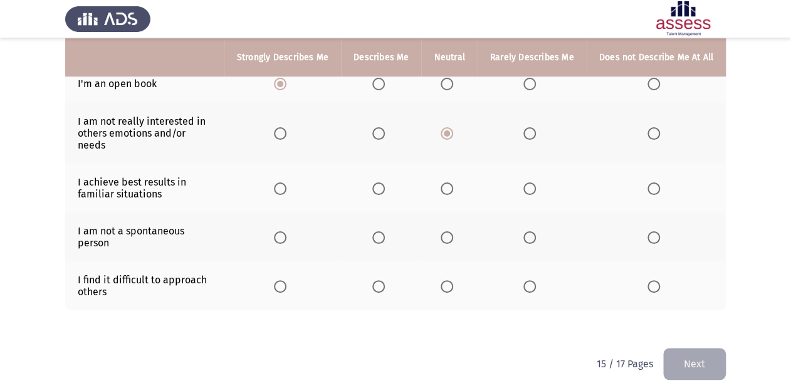
click at [451, 182] on span "Select an option" at bounding box center [447, 188] width 13 height 13
click at [451, 182] on input "Select an option" at bounding box center [447, 188] width 13 height 13
click at [453, 231] on span "Select an option" at bounding box center [447, 237] width 13 height 13
click at [453, 231] on input "Select an option" at bounding box center [447, 237] width 13 height 13
drag, startPoint x: 451, startPoint y: 283, endPoint x: 451, endPoint y: 272, distance: 11.3
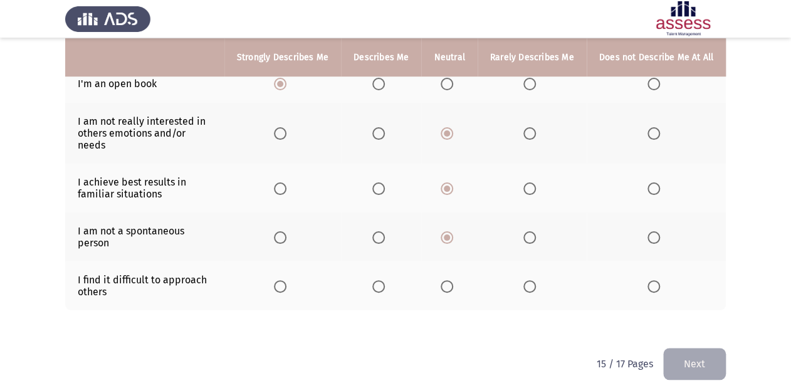
click at [451, 272] on th at bounding box center [449, 285] width 56 height 49
click at [451, 280] on span "Select an option" at bounding box center [447, 286] width 13 height 13
click at [451, 280] on input "Select an option" at bounding box center [447, 286] width 13 height 13
click at [696, 348] on button "Next" at bounding box center [694, 364] width 63 height 32
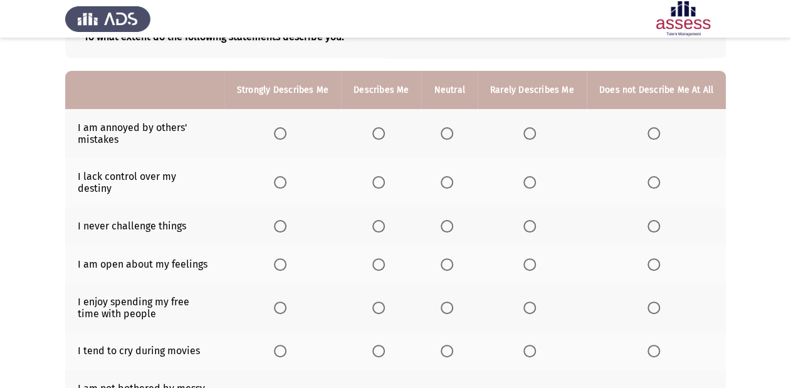
scroll to position [100, 0]
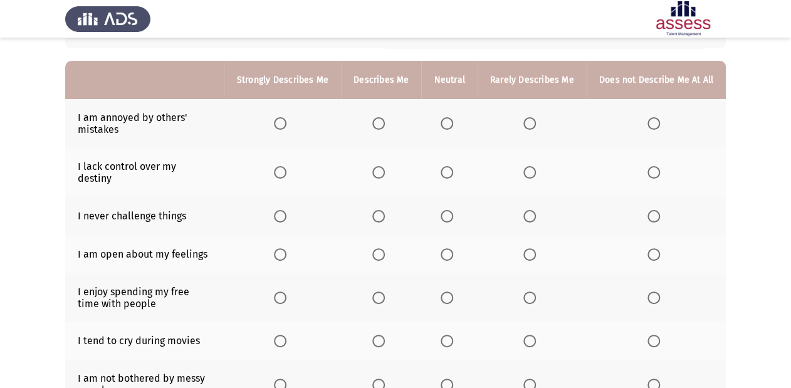
click at [453, 124] on span "Select an option" at bounding box center [447, 123] width 13 height 13
click at [453, 124] on input "Select an option" at bounding box center [447, 123] width 13 height 13
click at [450, 168] on span "Select an option" at bounding box center [447, 172] width 13 height 13
click at [450, 168] on input "Select an option" at bounding box center [447, 172] width 13 height 13
click at [535, 211] on span "Select an option" at bounding box center [530, 216] width 13 height 13
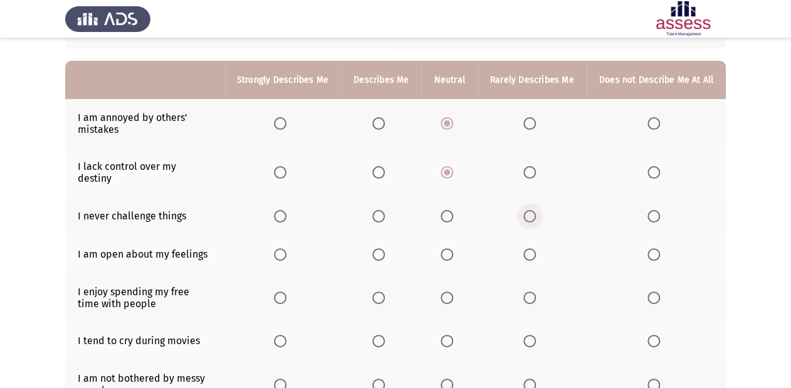
click at [535, 211] on input "Select an option" at bounding box center [530, 216] width 13 height 13
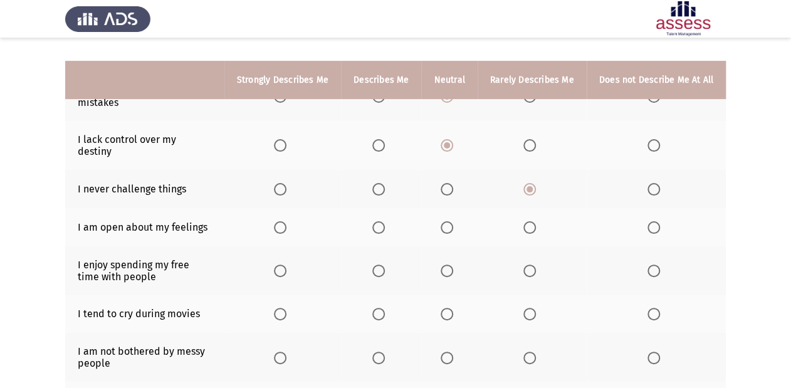
scroll to position [150, 0]
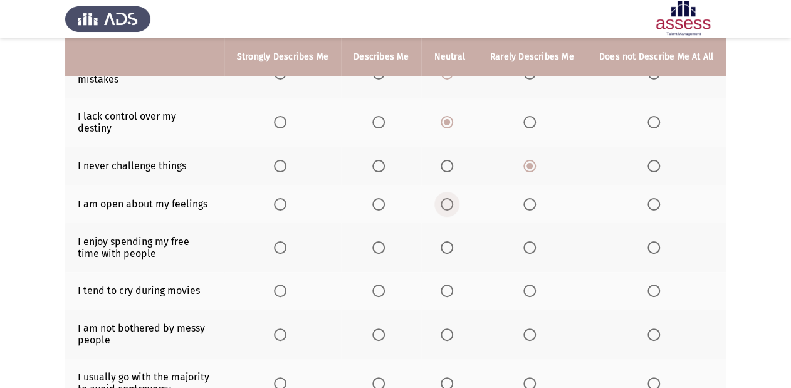
click at [452, 198] on span "Select an option" at bounding box center [447, 204] width 13 height 13
click at [452, 198] on input "Select an option" at bounding box center [447, 204] width 13 height 13
click at [282, 241] on span "Select an option" at bounding box center [280, 247] width 13 height 13
click at [282, 241] on input "Select an option" at bounding box center [280, 247] width 13 height 13
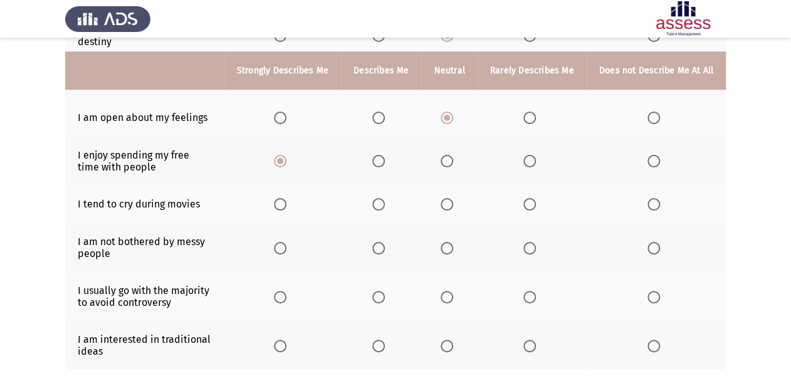
scroll to position [251, 0]
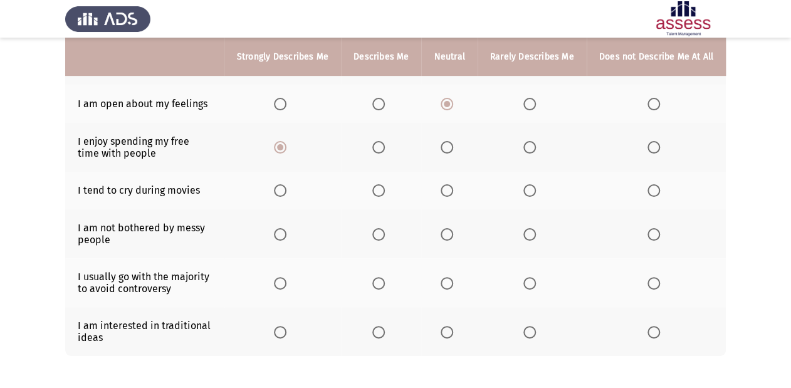
click at [280, 184] on span "Select an option" at bounding box center [280, 190] width 13 height 13
click at [280, 184] on input "Select an option" at bounding box center [280, 190] width 13 height 13
click at [453, 231] on span "Select an option" at bounding box center [447, 234] width 13 height 13
click at [453, 231] on input "Select an option" at bounding box center [447, 234] width 13 height 13
click at [531, 278] on span "Select an option" at bounding box center [530, 283] width 13 height 13
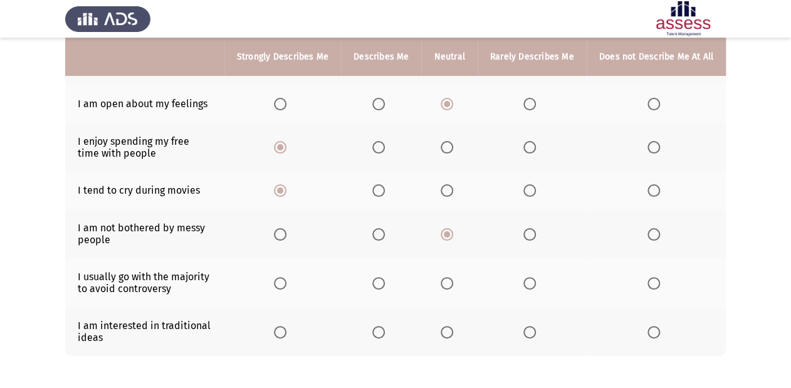
click at [531, 278] on input "Select an option" at bounding box center [530, 283] width 13 height 13
click at [451, 327] on span "Select an option" at bounding box center [447, 332] width 13 height 13
click at [451, 327] on input "Select an option" at bounding box center [447, 332] width 13 height 13
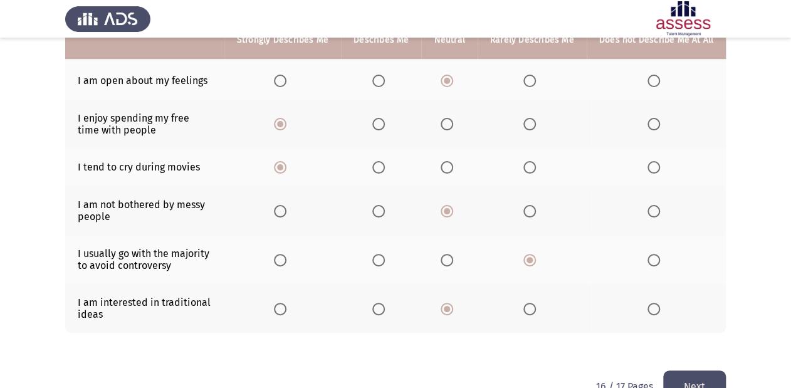
scroll to position [298, 0]
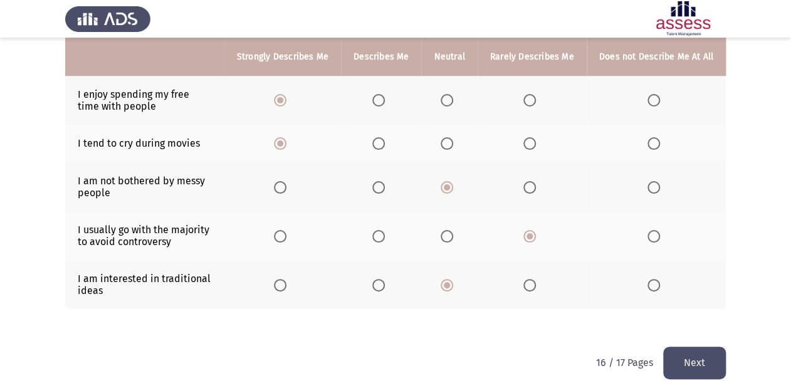
click at [711, 348] on button "Next" at bounding box center [694, 363] width 63 height 32
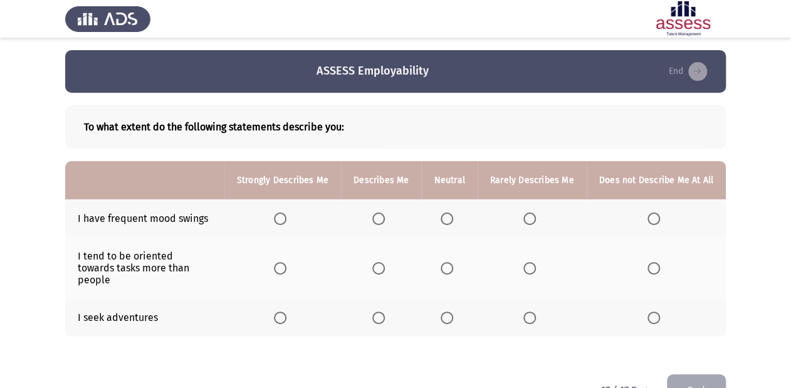
click at [446, 216] on span "Select an option" at bounding box center [447, 219] width 13 height 13
click at [446, 216] on input "Select an option" at bounding box center [447, 219] width 13 height 13
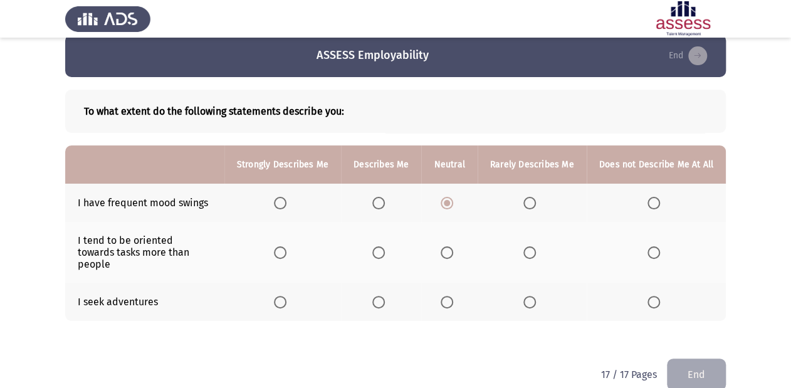
scroll to position [24, 0]
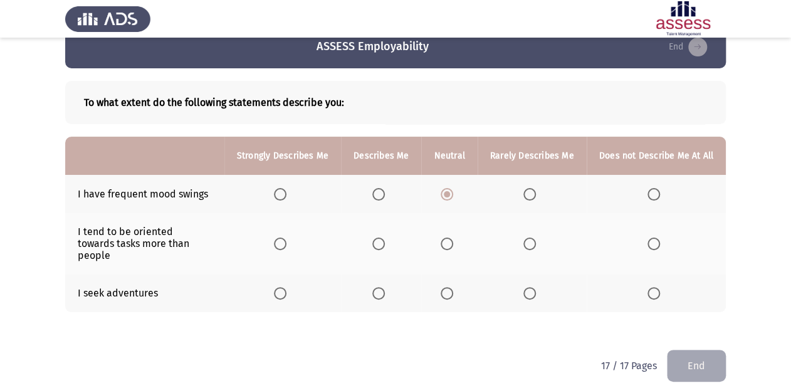
click at [446, 238] on span "Select an option" at bounding box center [447, 244] width 13 height 13
click at [446, 238] on input "Select an option" at bounding box center [447, 244] width 13 height 13
click at [529, 287] on span "Select an option" at bounding box center [530, 293] width 13 height 13
click at [529, 287] on input "Select an option" at bounding box center [530, 293] width 13 height 13
click at [701, 350] on button "End" at bounding box center [696, 366] width 59 height 32
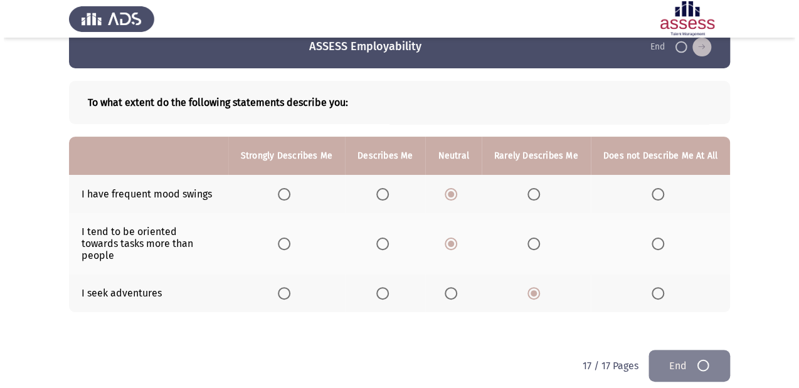
scroll to position [0, 0]
